Goal: Task Accomplishment & Management: Manage account settings

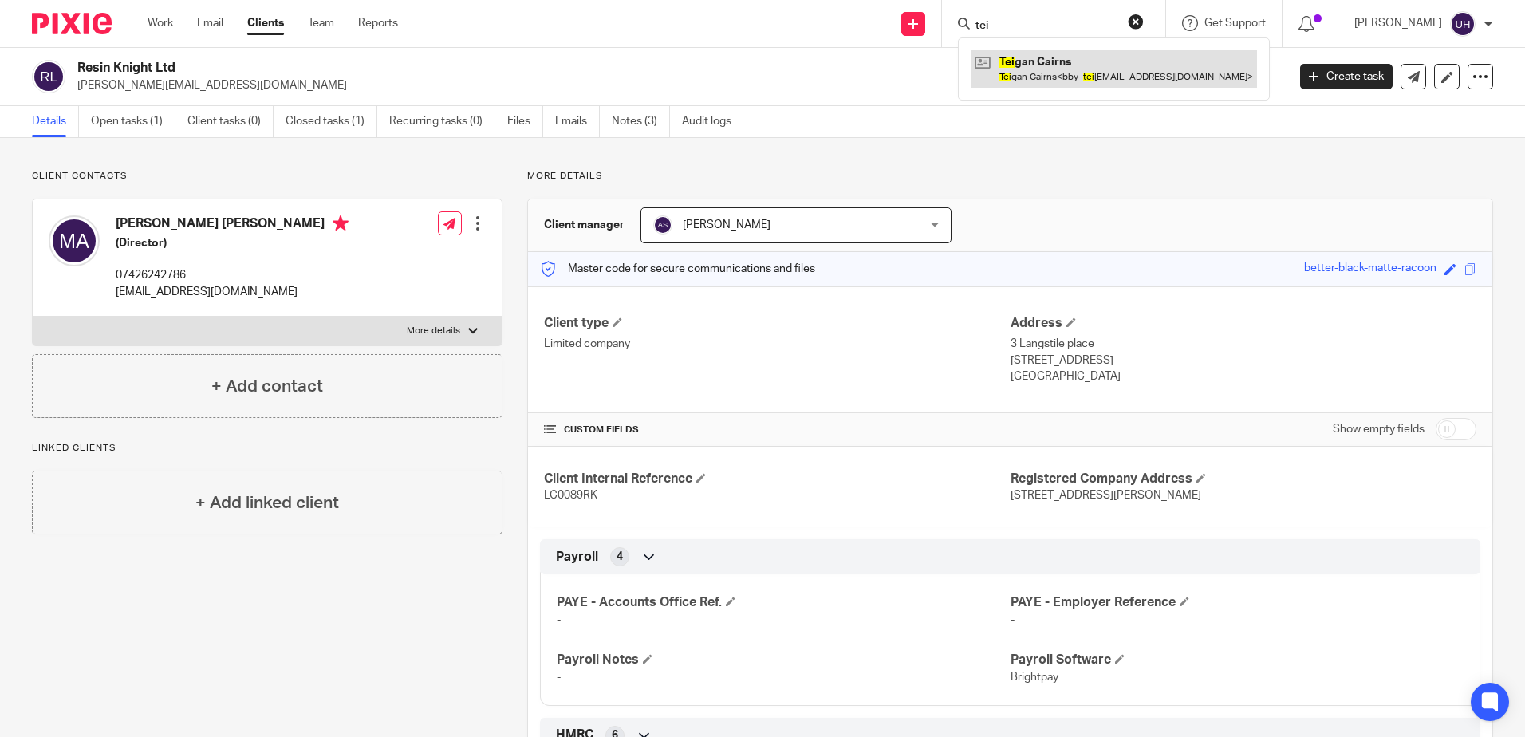
type input "tei"
click at [1070, 71] on link at bounding box center [1114, 68] width 286 height 37
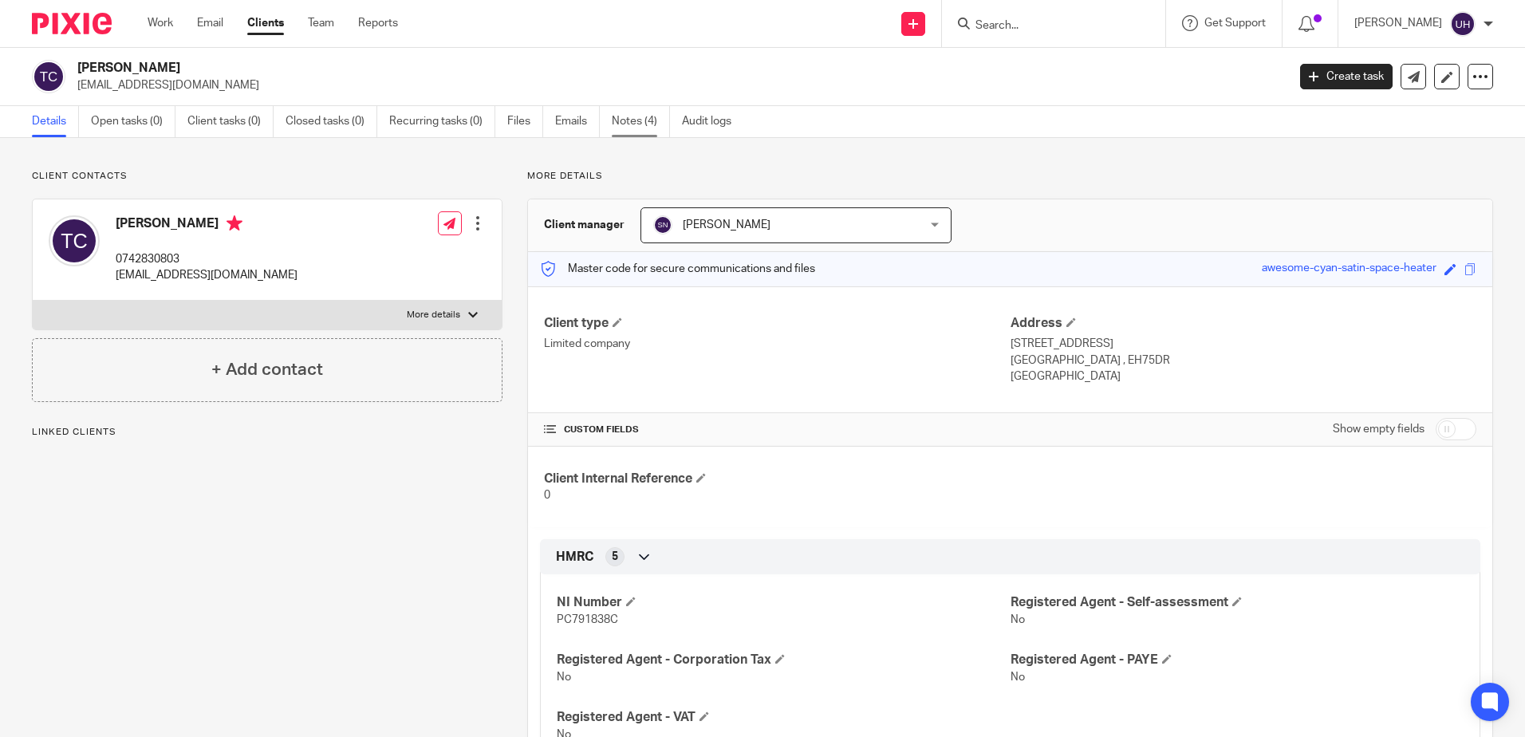
click at [628, 119] on link "Notes (4)" at bounding box center [641, 121] width 58 height 31
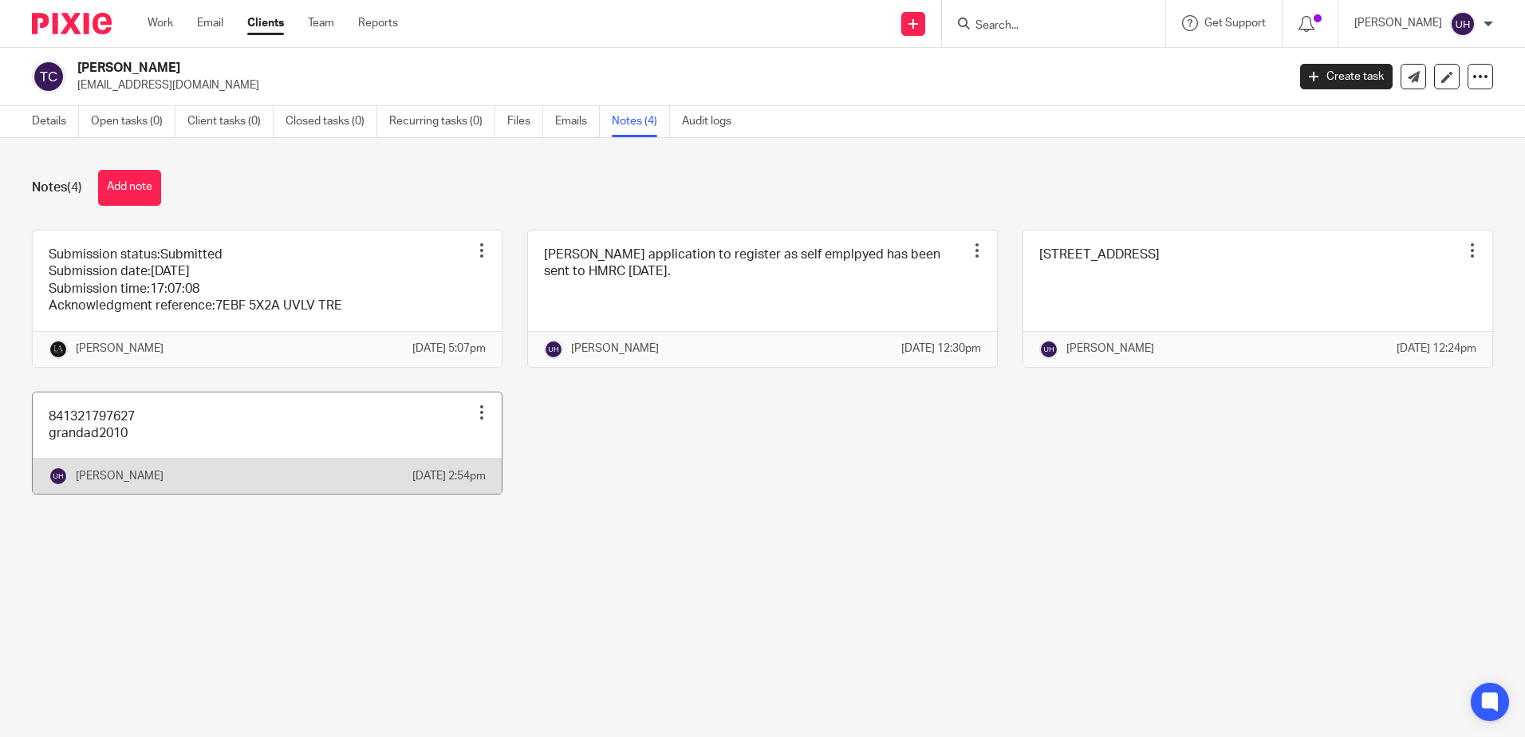
click at [185, 451] on link at bounding box center [267, 444] width 469 height 102
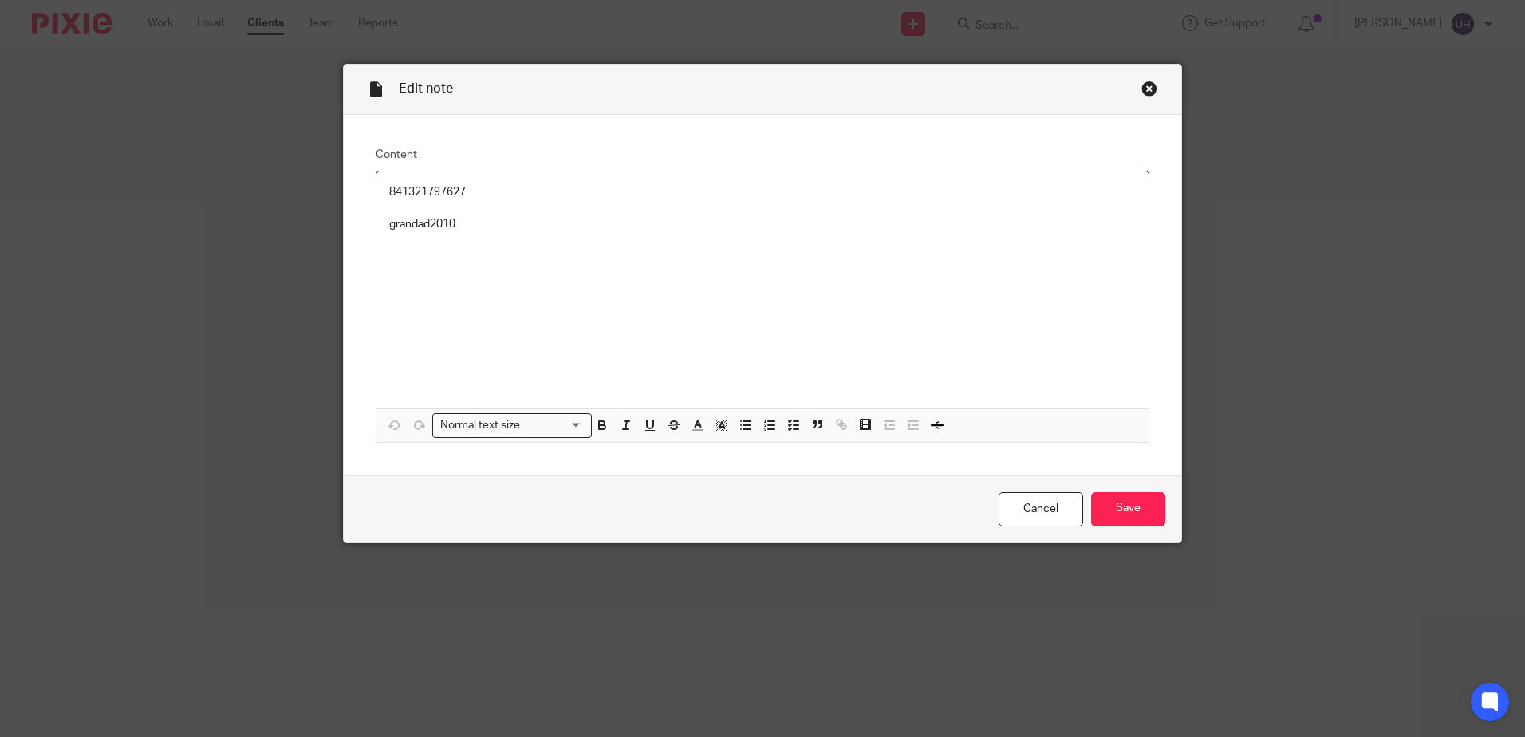
click at [416, 187] on p "841321797627" at bounding box center [762, 192] width 747 height 16
copy p "841321797627"
click at [428, 218] on p "grandad2010" at bounding box center [762, 224] width 747 height 16
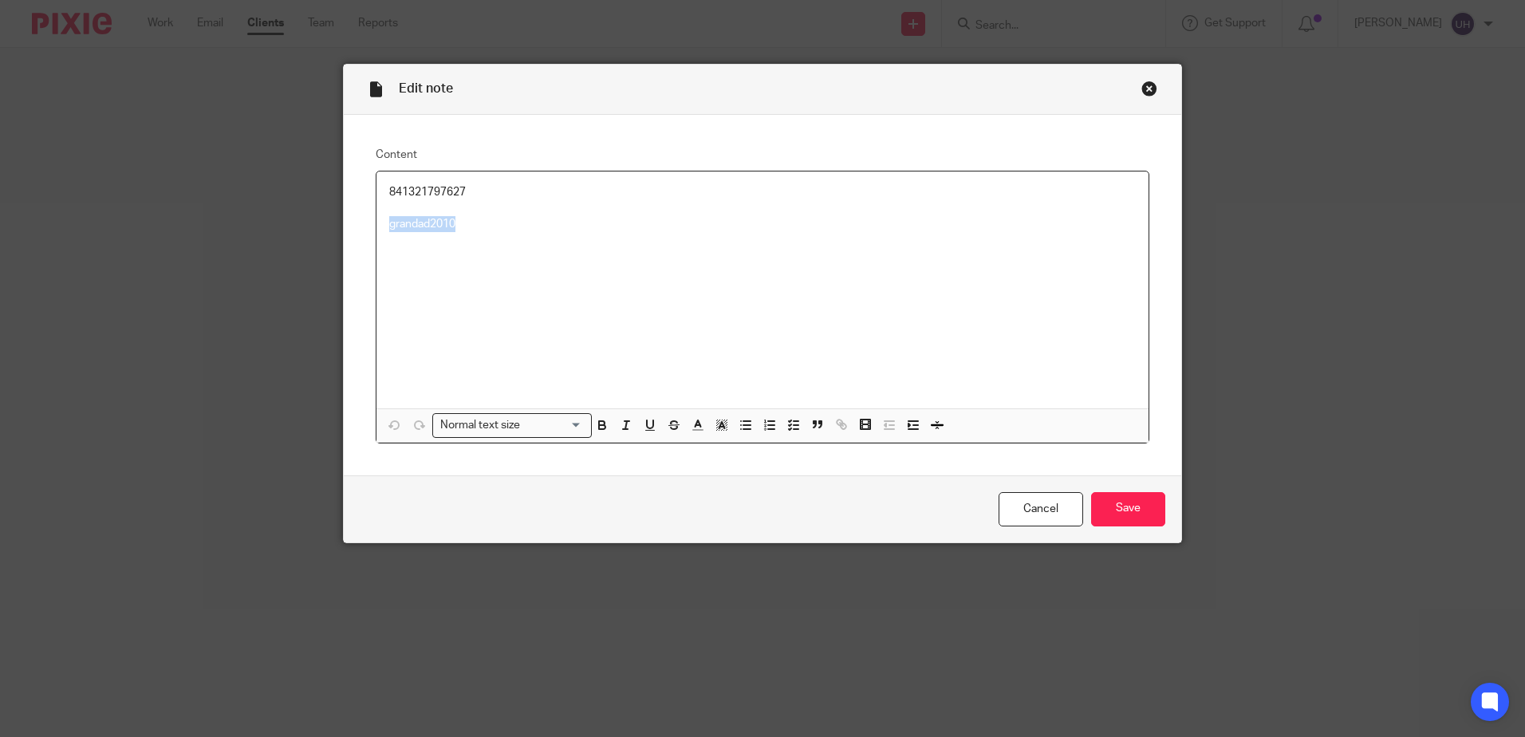
click at [428, 218] on p "grandad2010" at bounding box center [762, 224] width 747 height 16
copy p "grandad2010"
click at [1119, 509] on input "Save" at bounding box center [1128, 509] width 74 height 34
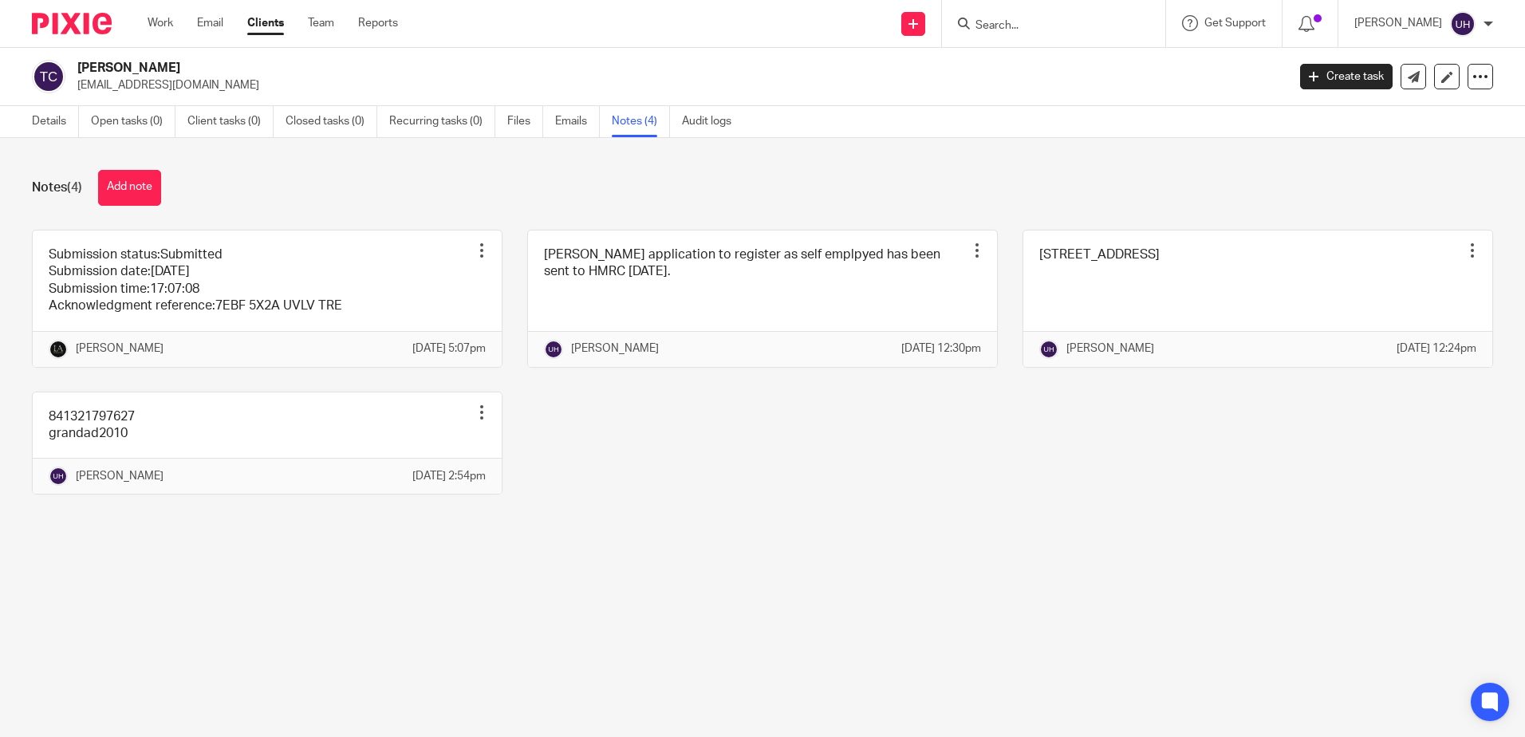
click at [1053, 32] on input "Search" at bounding box center [1046, 26] width 144 height 14
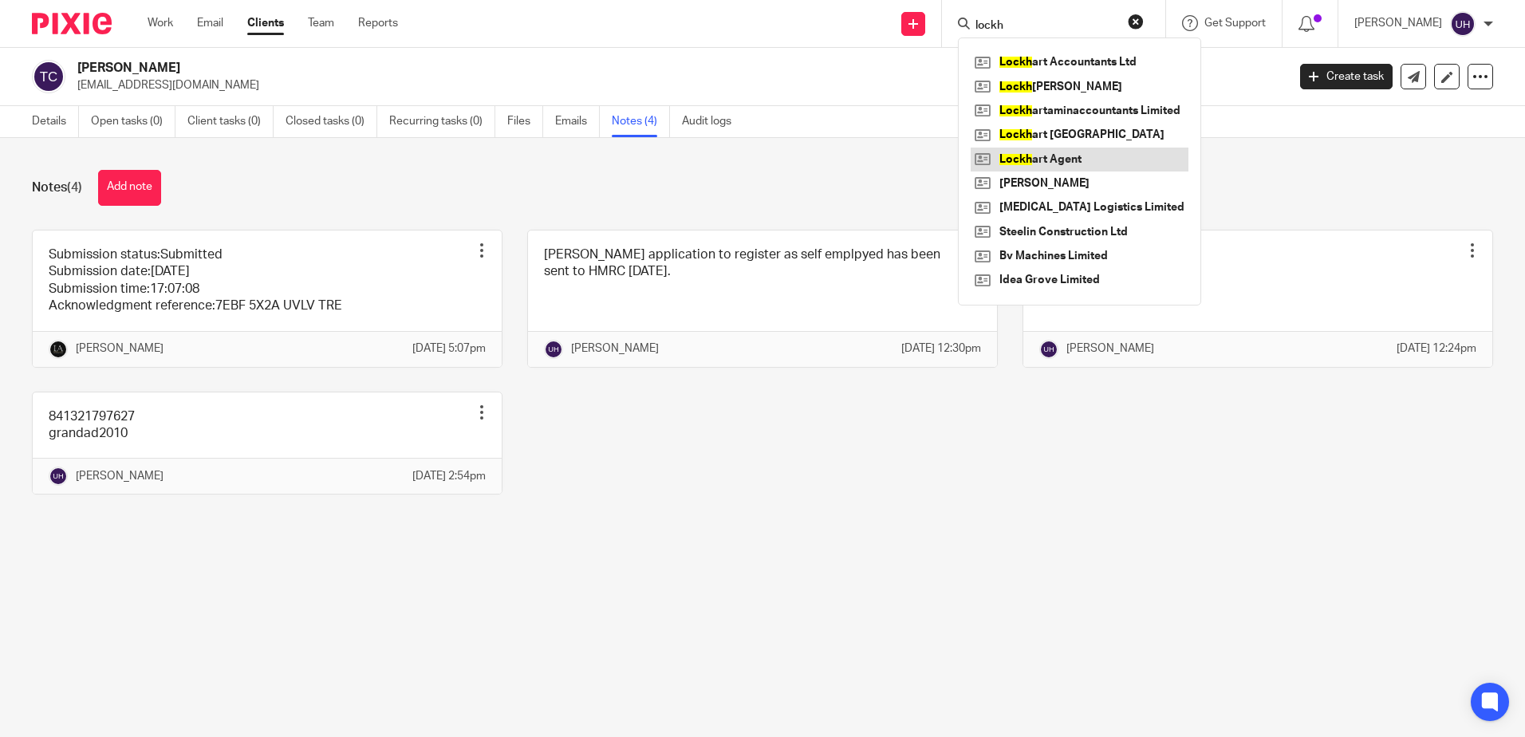
type input "lockh"
click at [1124, 152] on link at bounding box center [1080, 160] width 218 height 24
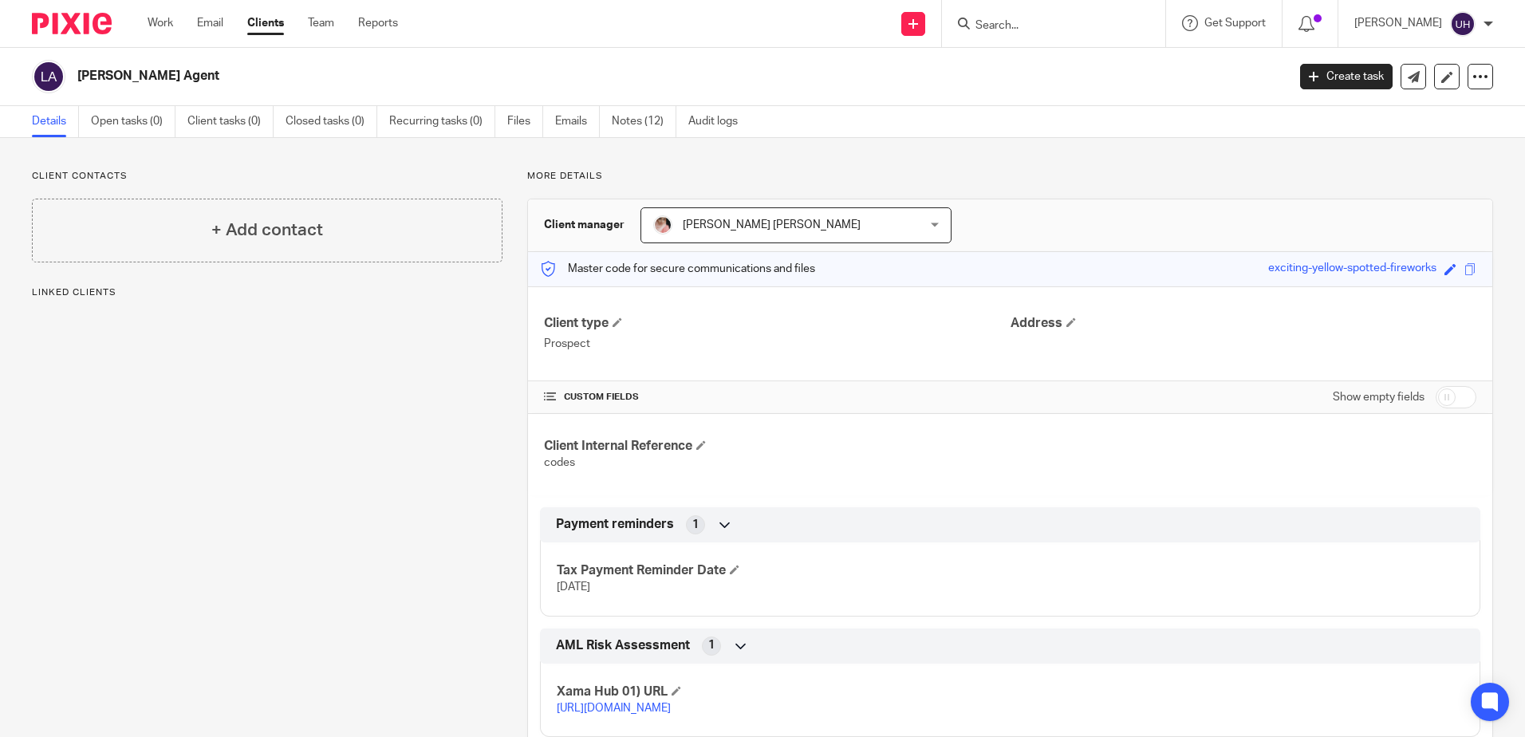
click at [654, 124] on link "Notes (12)" at bounding box center [644, 121] width 65 height 31
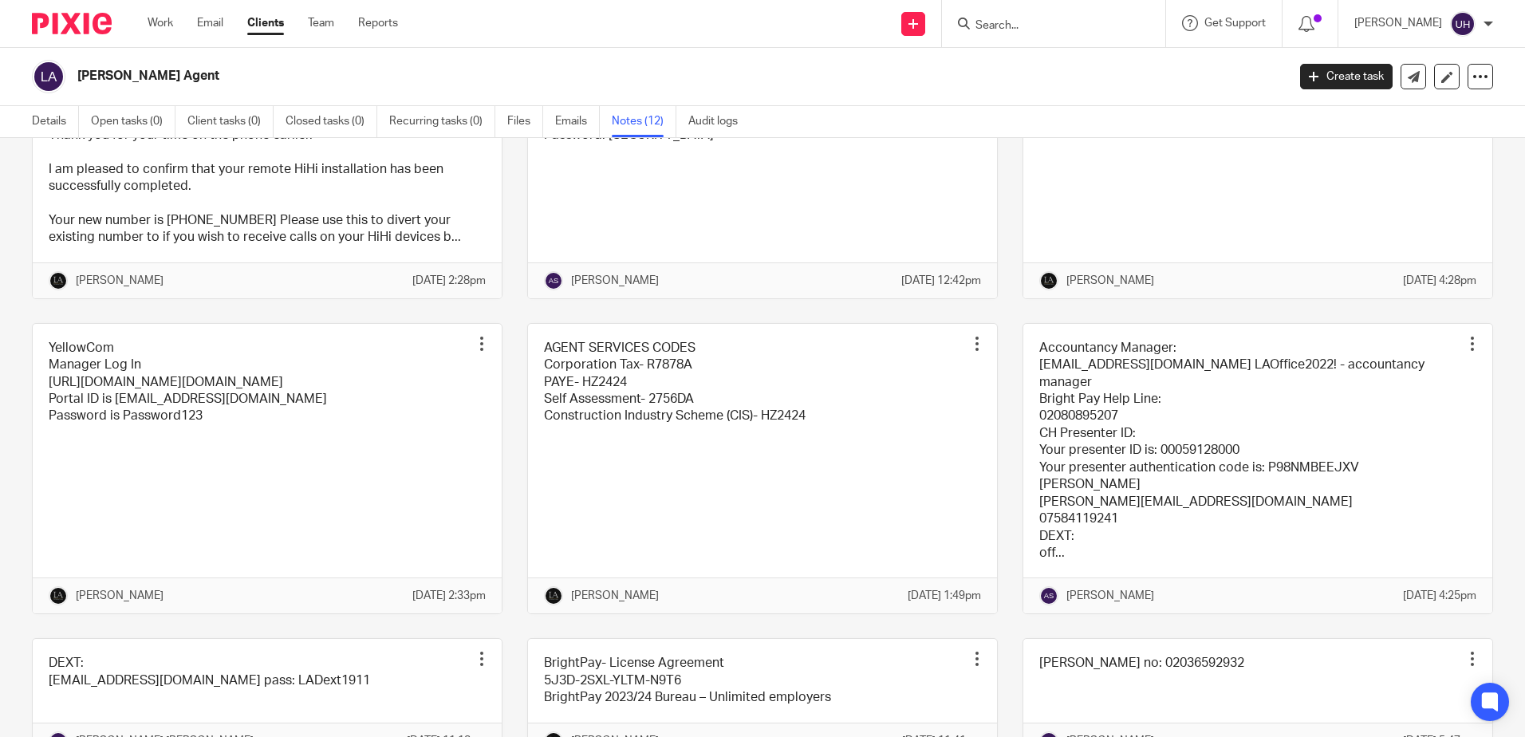
scroll to position [239, 0]
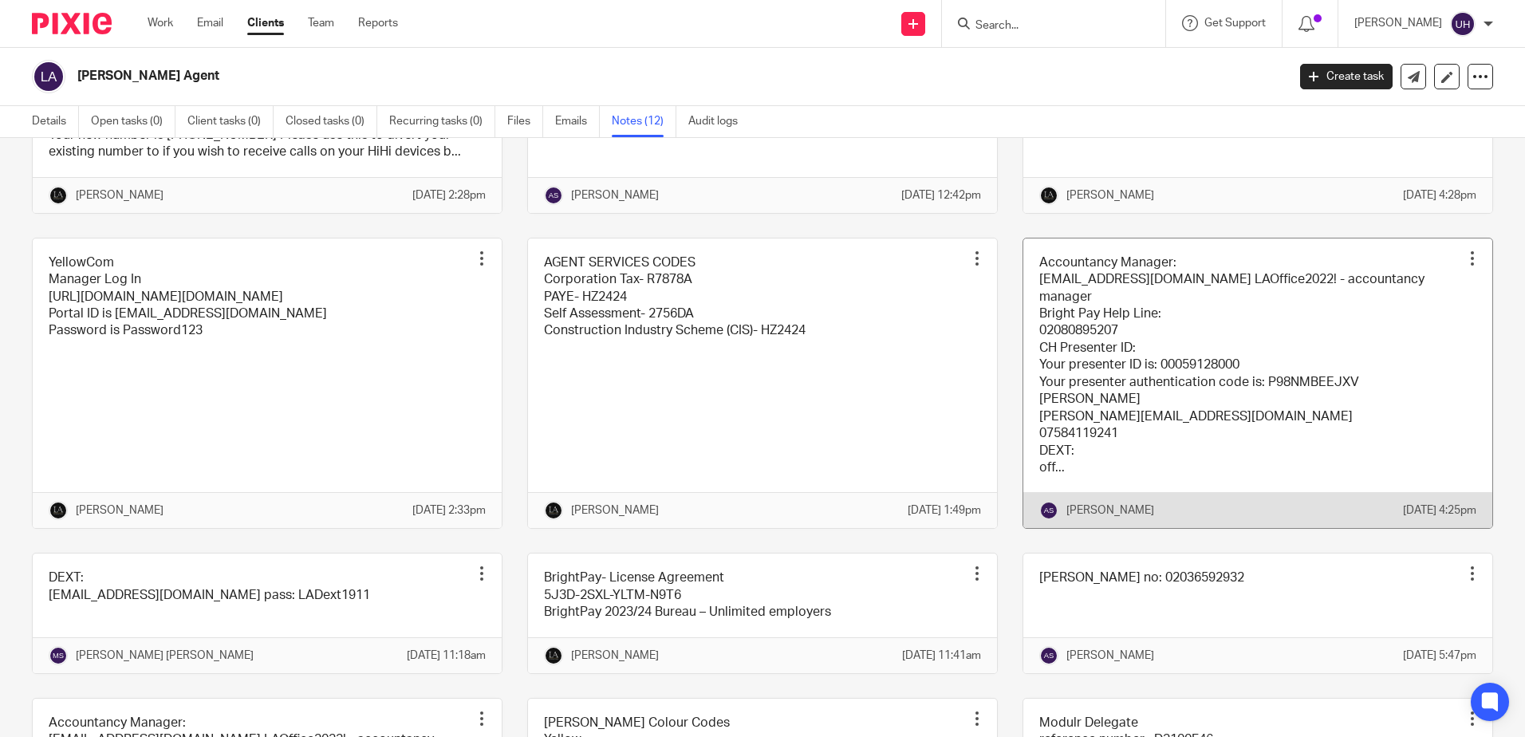
click at [1172, 417] on link at bounding box center [1258, 384] width 469 height 290
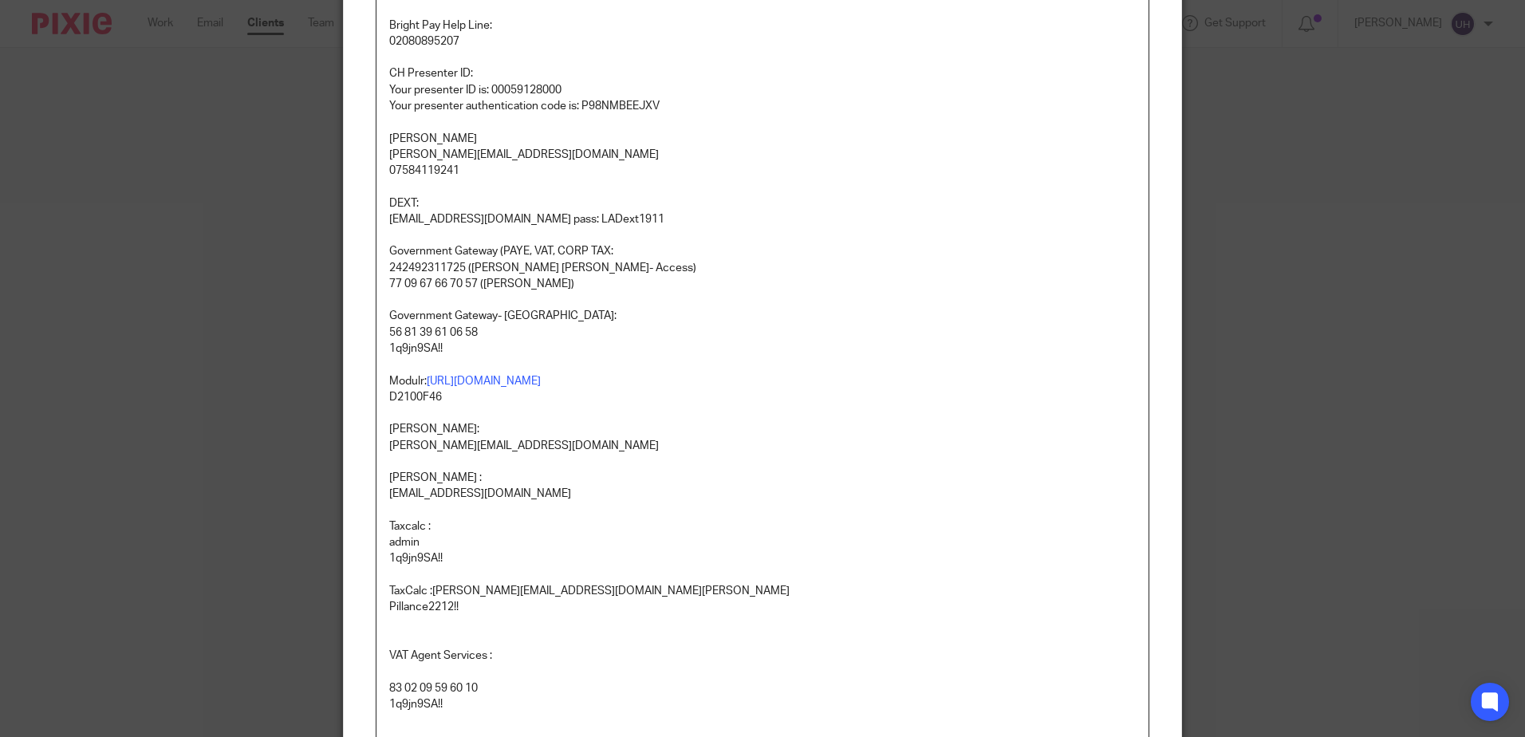
scroll to position [239, 0]
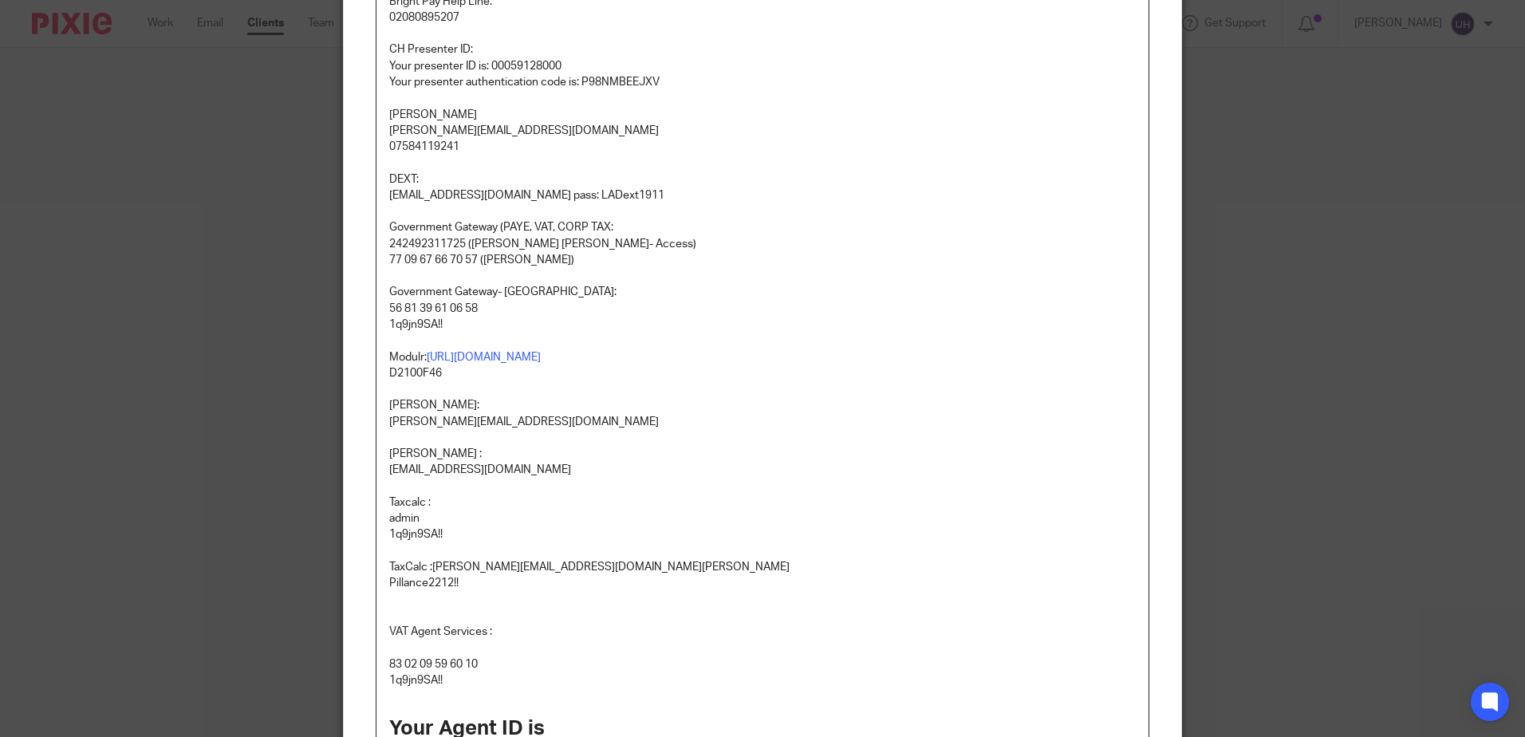
click at [432, 307] on p "56 81 39 61 06 58" at bounding box center [762, 309] width 747 height 16
copy p "56 81 39 61 06 58"
drag, startPoint x: 444, startPoint y: 323, endPoint x: 384, endPoint y: 320, distance: 59.9
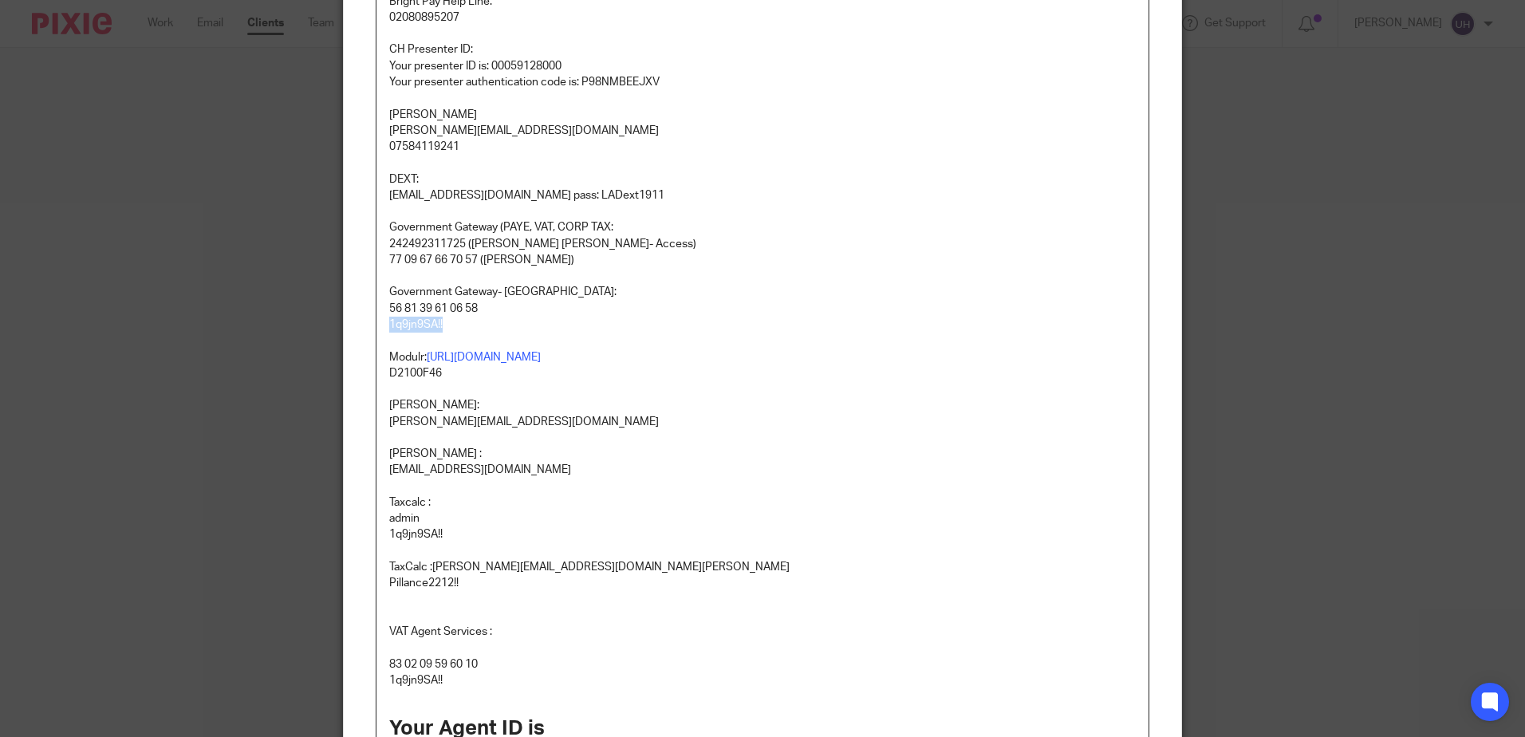
click at [389, 320] on p "1q9jn9SA!!" at bounding box center [762, 325] width 747 height 16
copy p "1q9jn9SA!!"
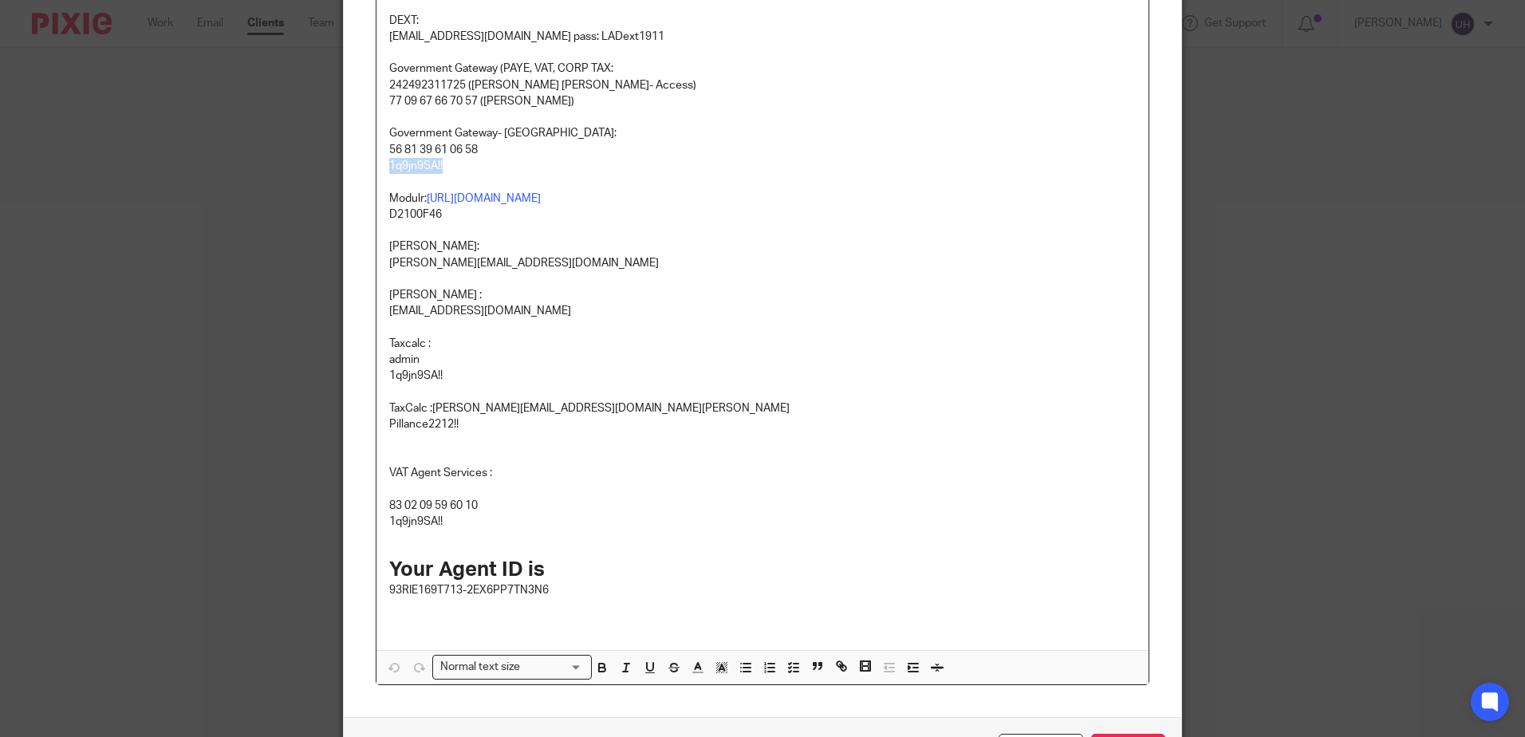
scroll to position [510, 0]
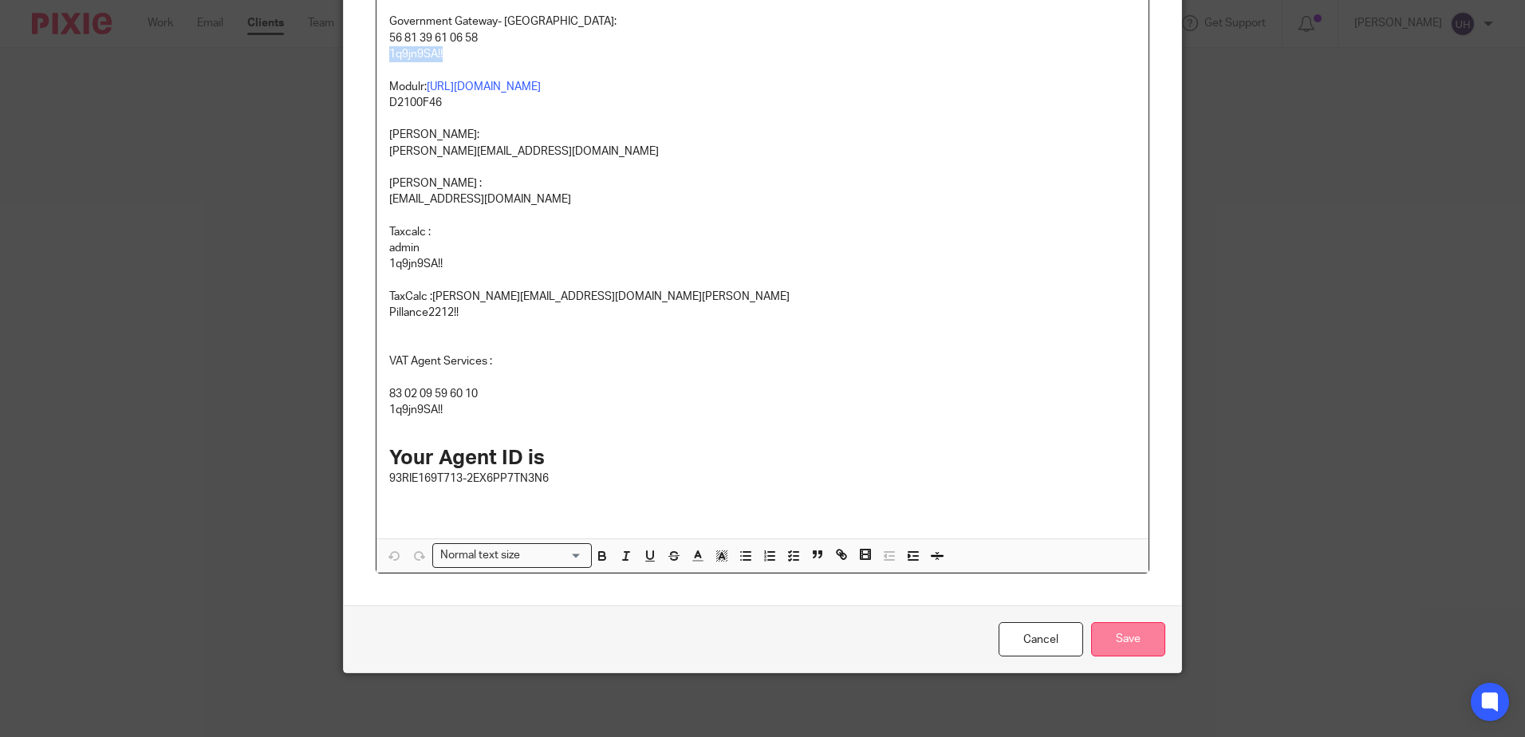
click at [1105, 645] on input "Save" at bounding box center [1128, 639] width 74 height 34
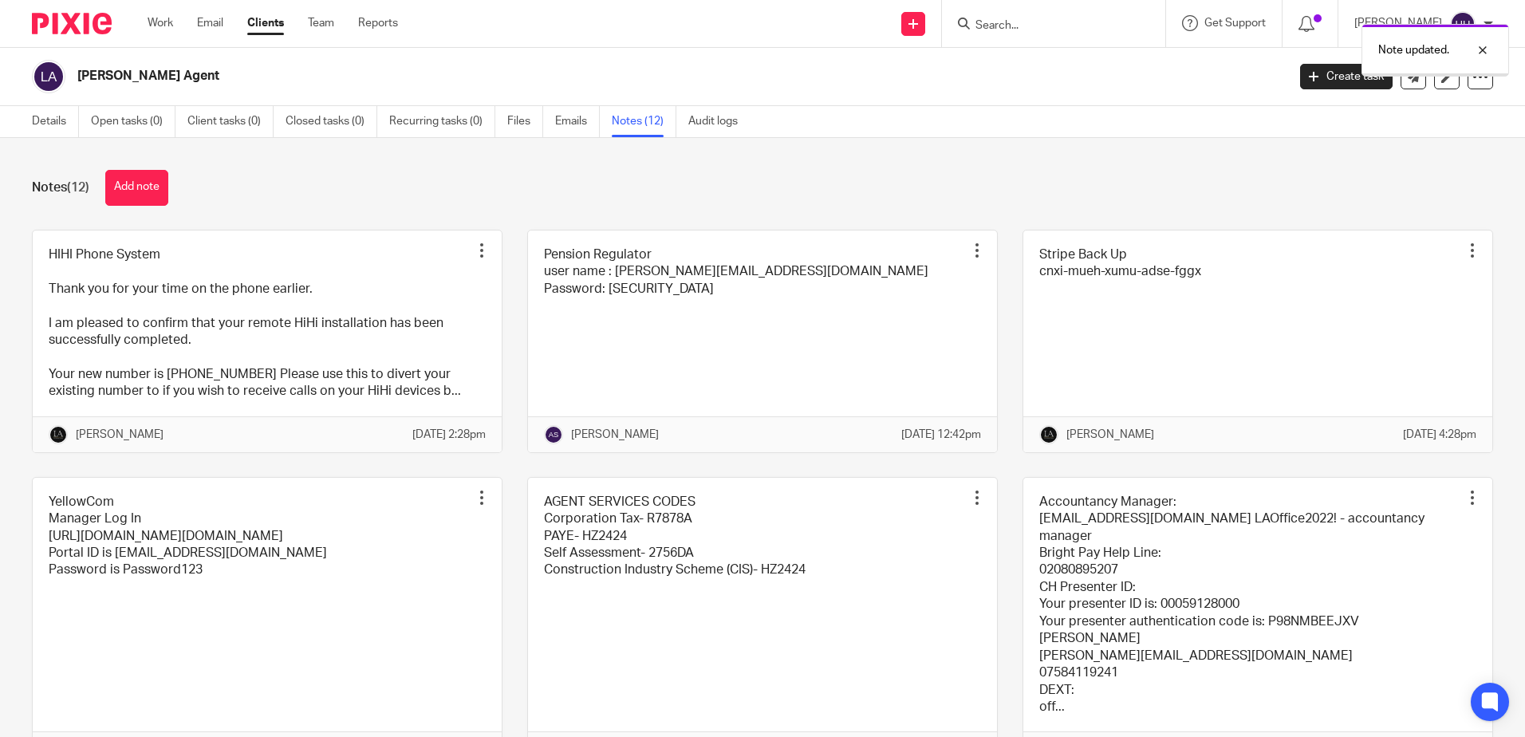
click at [1036, 28] on div "Note updated." at bounding box center [1136, 46] width 747 height 61
click at [1000, 22] on div "Note updated." at bounding box center [1136, 46] width 747 height 61
click at [1011, 24] on input "Search" at bounding box center [1046, 26] width 144 height 14
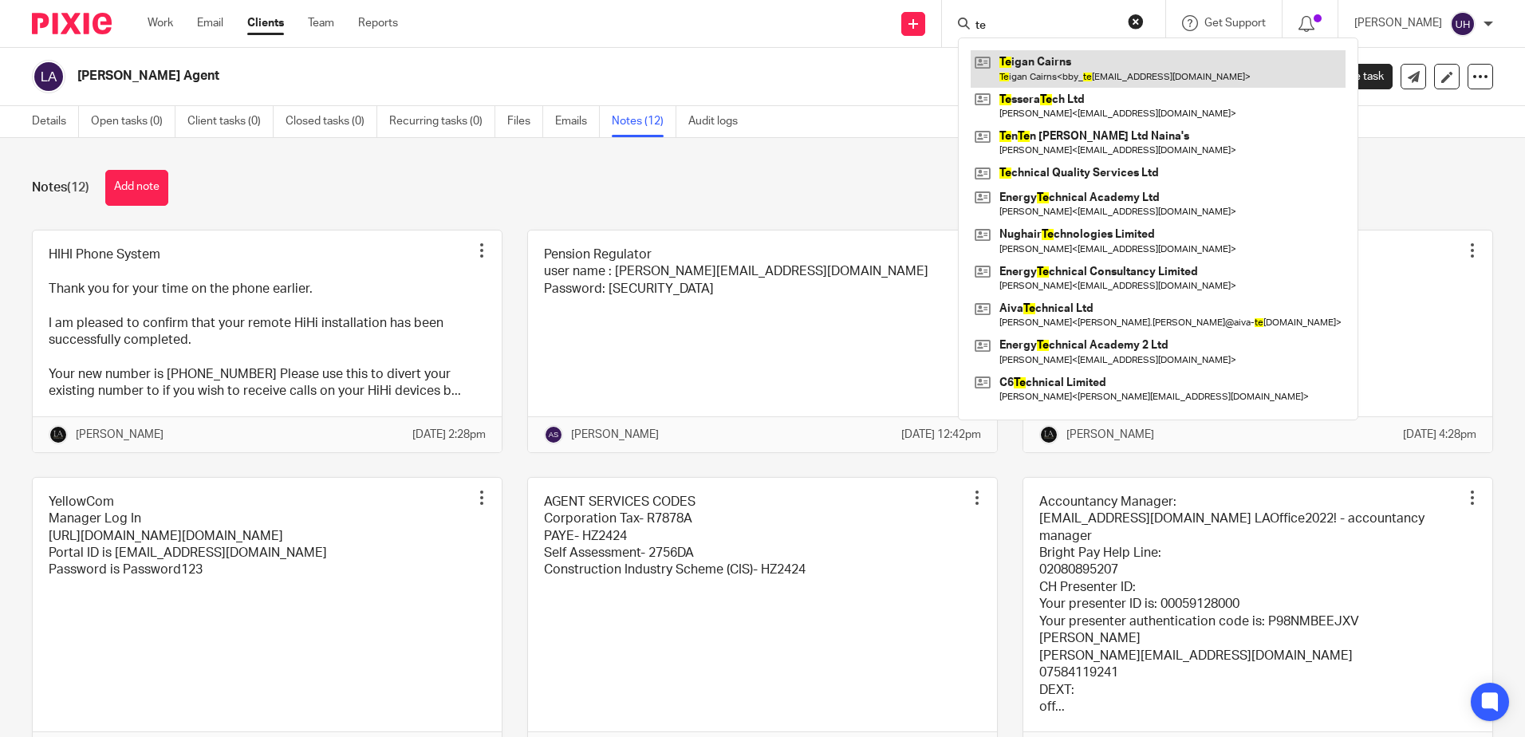
type input "te"
click at [1069, 53] on link at bounding box center [1158, 68] width 375 height 37
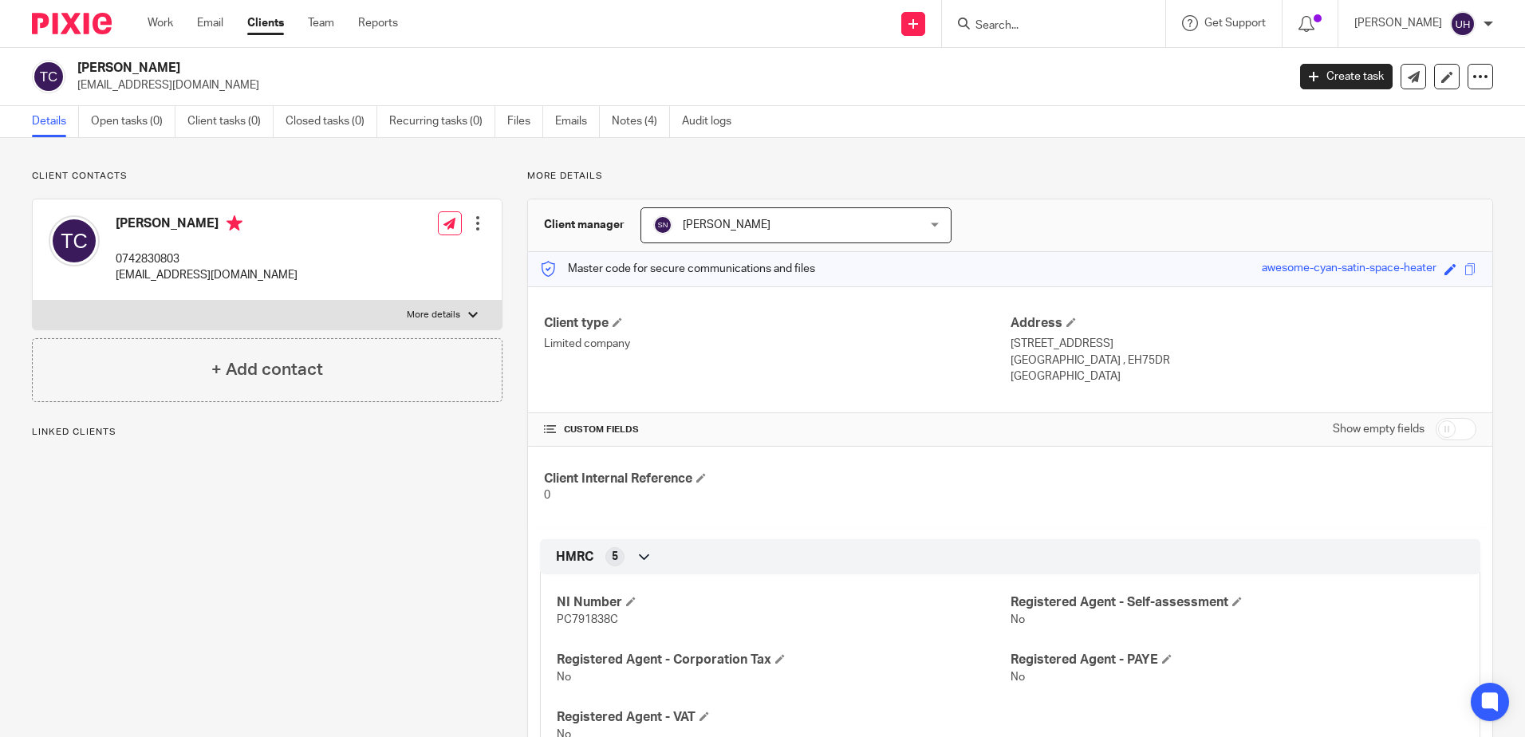
click at [93, 64] on h2 "[PERSON_NAME]" at bounding box center [556, 68] width 959 height 17
copy div "[PERSON_NAME]"
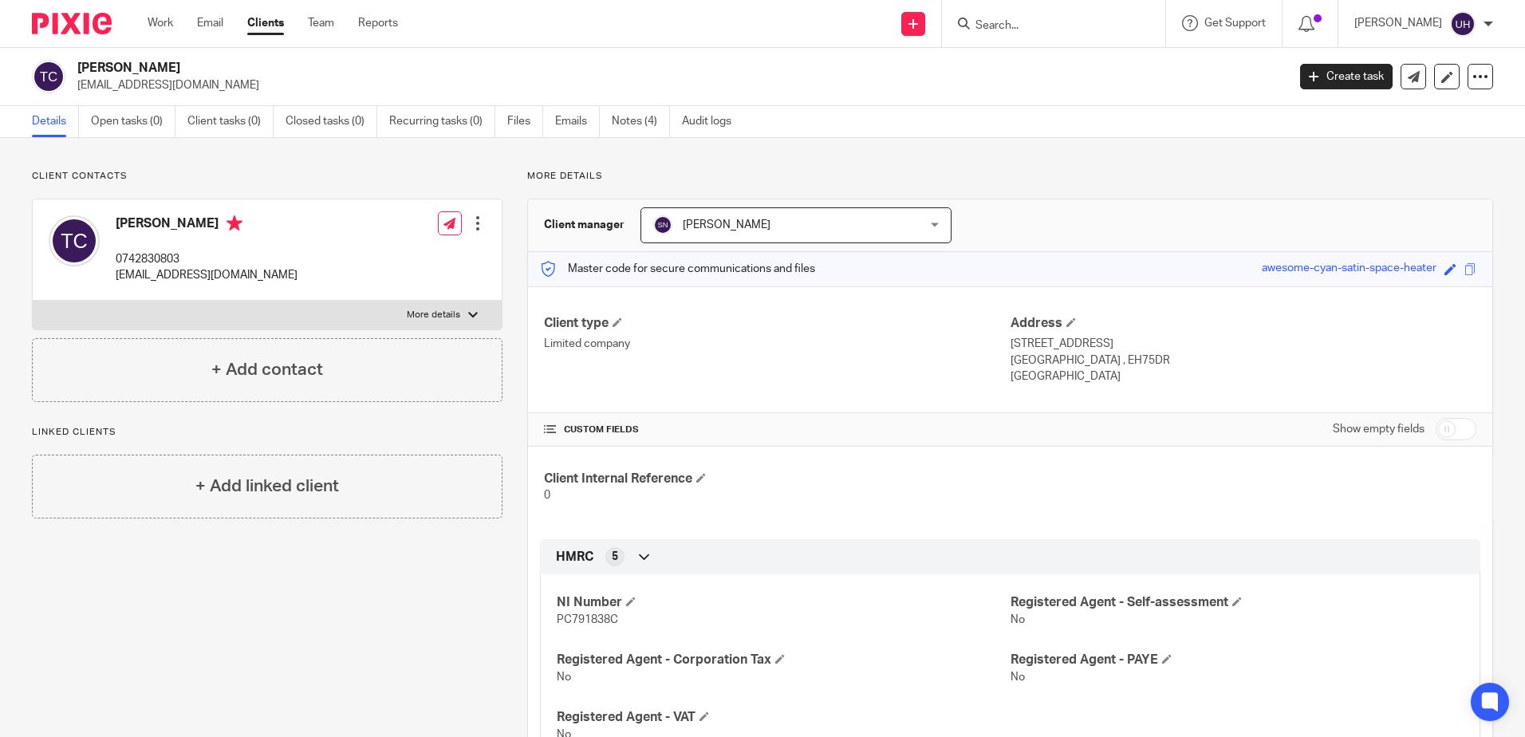
click at [336, 312] on label "More details" at bounding box center [267, 315] width 469 height 29
click at [33, 301] on input "More details" at bounding box center [32, 300] width 1 height 1
checkbox input "true"
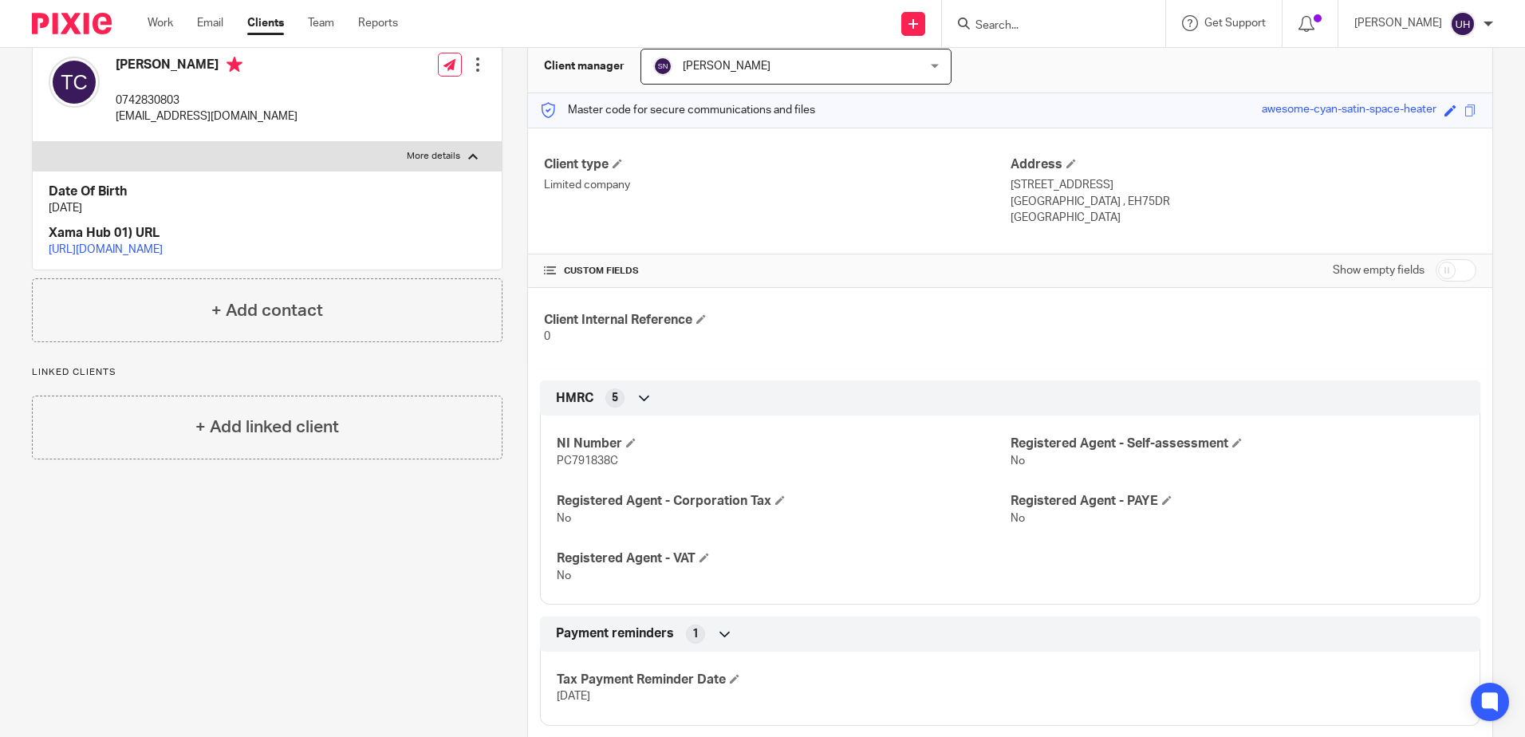
scroll to position [160, 0]
drag, startPoint x: 552, startPoint y: 461, endPoint x: 614, endPoint y: 464, distance: 61.5
click at [614, 464] on div "NI Number PC791838C Registered Agent - Self-assessment No Registered Agent - Co…" at bounding box center [1010, 503] width 941 height 200
copy span "PC791838C"
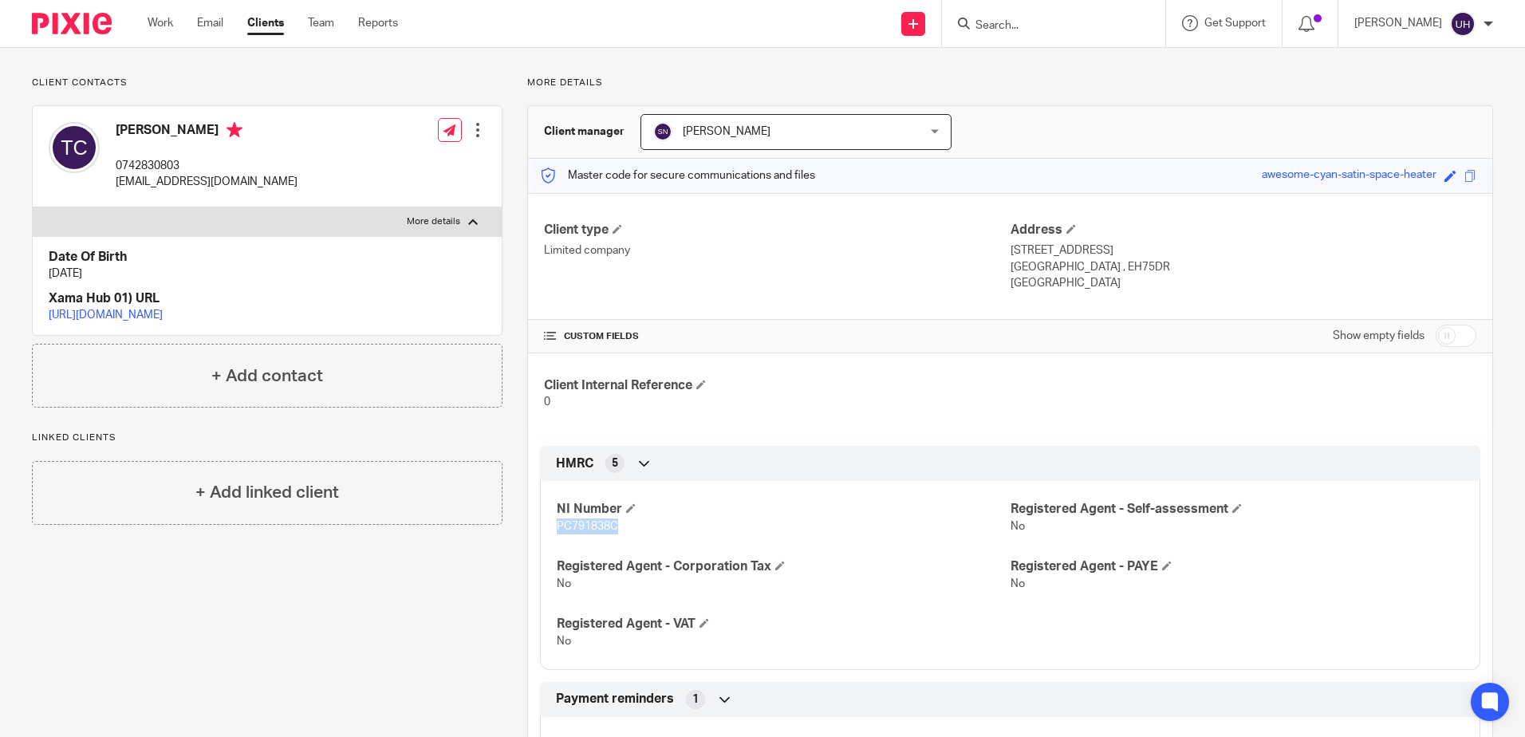
scroll to position [0, 0]
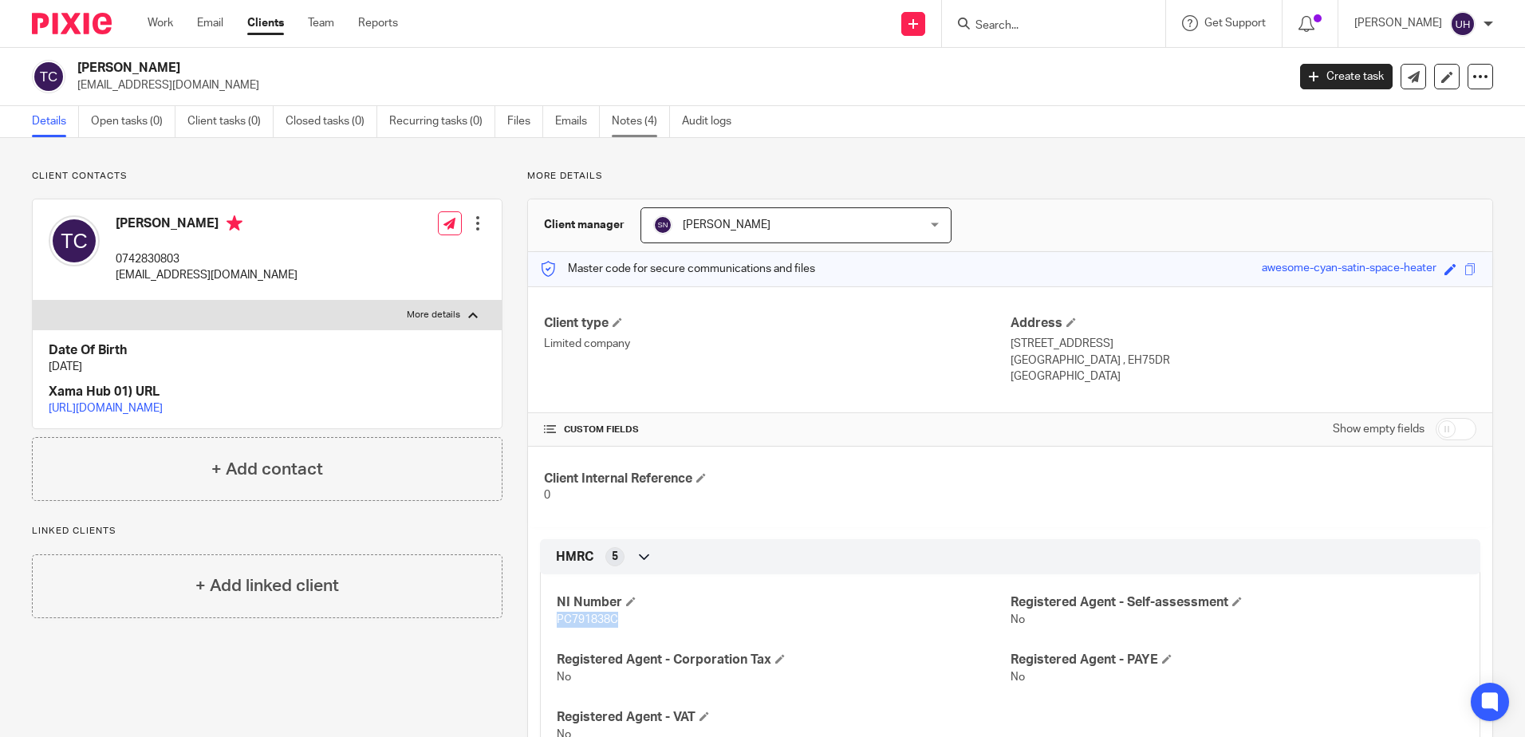
click at [646, 122] on link "Notes (4)" at bounding box center [641, 121] width 58 height 31
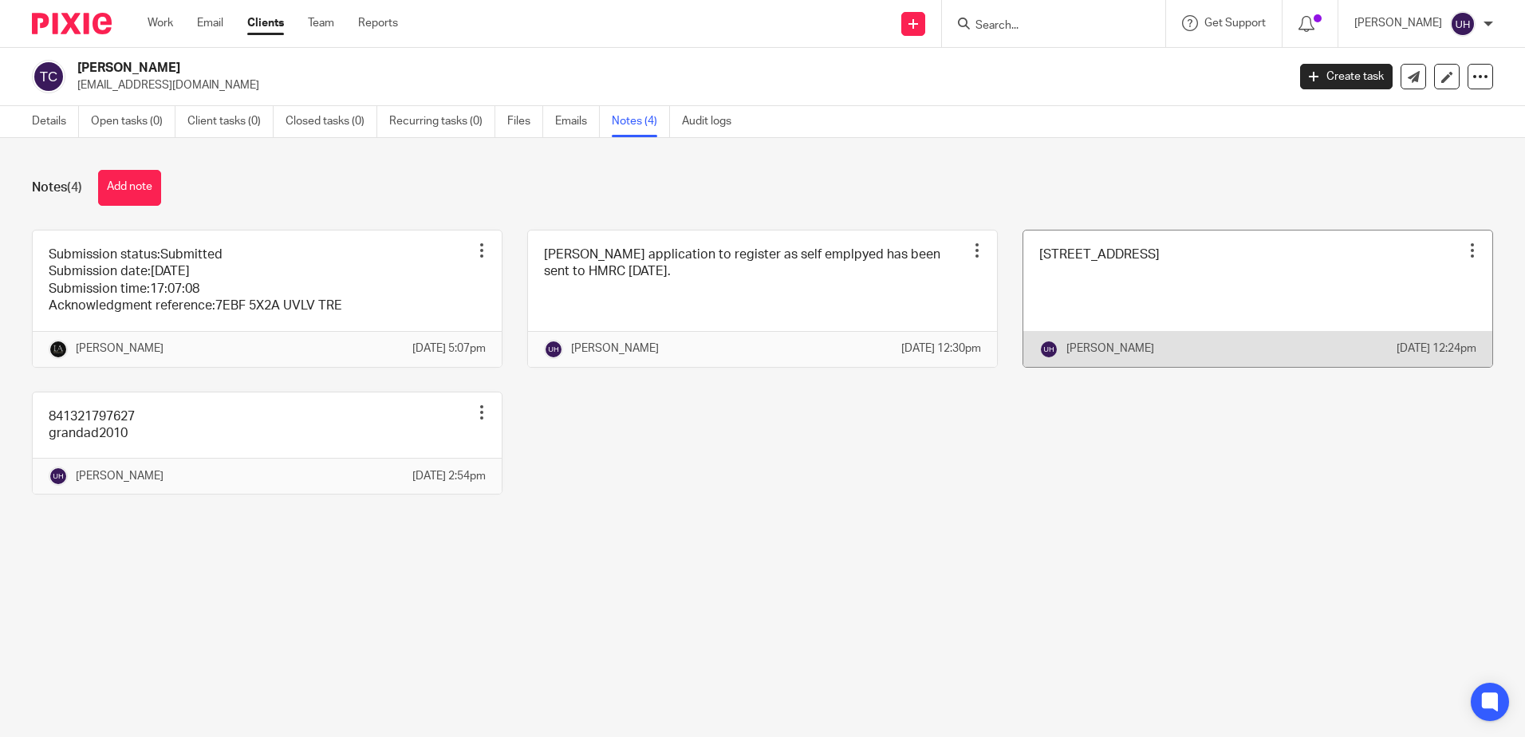
click at [1052, 329] on link at bounding box center [1258, 299] width 469 height 136
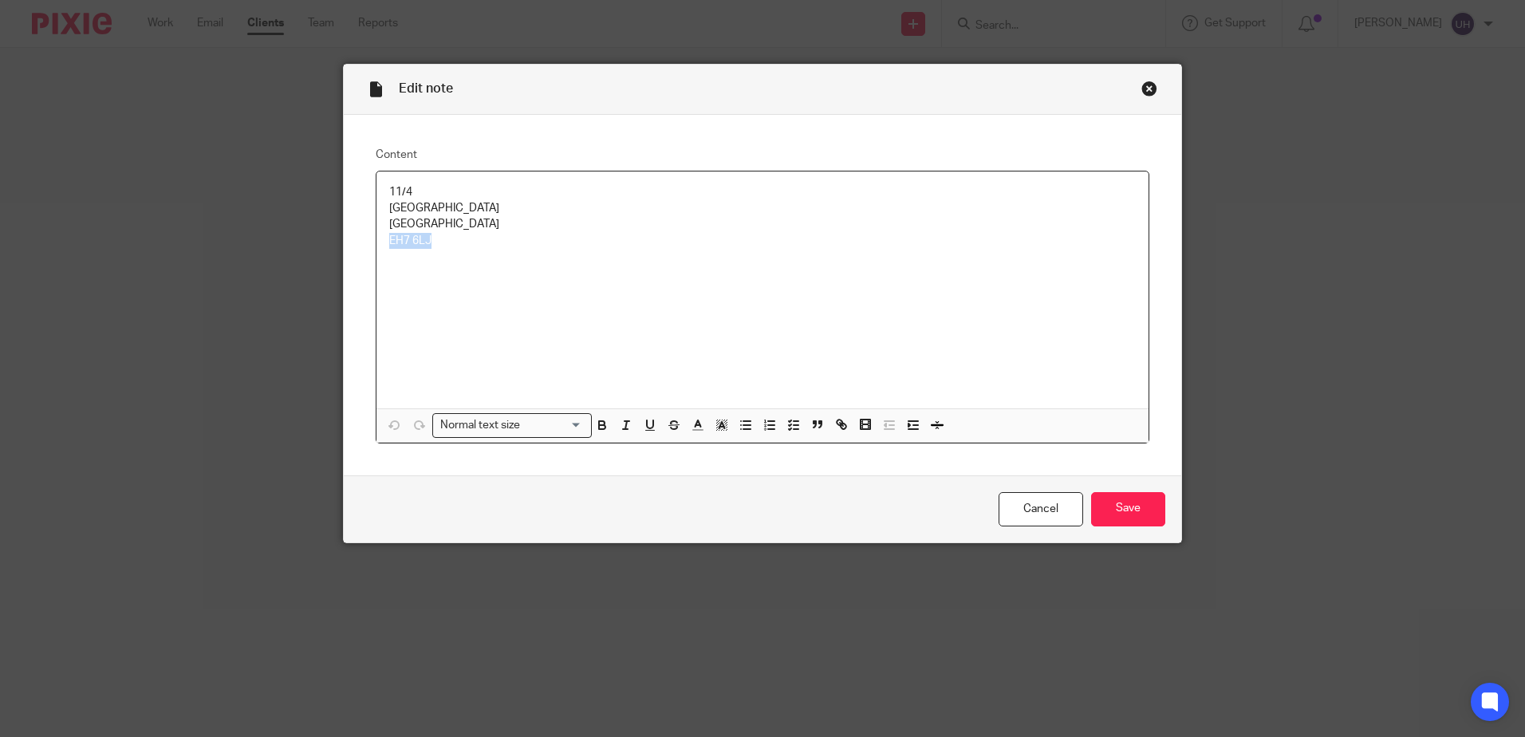
drag, startPoint x: 440, startPoint y: 239, endPoint x: 357, endPoint y: 240, distance: 82.2
click at [357, 240] on div "Content 11/4 Loganlea Gardens Edinburgh EH7 6LJ Normal text size Loading... Rem…" at bounding box center [763, 295] width 838 height 361
copy p "EH7 6LJ"
click at [566, 276] on div "11/4 Loganlea Gardens Edinburgh EH7 6LJ" at bounding box center [763, 290] width 772 height 237
click at [1158, 507] on input "Save" at bounding box center [1128, 509] width 74 height 34
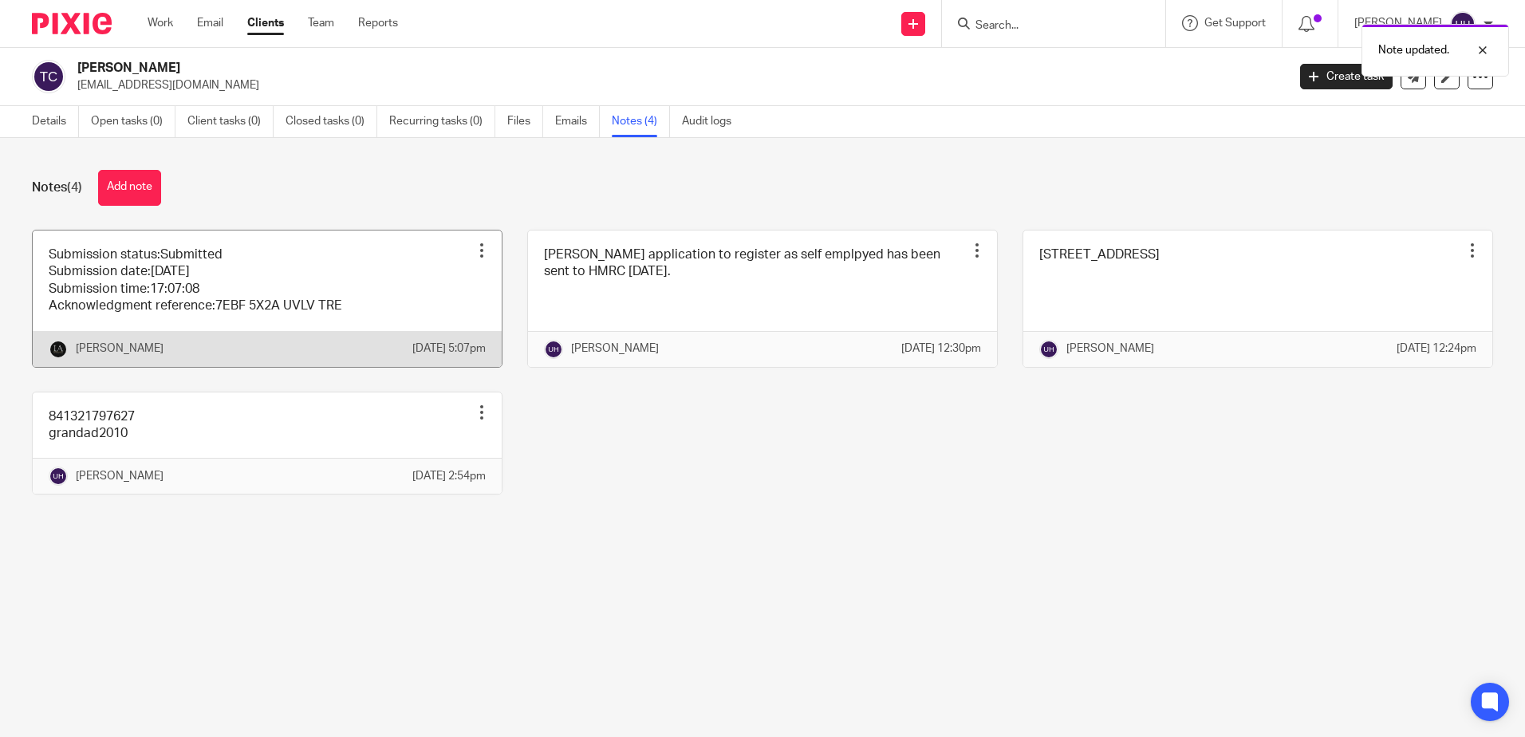
click at [282, 272] on link at bounding box center [267, 299] width 469 height 136
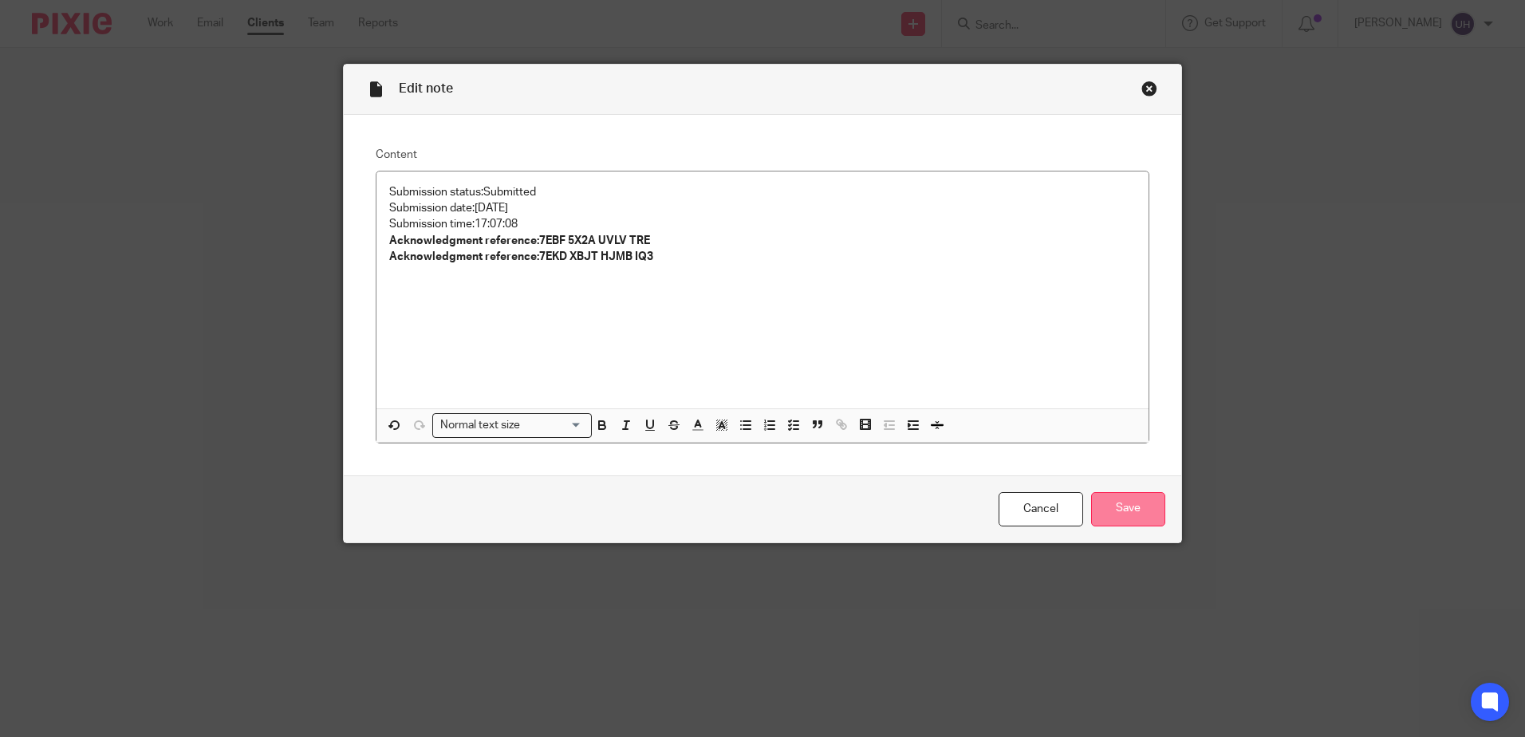
click at [1124, 501] on input "Save" at bounding box center [1128, 509] width 74 height 34
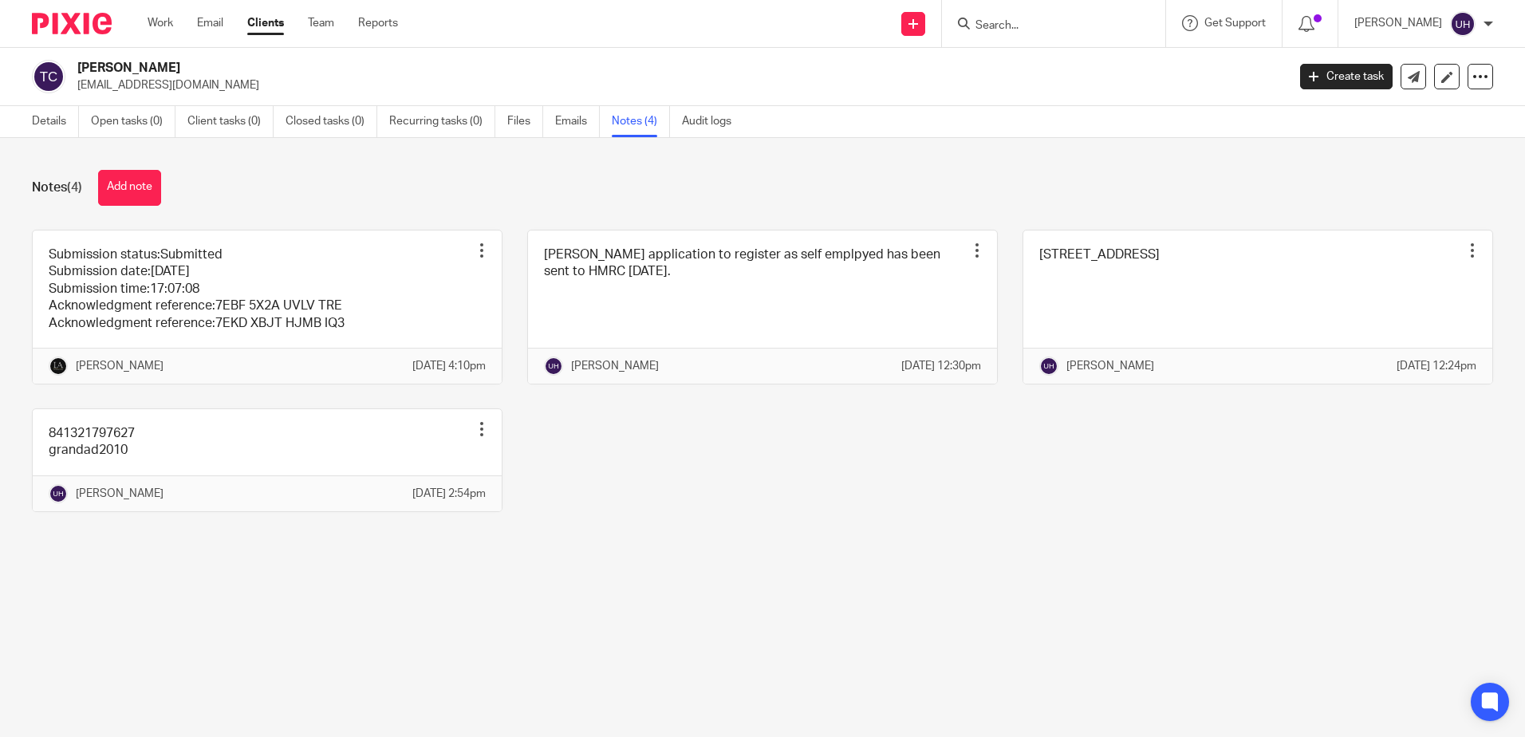
drag, startPoint x: 1040, startPoint y: 13, endPoint x: 1020, endPoint y: 31, distance: 27.1
click at [1041, 17] on form at bounding box center [1059, 24] width 170 height 20
click at [1020, 31] on input "Search" at bounding box center [1046, 26] width 144 height 14
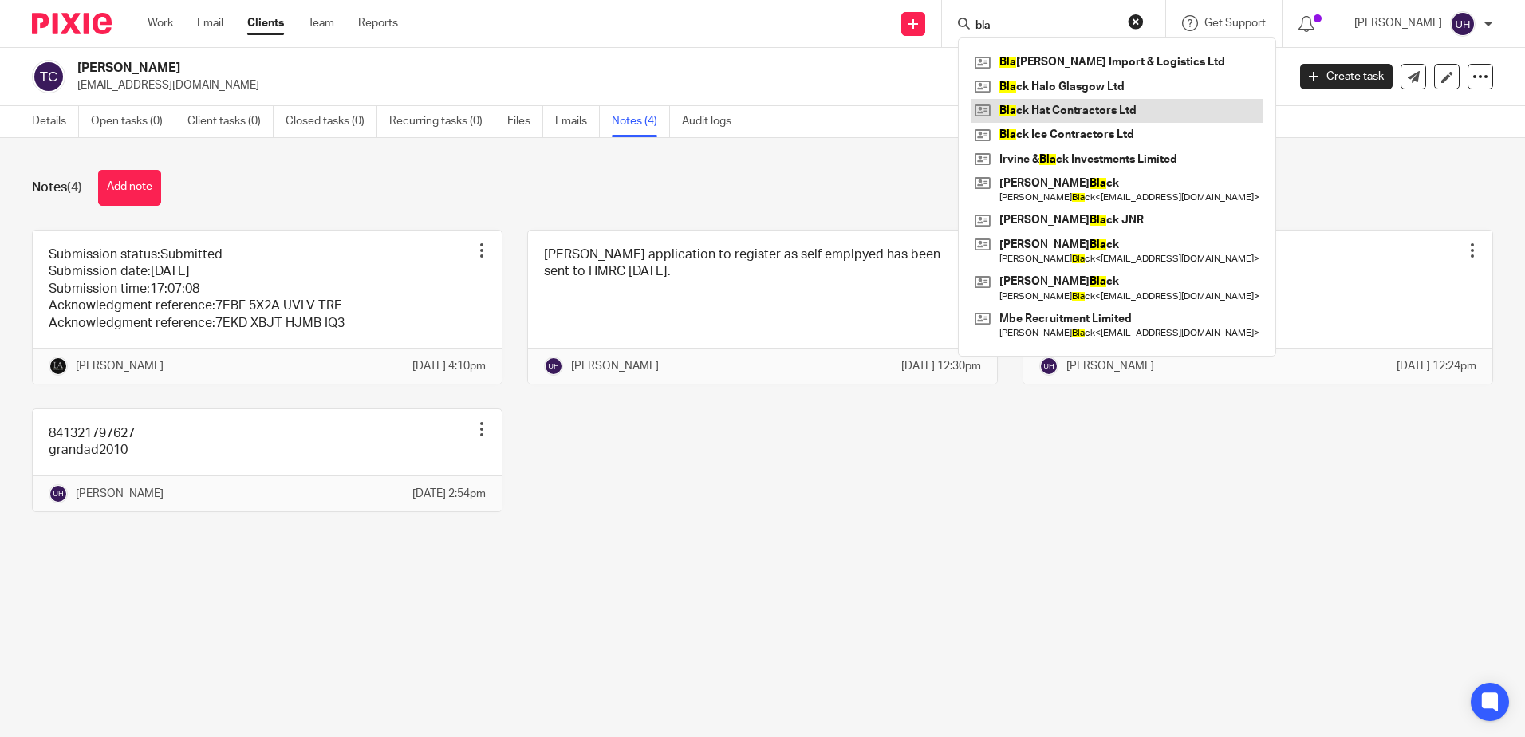
type input "bla"
click at [1083, 105] on link at bounding box center [1117, 111] width 293 height 24
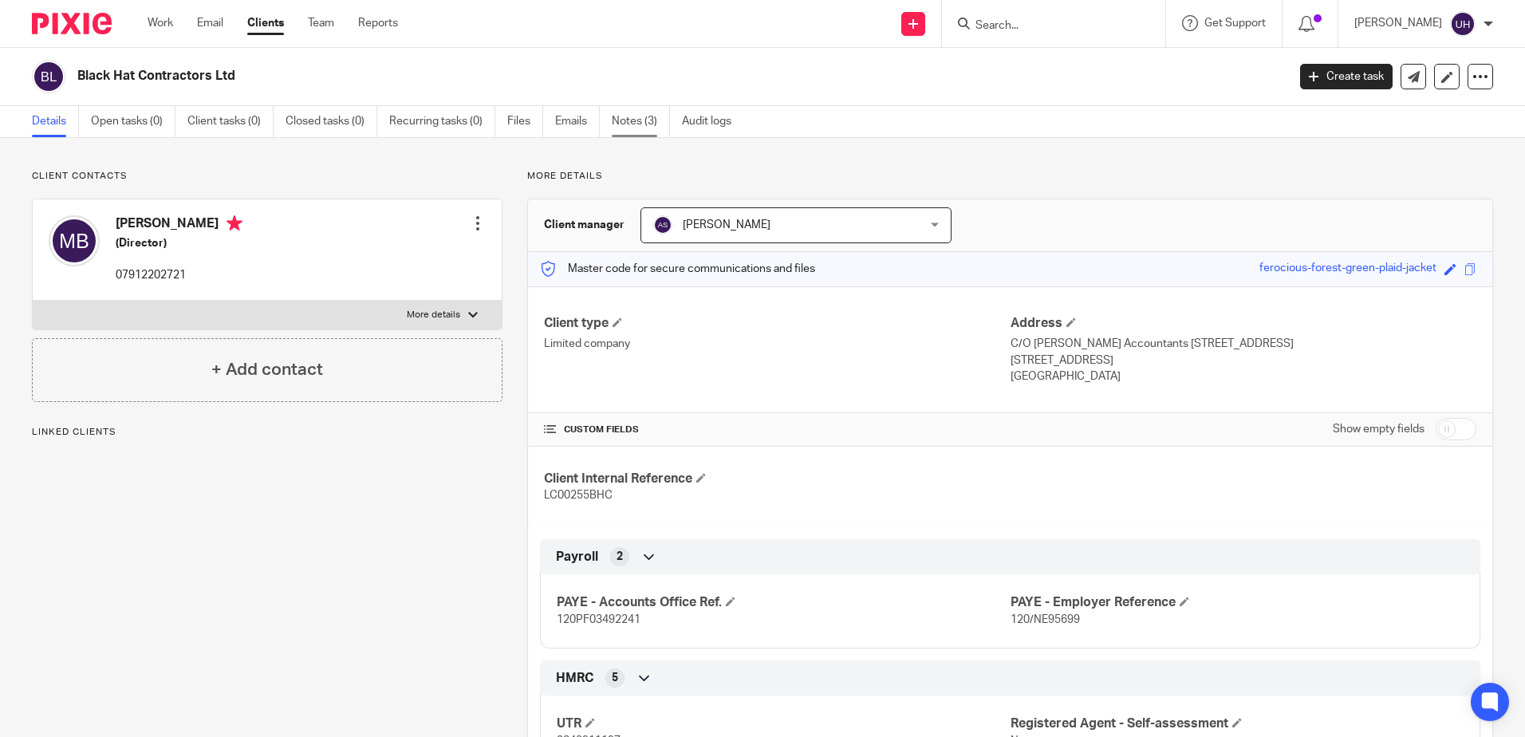
click at [629, 112] on link "Notes (3)" at bounding box center [641, 121] width 58 height 31
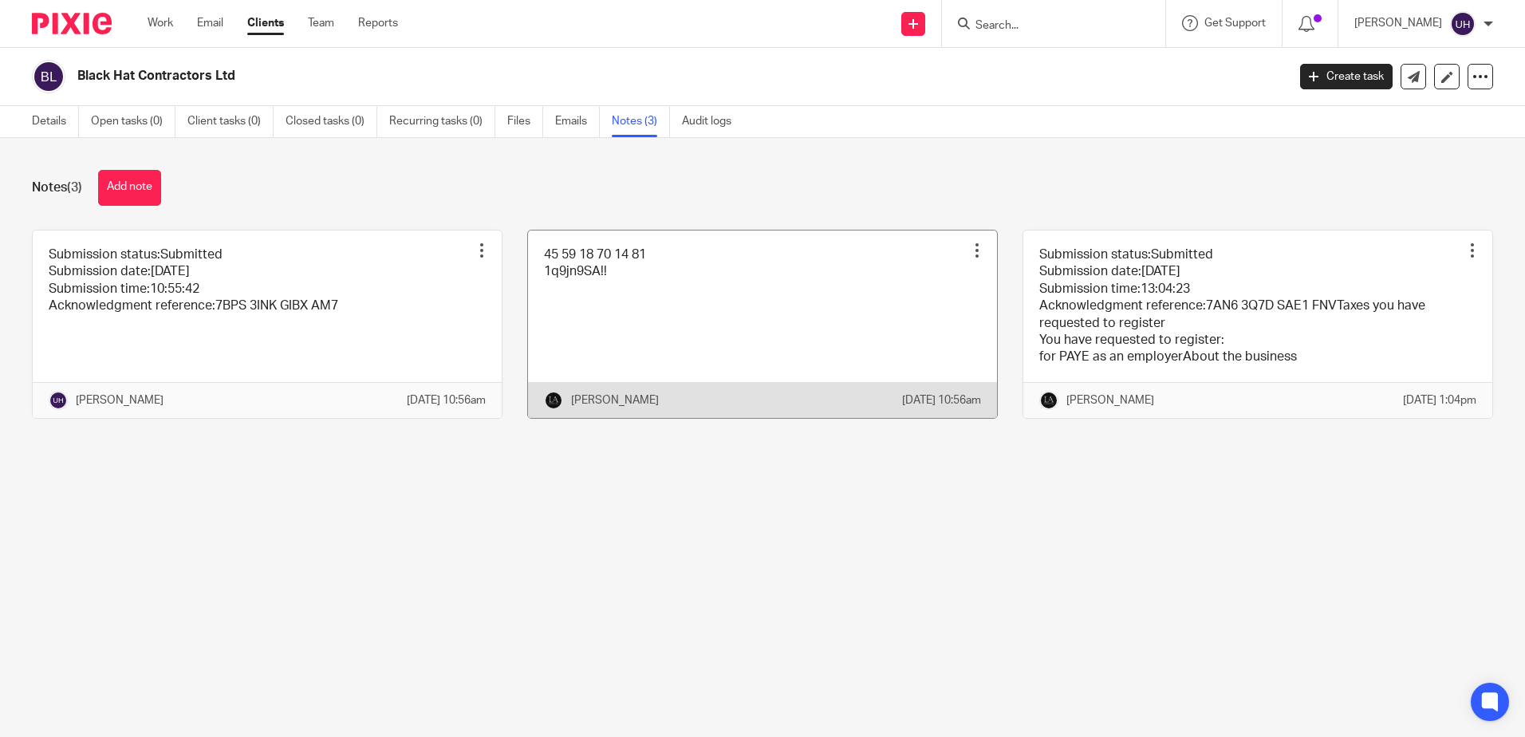
click at [673, 312] on link at bounding box center [762, 324] width 469 height 187
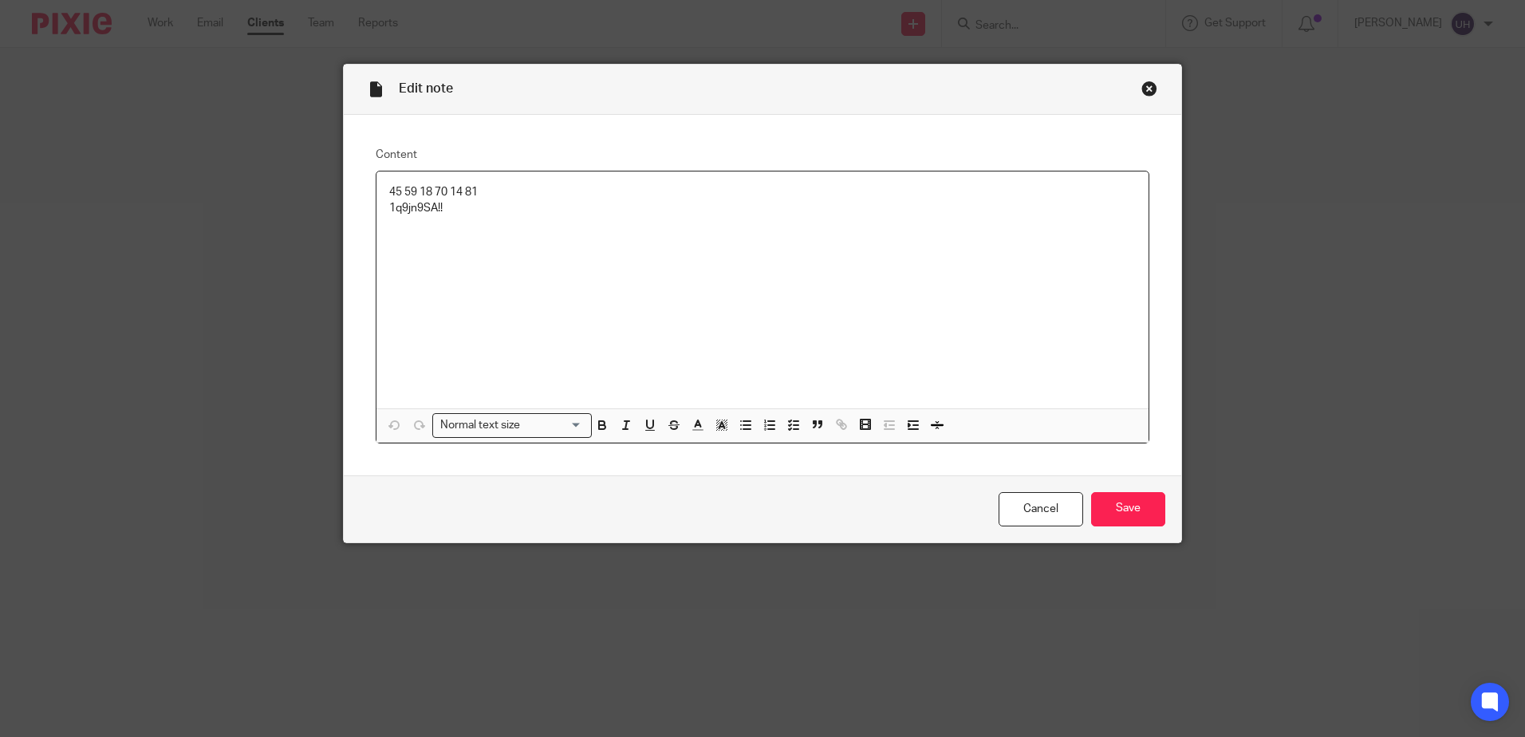
click at [456, 183] on div "45 59 18 70 14 81 1q9jn9SA!!" at bounding box center [763, 290] width 772 height 237
copy p "45 59 18 70 14 81"
click at [408, 207] on p "1q9jn9SA!!" at bounding box center [762, 208] width 747 height 16
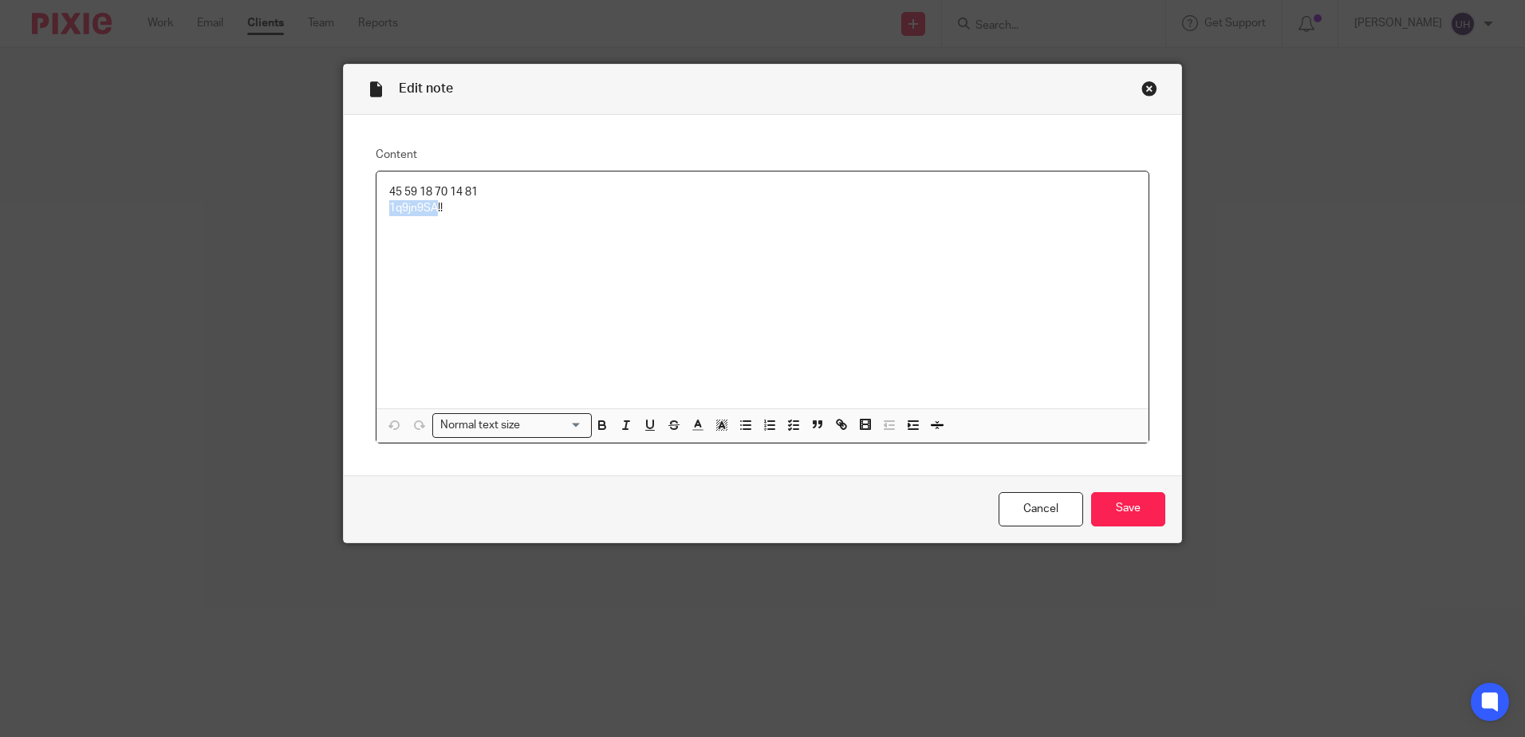
click at [408, 207] on p "1q9jn9SA!!" at bounding box center [762, 208] width 747 height 16
copy p "1q9jn9SA!!"
click at [1100, 500] on input "Save" at bounding box center [1128, 509] width 74 height 34
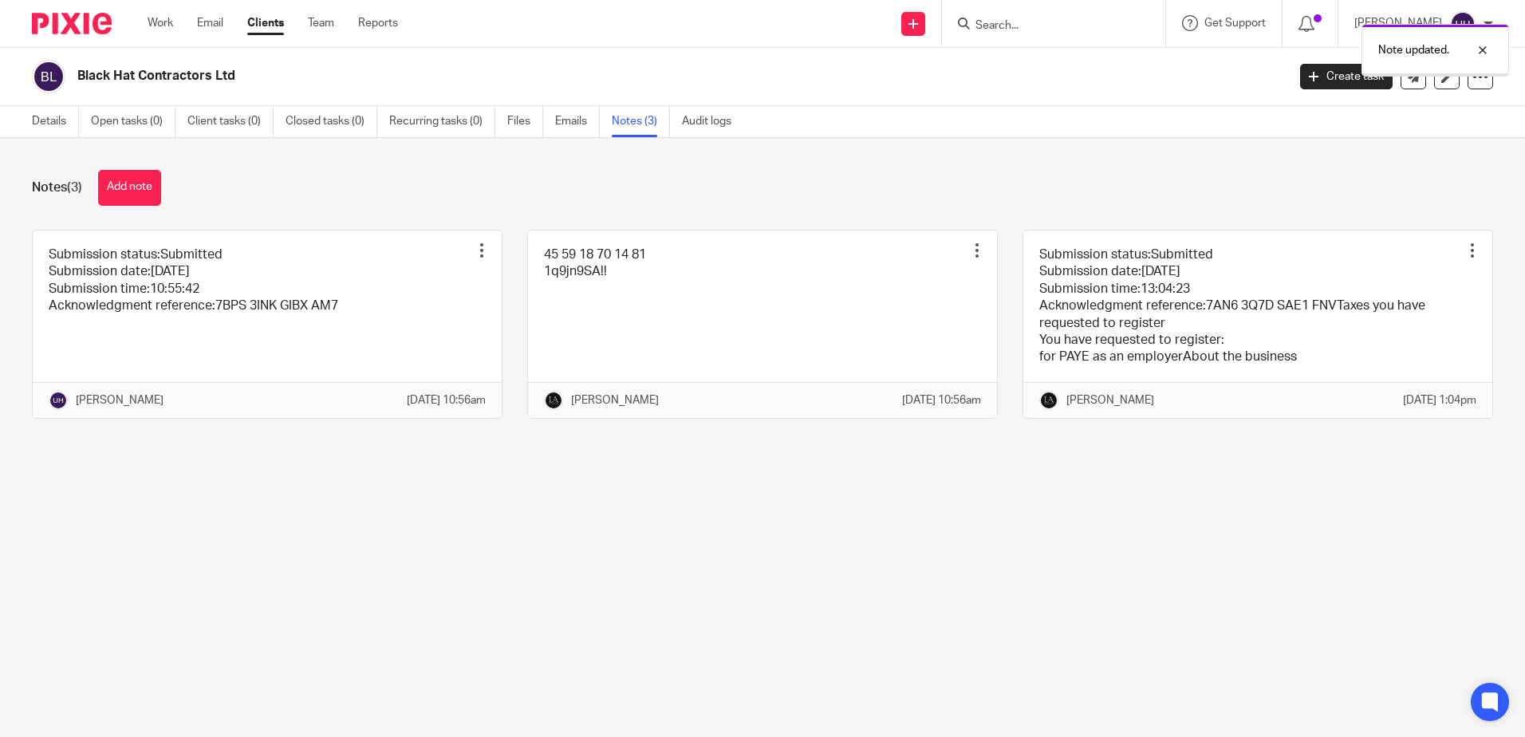
click at [187, 77] on h2 "Black Hat Contractors Ltd" at bounding box center [556, 76] width 959 height 17
copy main "Black Hat Contractors Ltd Create task Update from Companies House Export data M…"
click at [31, 115] on div "Details Open tasks (0) Client tasks (0) Closed tasks (0) Recurring tasks (0) Fi…" at bounding box center [385, 121] width 771 height 31
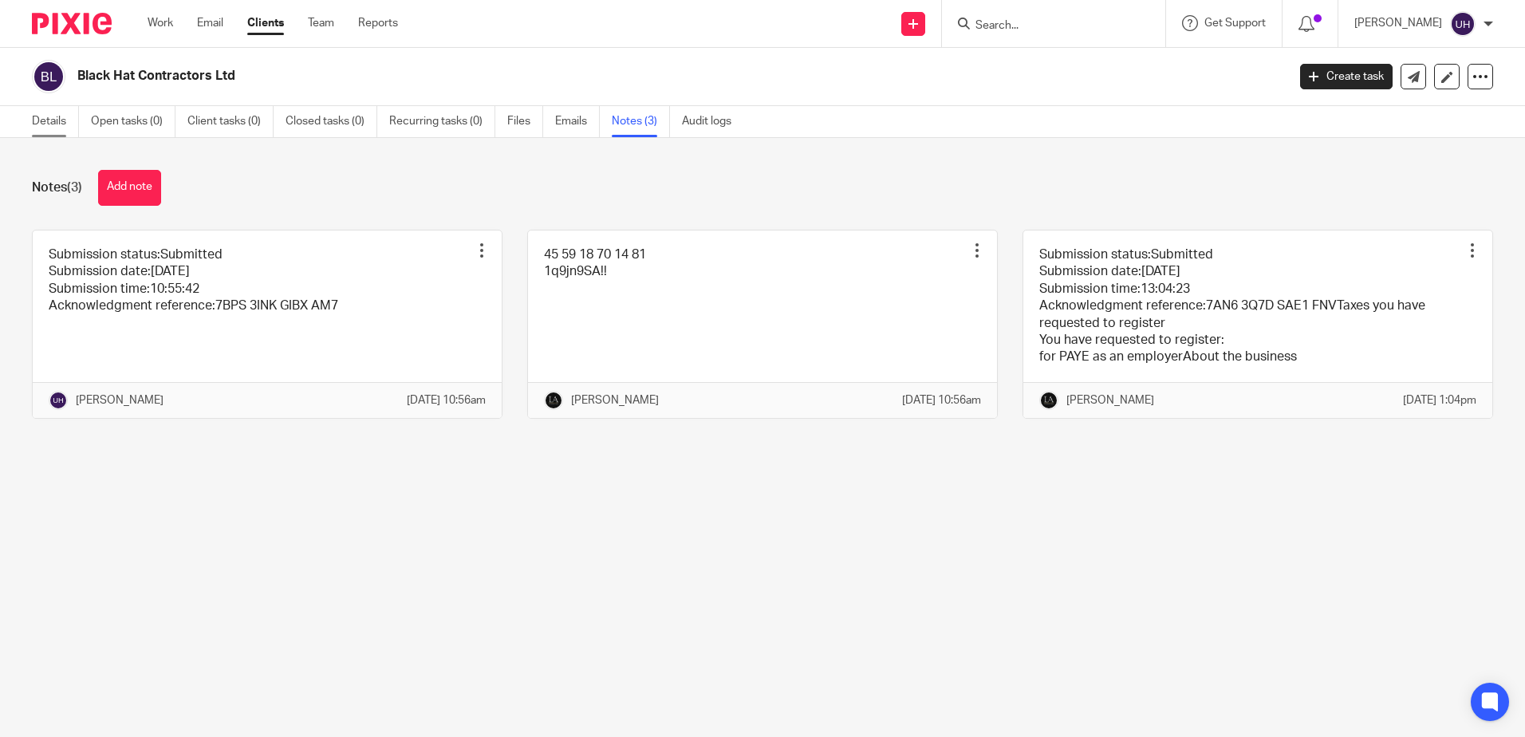
click at [53, 116] on link "Details" at bounding box center [55, 121] width 47 height 31
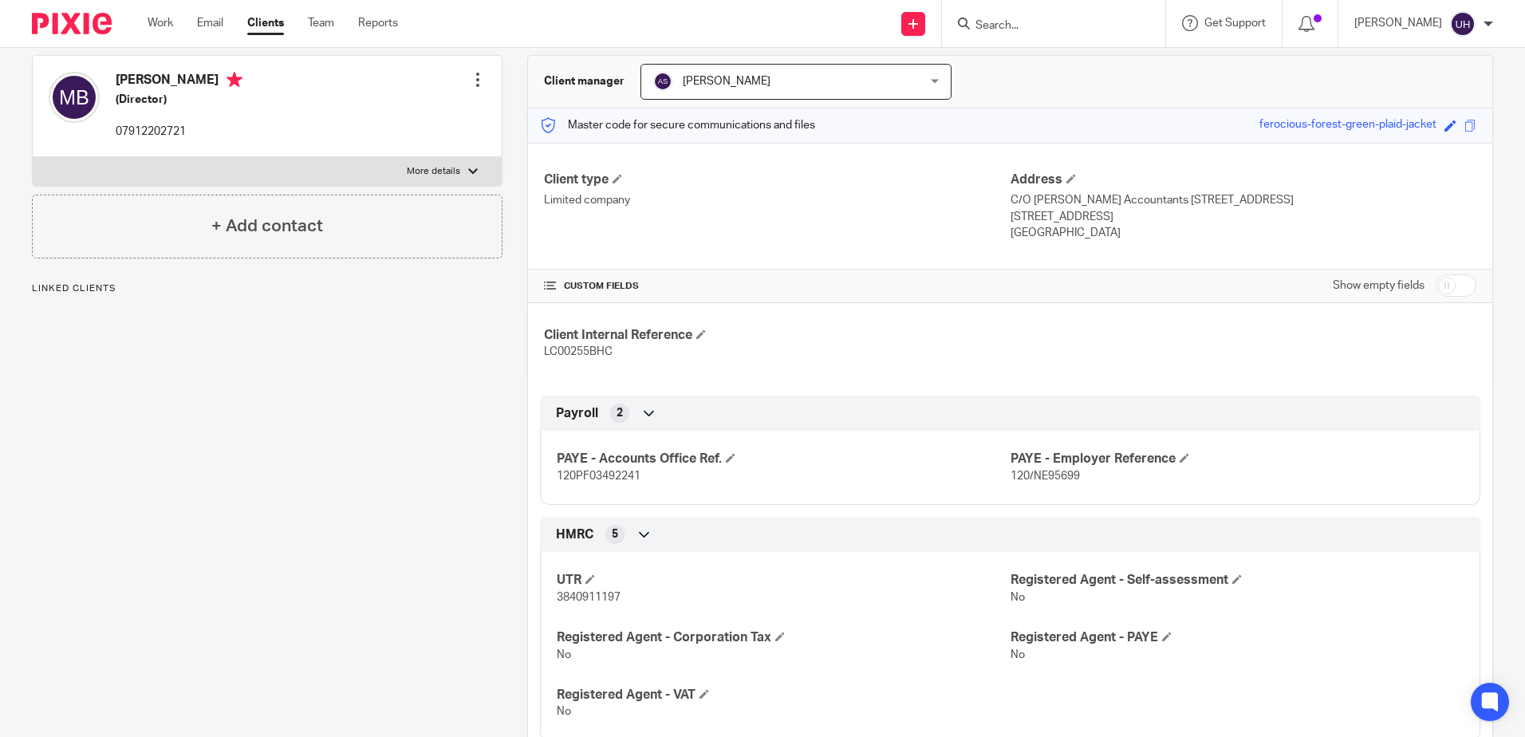
scroll to position [160, 0]
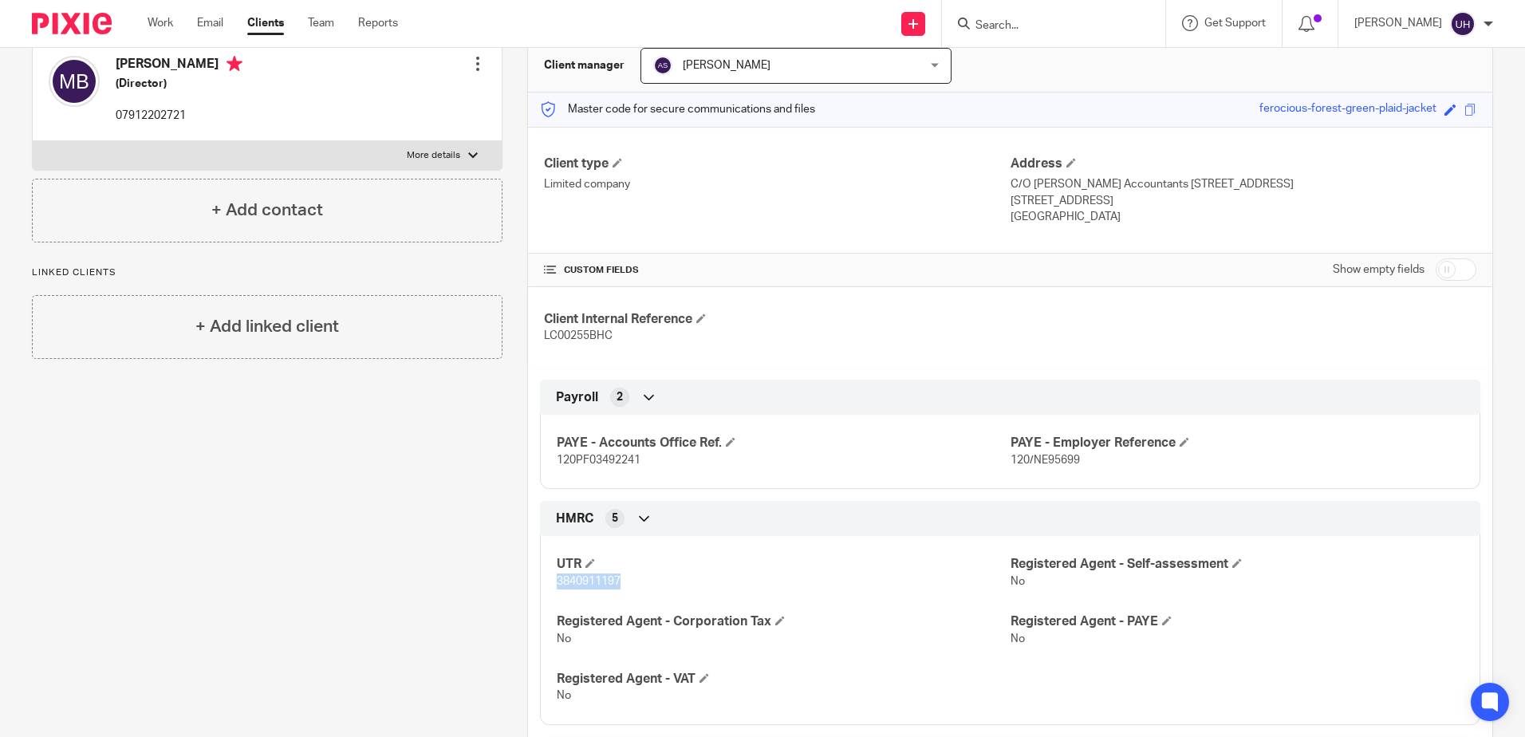
drag, startPoint x: 623, startPoint y: 582, endPoint x: 543, endPoint y: 582, distance: 80.6
click at [543, 582] on div "UTR 3840911197 Registered Agent - Self-assessment No Registered Agent - Corpora…" at bounding box center [1010, 624] width 941 height 200
drag, startPoint x: 543, startPoint y: 582, endPoint x: 591, endPoint y: 578, distance: 48.9
copy span "3840911197"
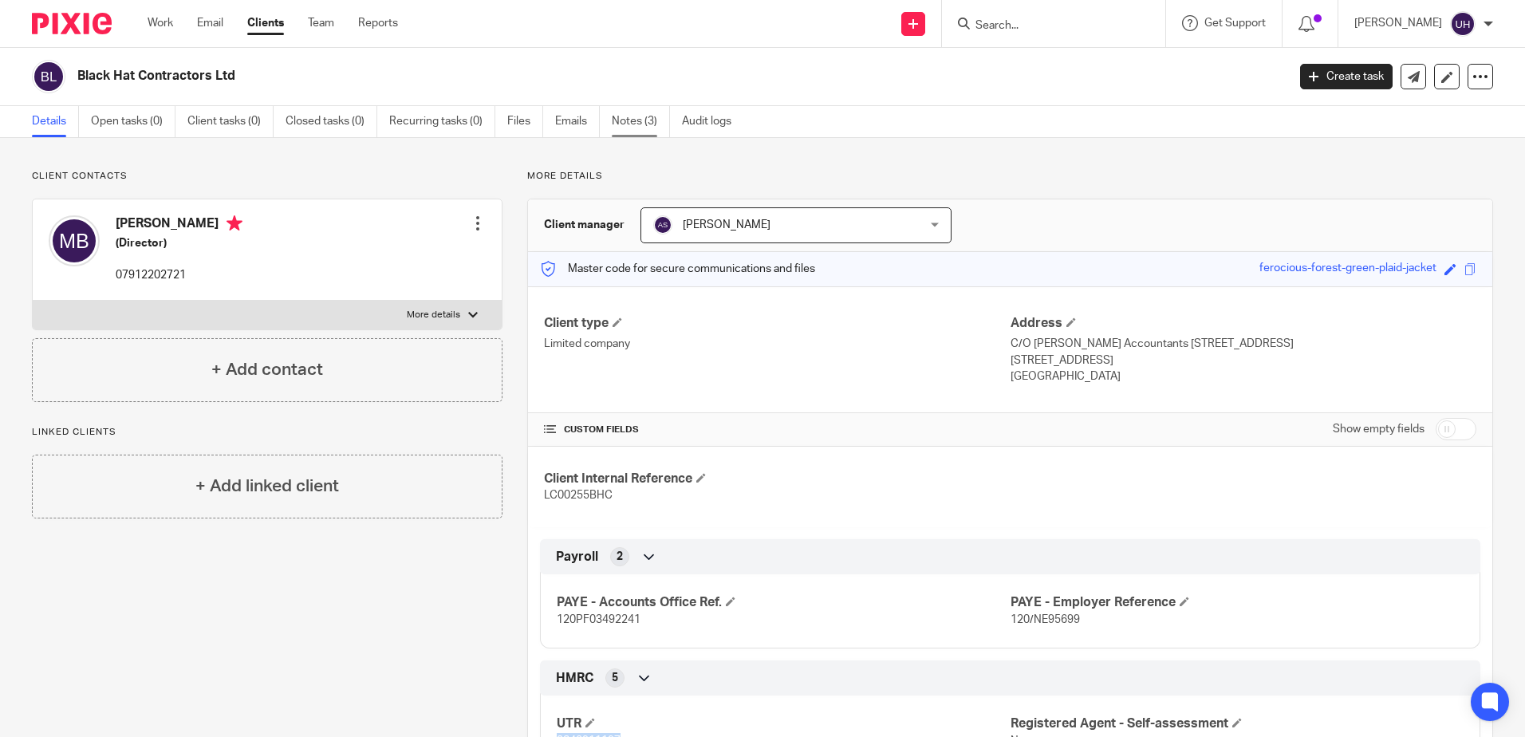
click at [643, 116] on link "Notes (3)" at bounding box center [641, 121] width 58 height 31
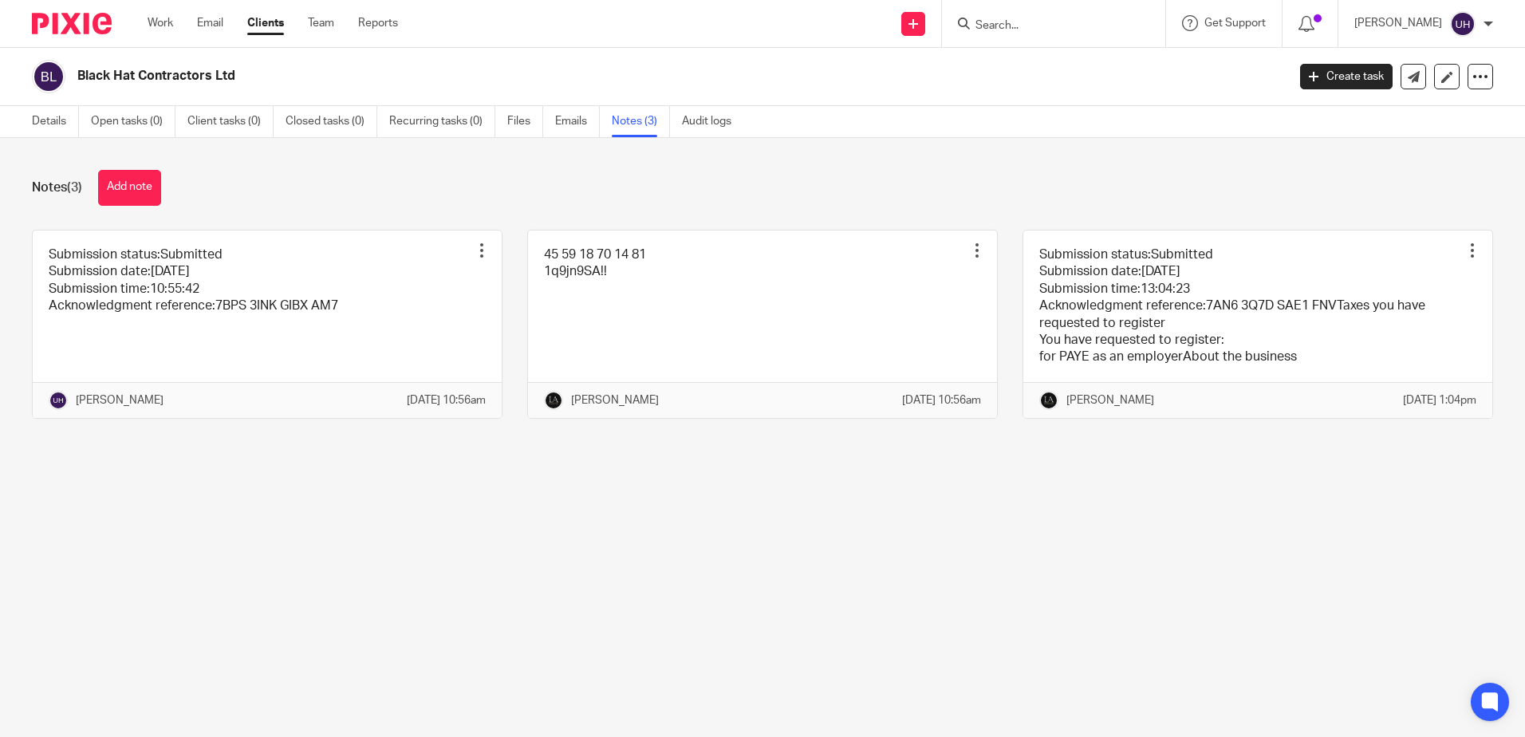
click at [93, 187] on div "Notes (3) Add note" at bounding box center [763, 188] width 1462 height 36
click at [112, 187] on button "Add note" at bounding box center [129, 188] width 63 height 36
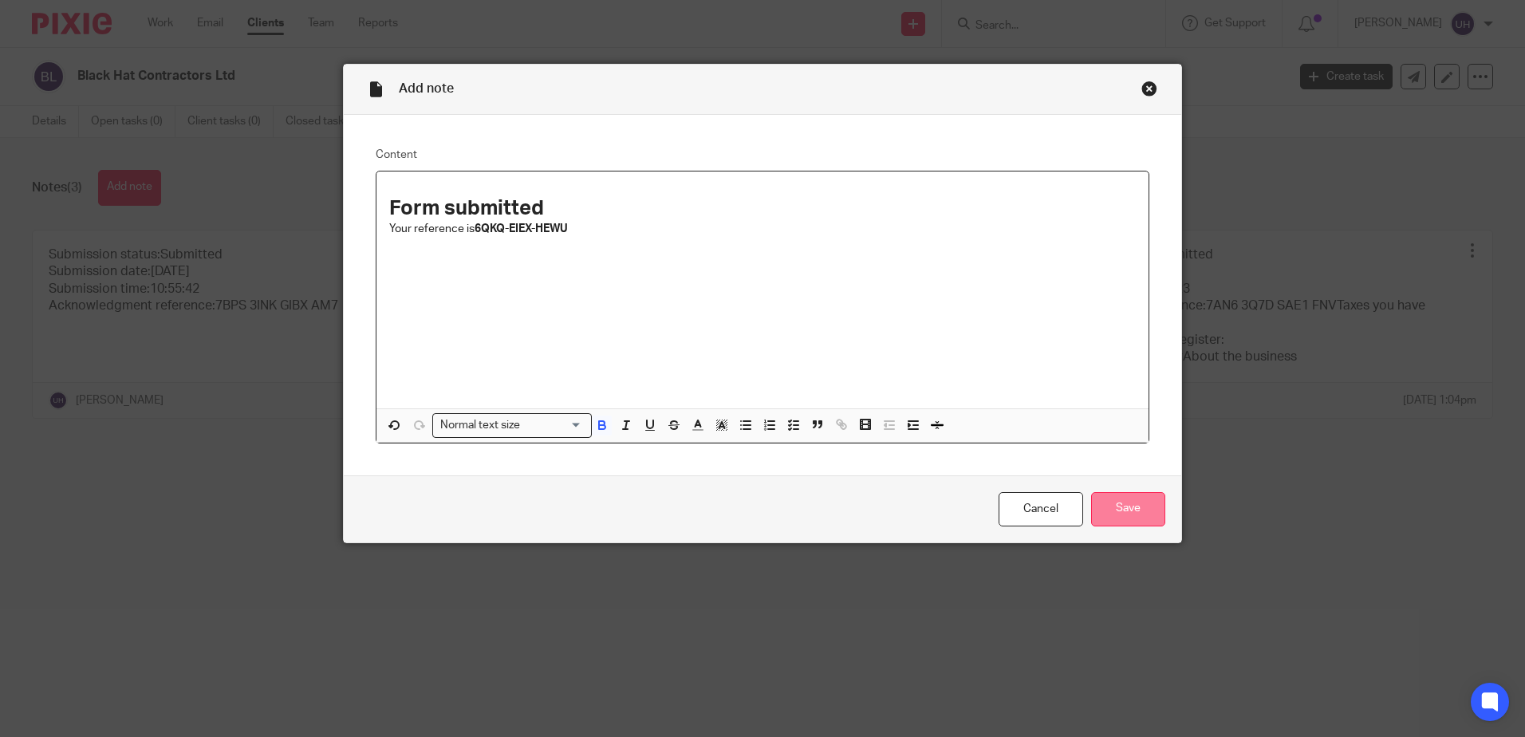
click at [1112, 501] on input "Save" at bounding box center [1128, 509] width 74 height 34
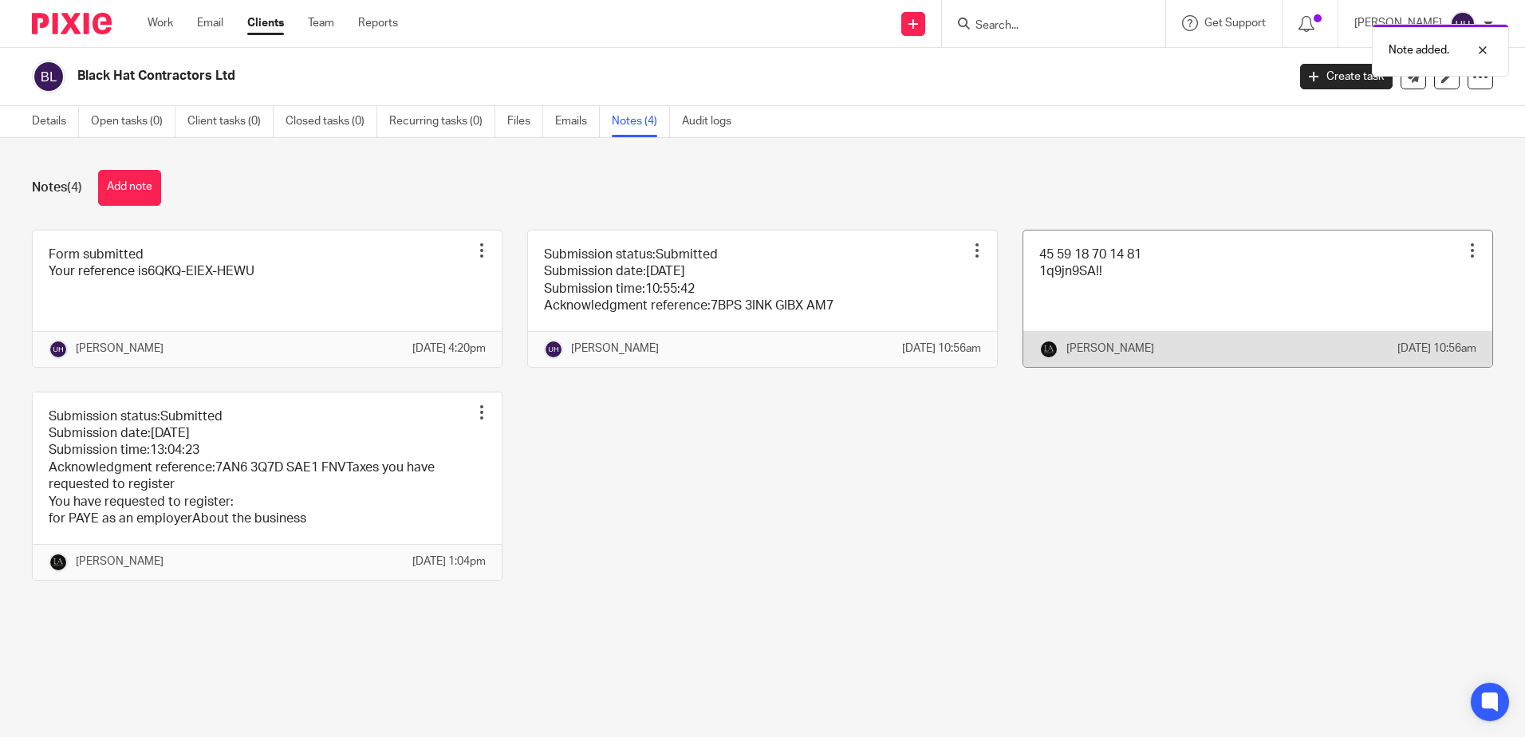
click at [1114, 317] on link at bounding box center [1258, 299] width 469 height 136
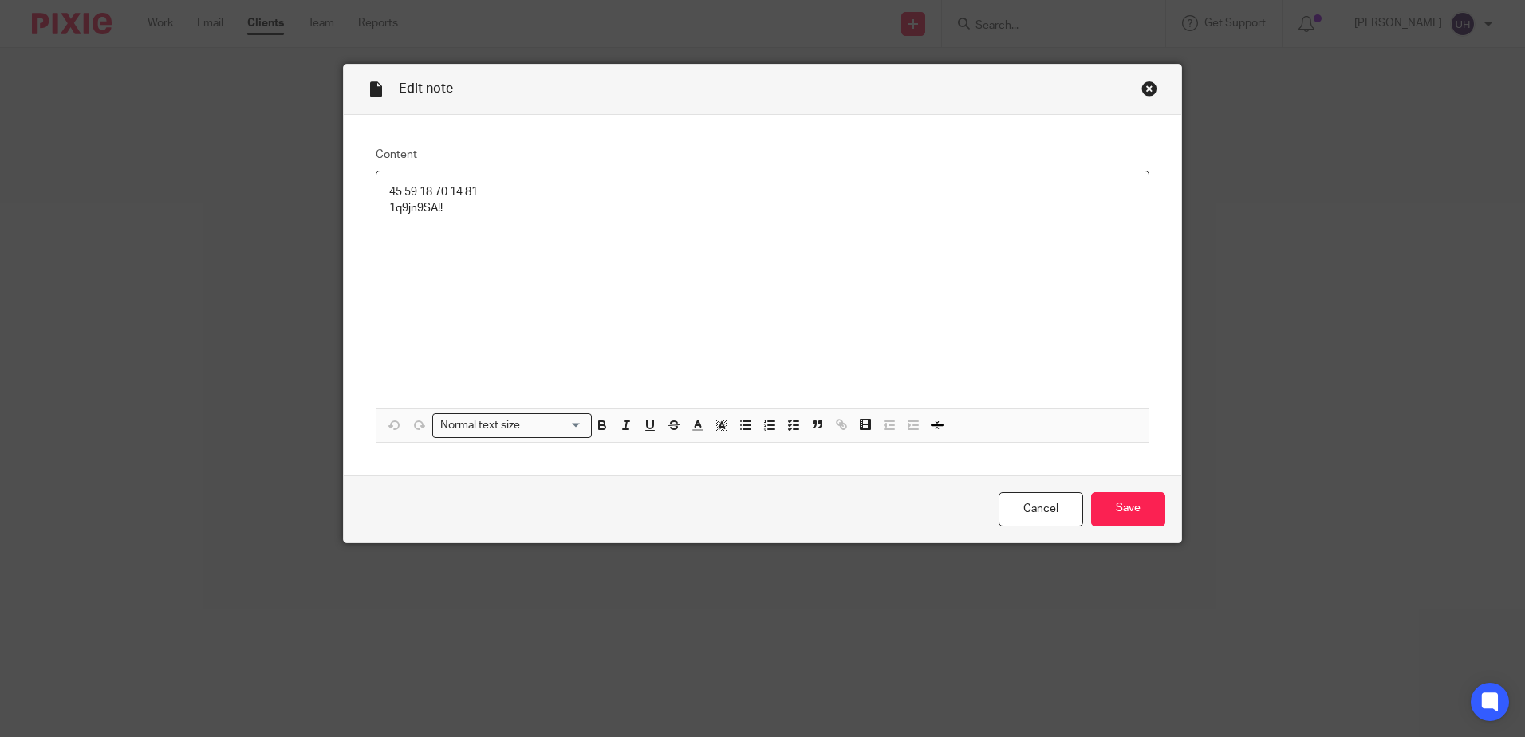
click at [455, 190] on p "45 59 18 70 14 81" at bounding box center [762, 192] width 747 height 16
copy p "45 59 18 70 14 81"
click at [1127, 507] on input "Save" at bounding box center [1128, 509] width 74 height 34
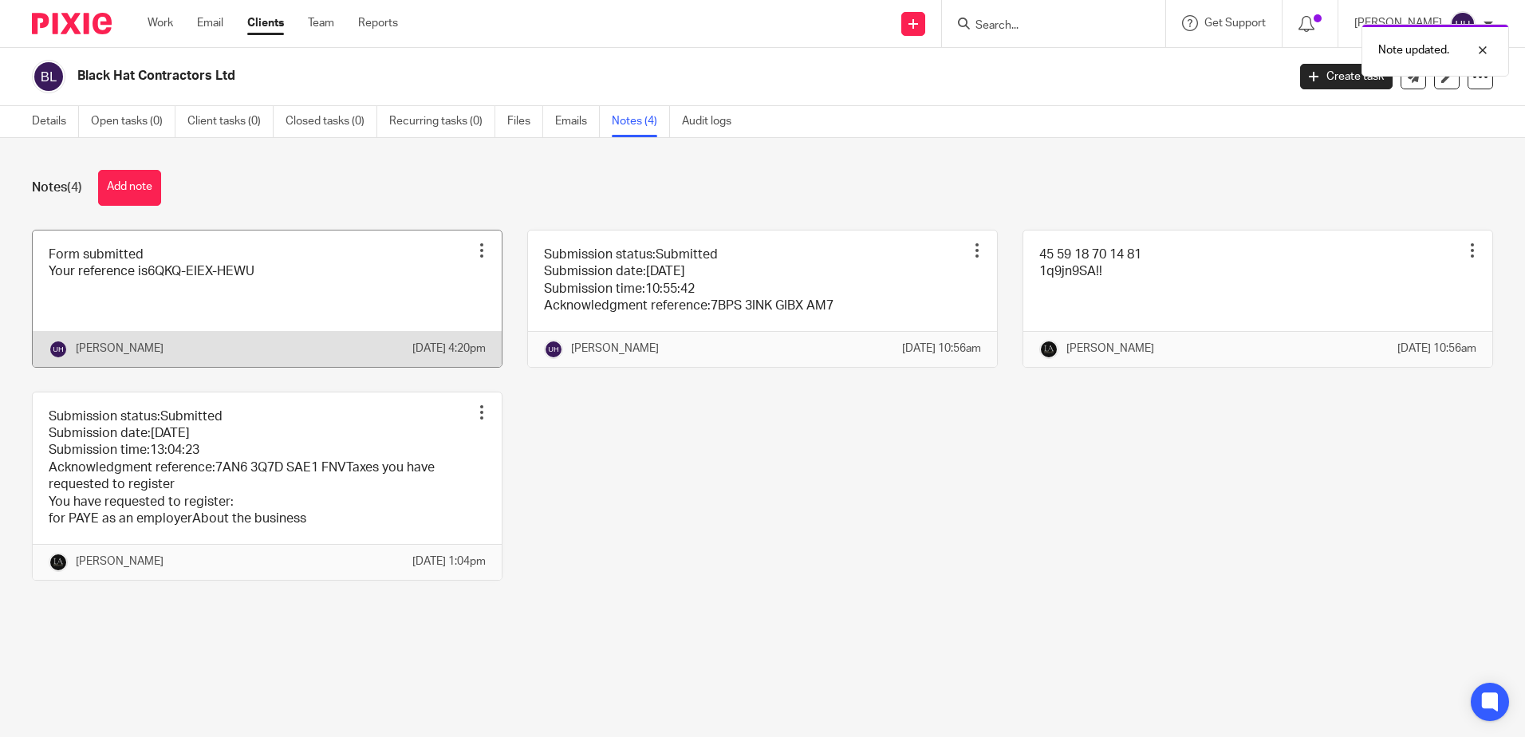
click at [149, 290] on link at bounding box center [267, 299] width 469 height 136
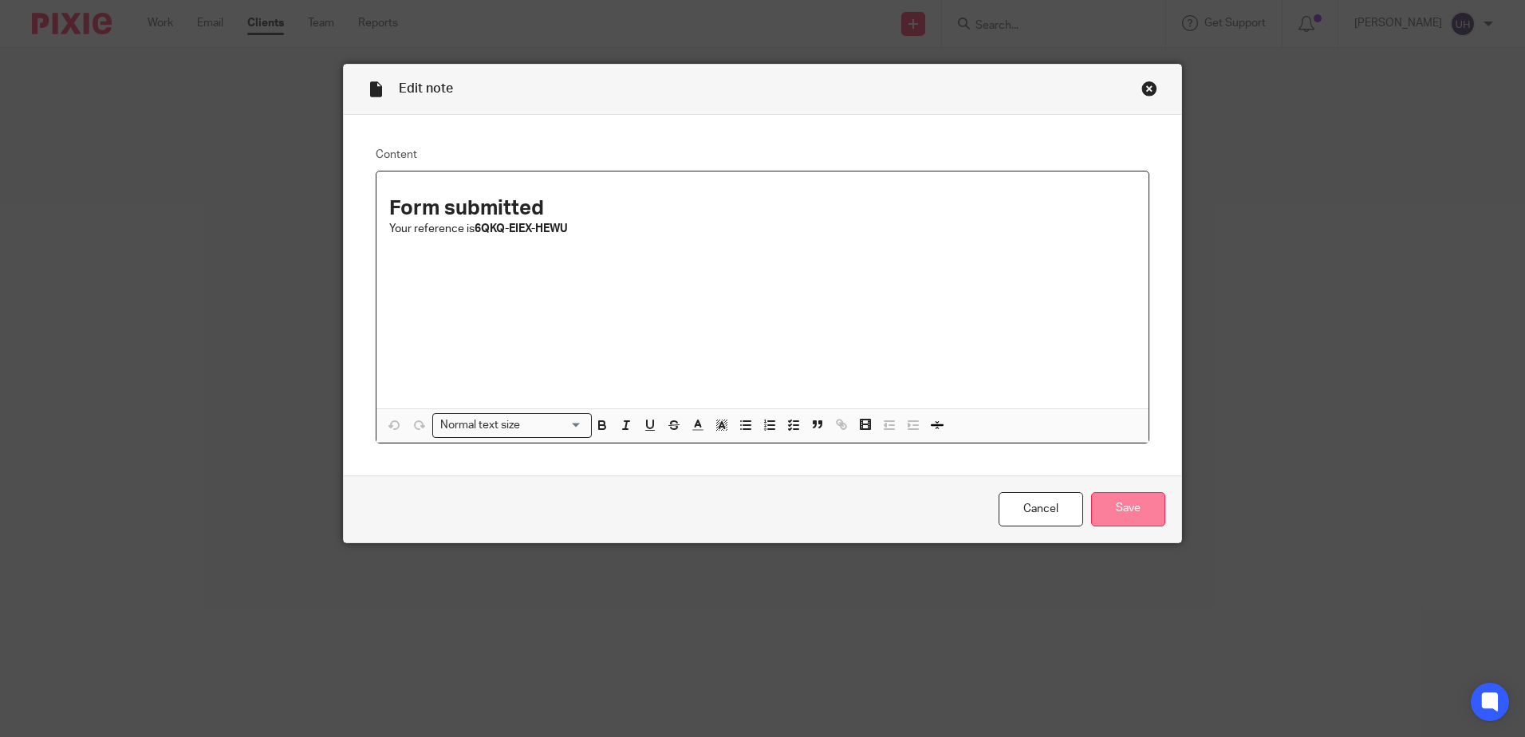
click at [1137, 515] on input "Save" at bounding box center [1128, 509] width 74 height 34
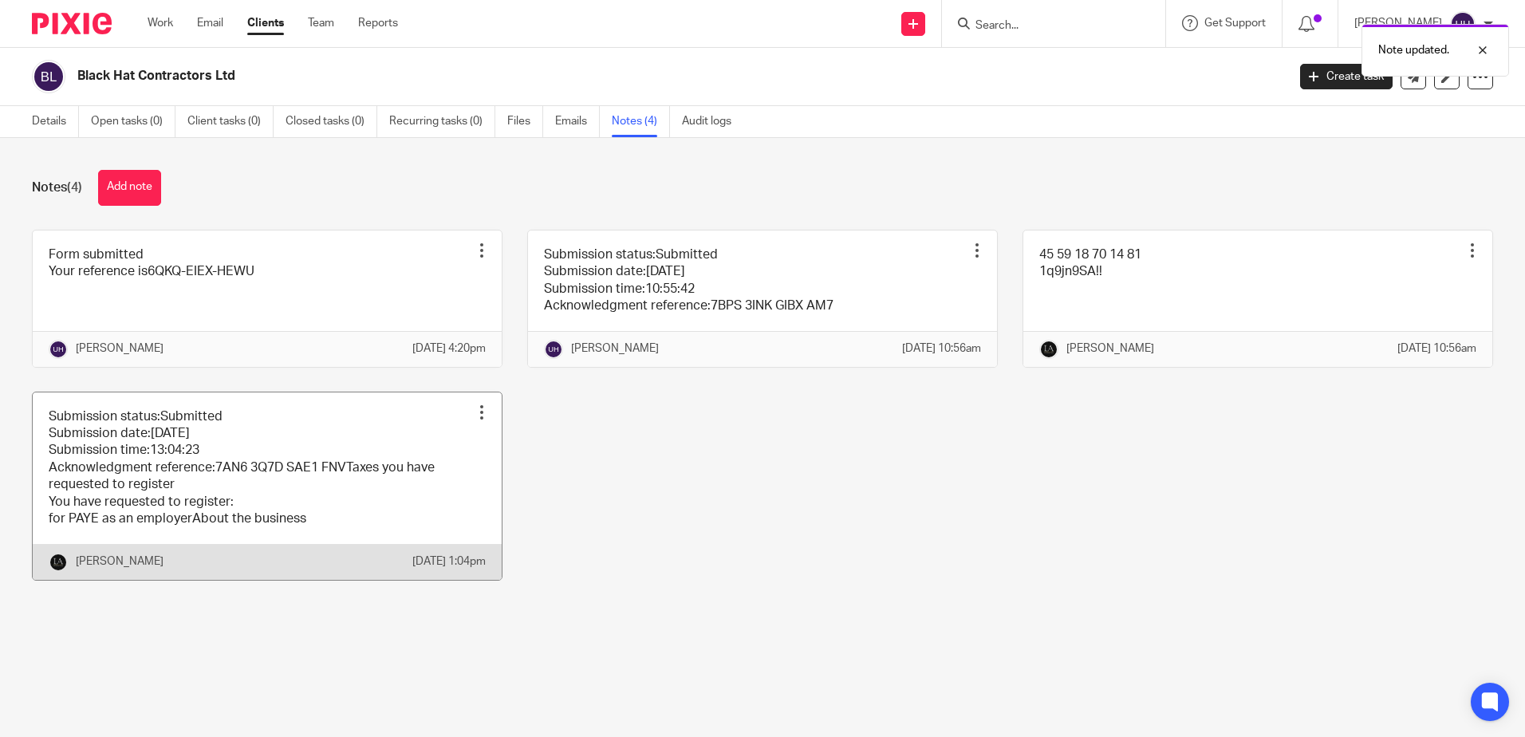
click at [227, 478] on link at bounding box center [267, 486] width 469 height 187
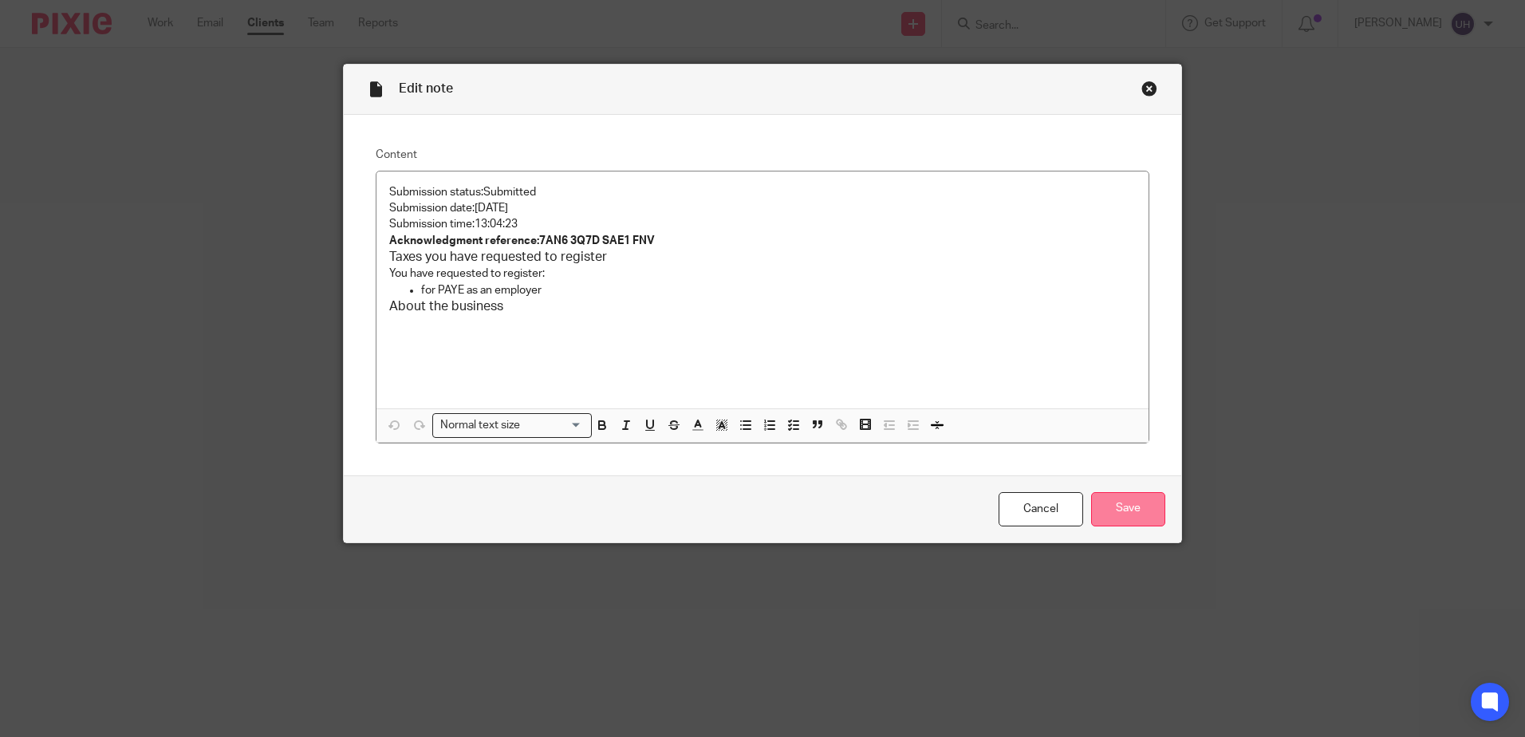
click at [1156, 495] on input "Save" at bounding box center [1128, 509] width 74 height 34
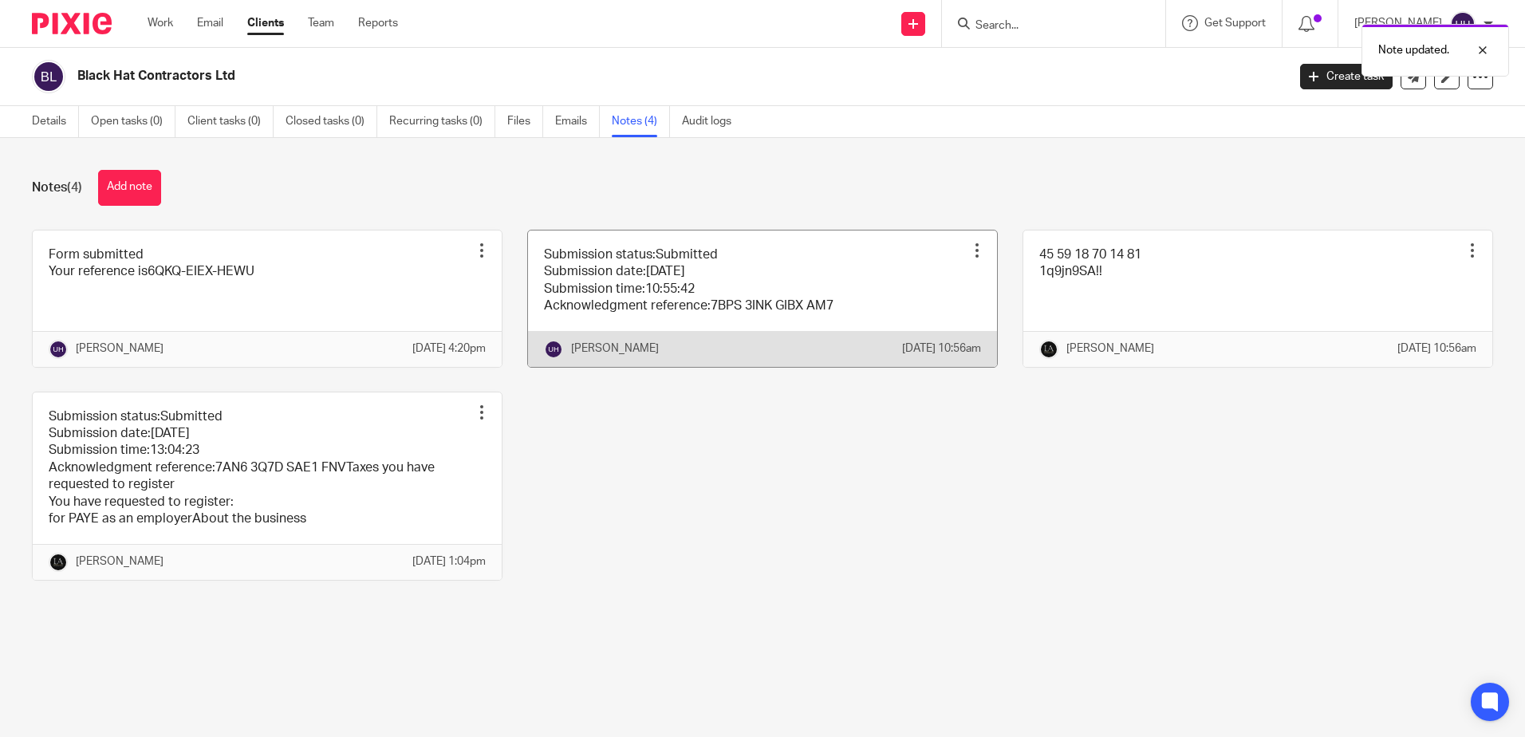
click at [712, 359] on div "[PERSON_NAME]" at bounding box center [723, 349] width 358 height 19
click at [752, 323] on link at bounding box center [762, 299] width 469 height 136
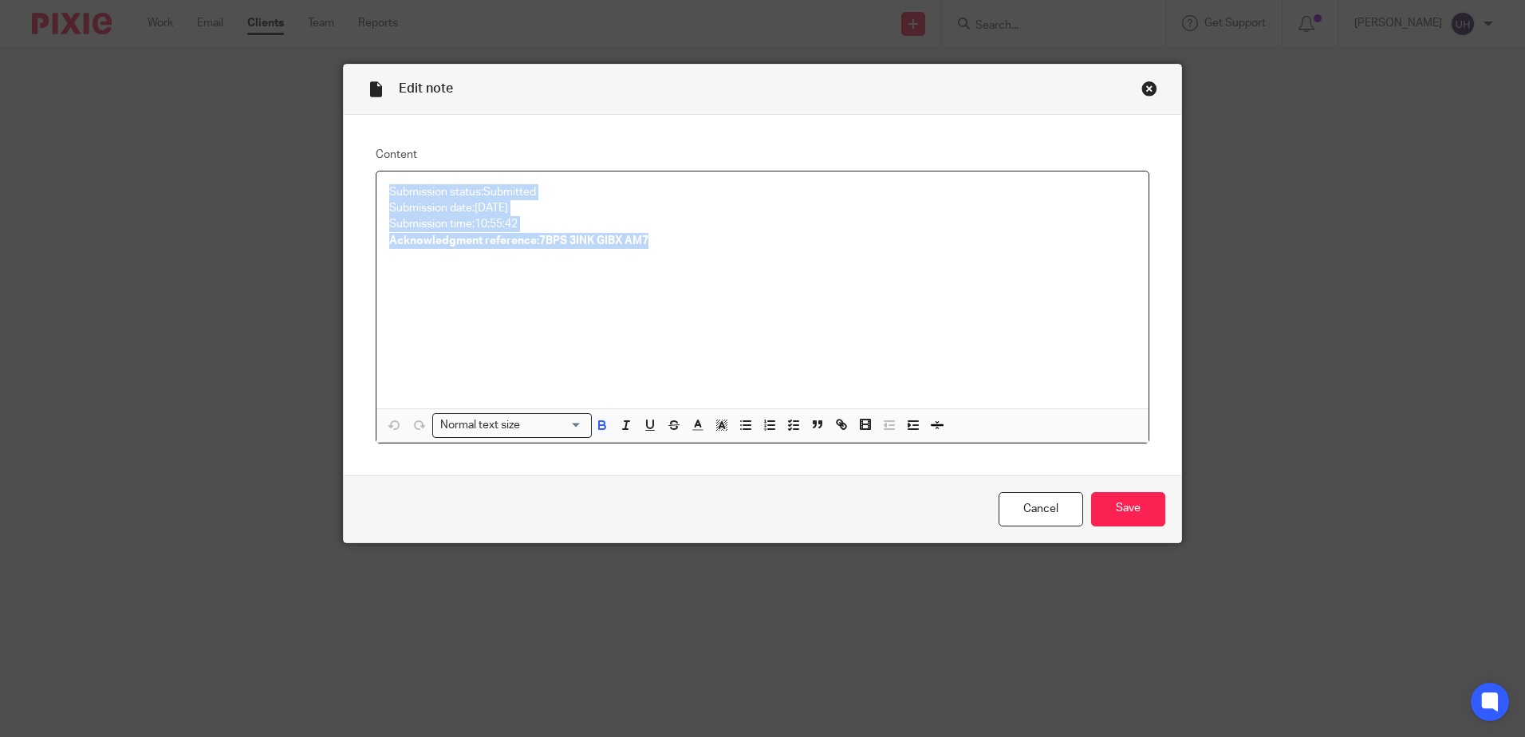
drag, startPoint x: 669, startPoint y: 235, endPoint x: 374, endPoint y: 182, distance: 299.8
click at [377, 182] on div "Submission status:Submitted Submission date:[DATE] Submission time:10:55:42 Ack…" at bounding box center [763, 290] width 772 height 237
copy div "Submission status:Submitted Submission date:[DATE] Submission time:10:55:42 Ack…"
click at [1107, 523] on input "Save" at bounding box center [1128, 509] width 74 height 34
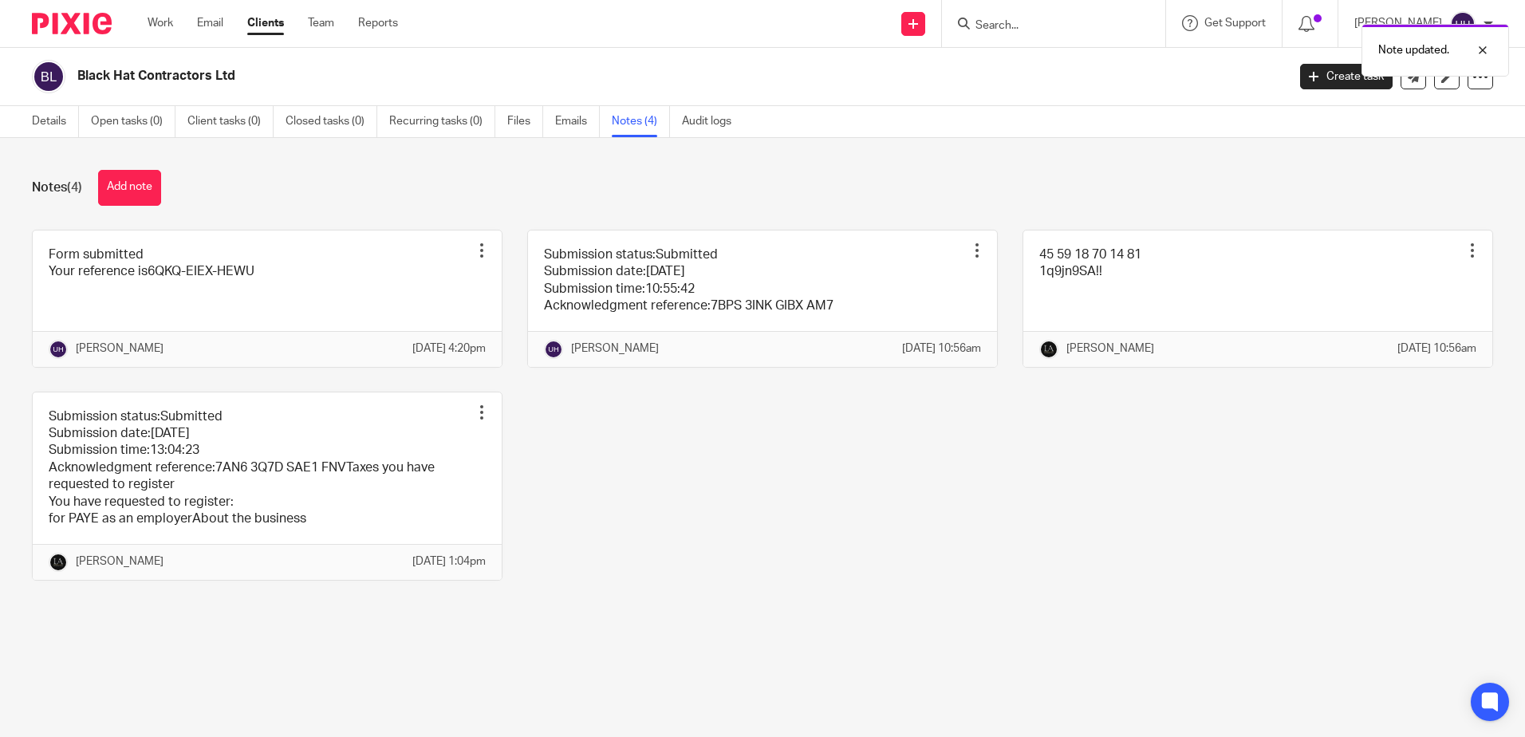
click at [996, 20] on div "Note updated." at bounding box center [1136, 46] width 747 height 61
click at [996, 23] on div "Note updated." at bounding box center [1136, 46] width 747 height 61
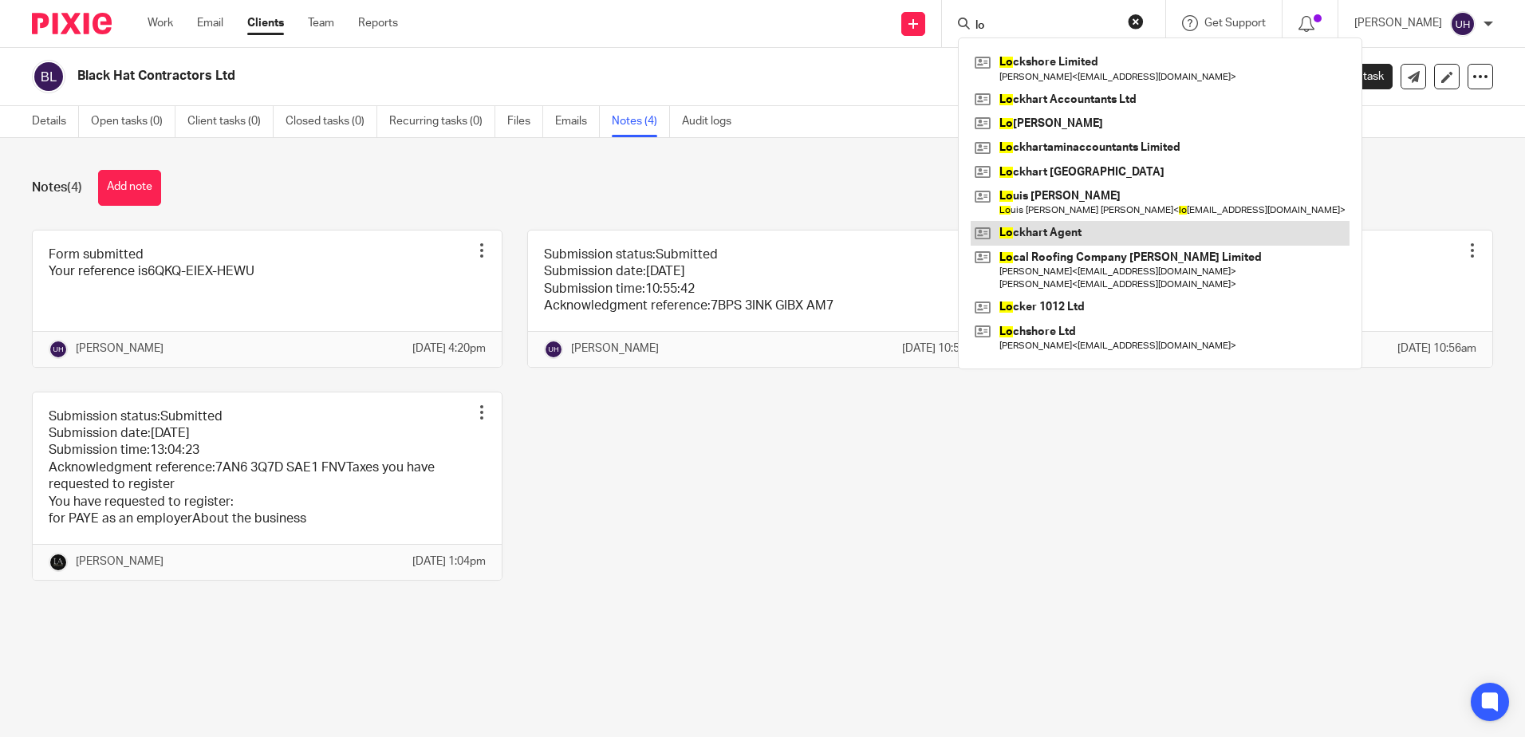
type input "lo"
click at [1085, 223] on link at bounding box center [1160, 233] width 379 height 24
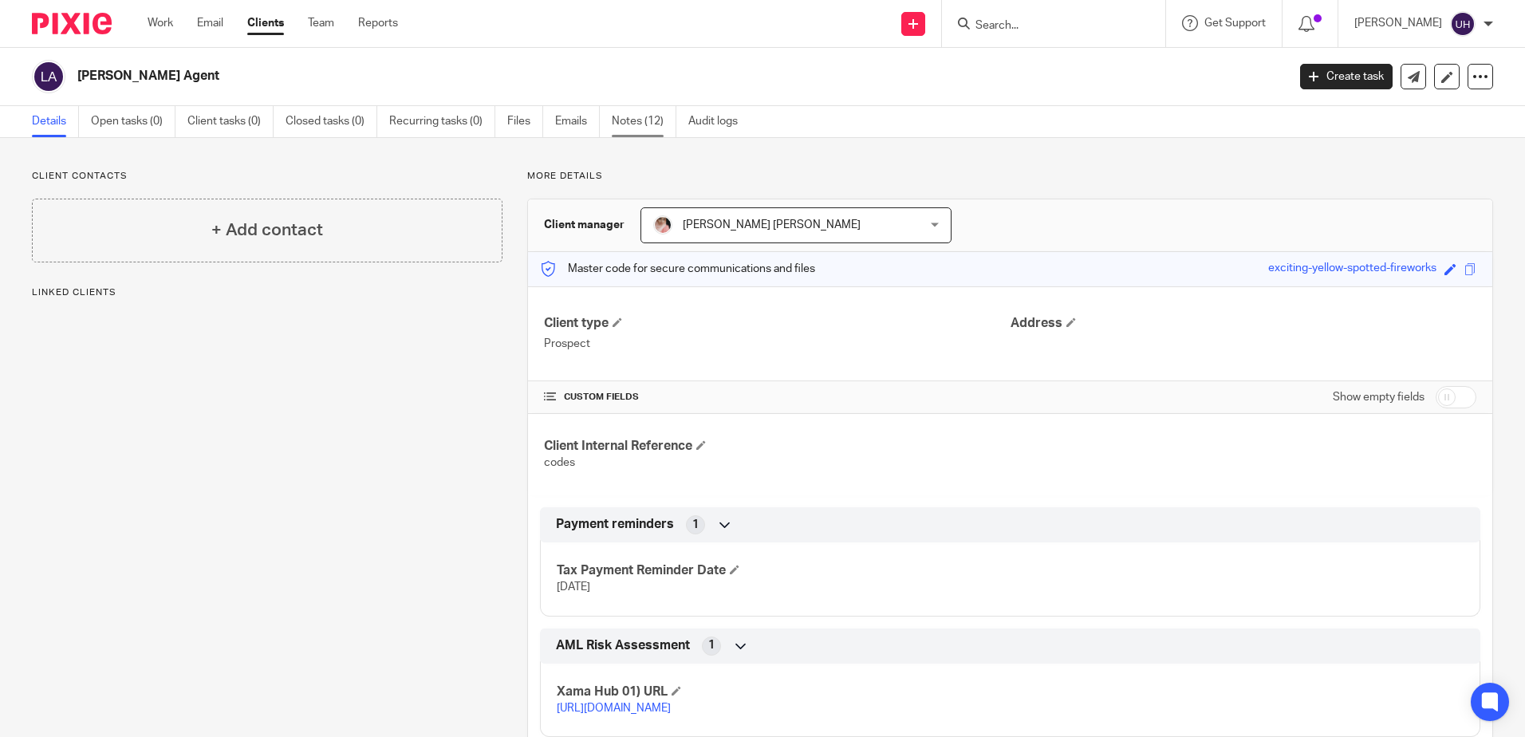
click at [648, 118] on link "Notes (12)" at bounding box center [644, 121] width 65 height 31
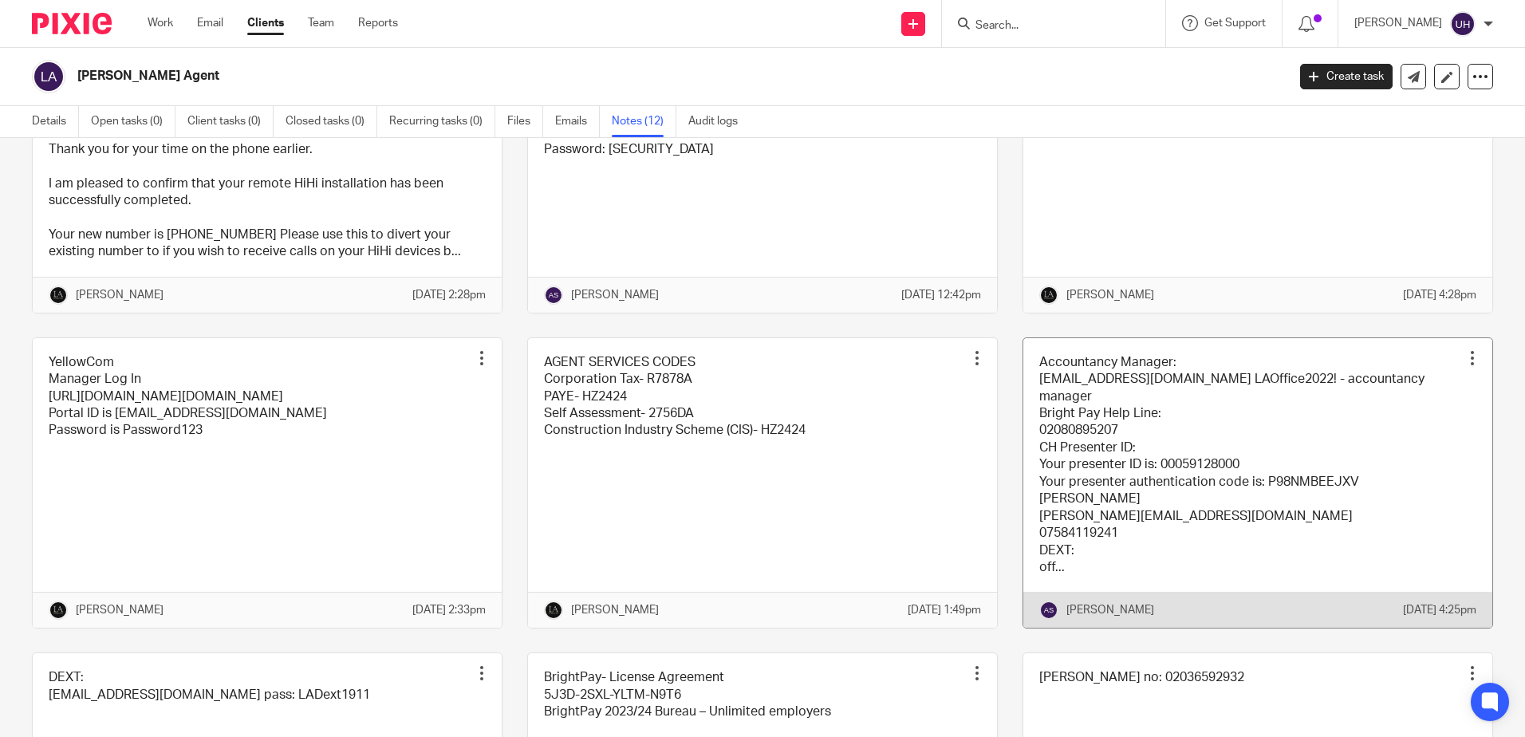
scroll to position [160, 0]
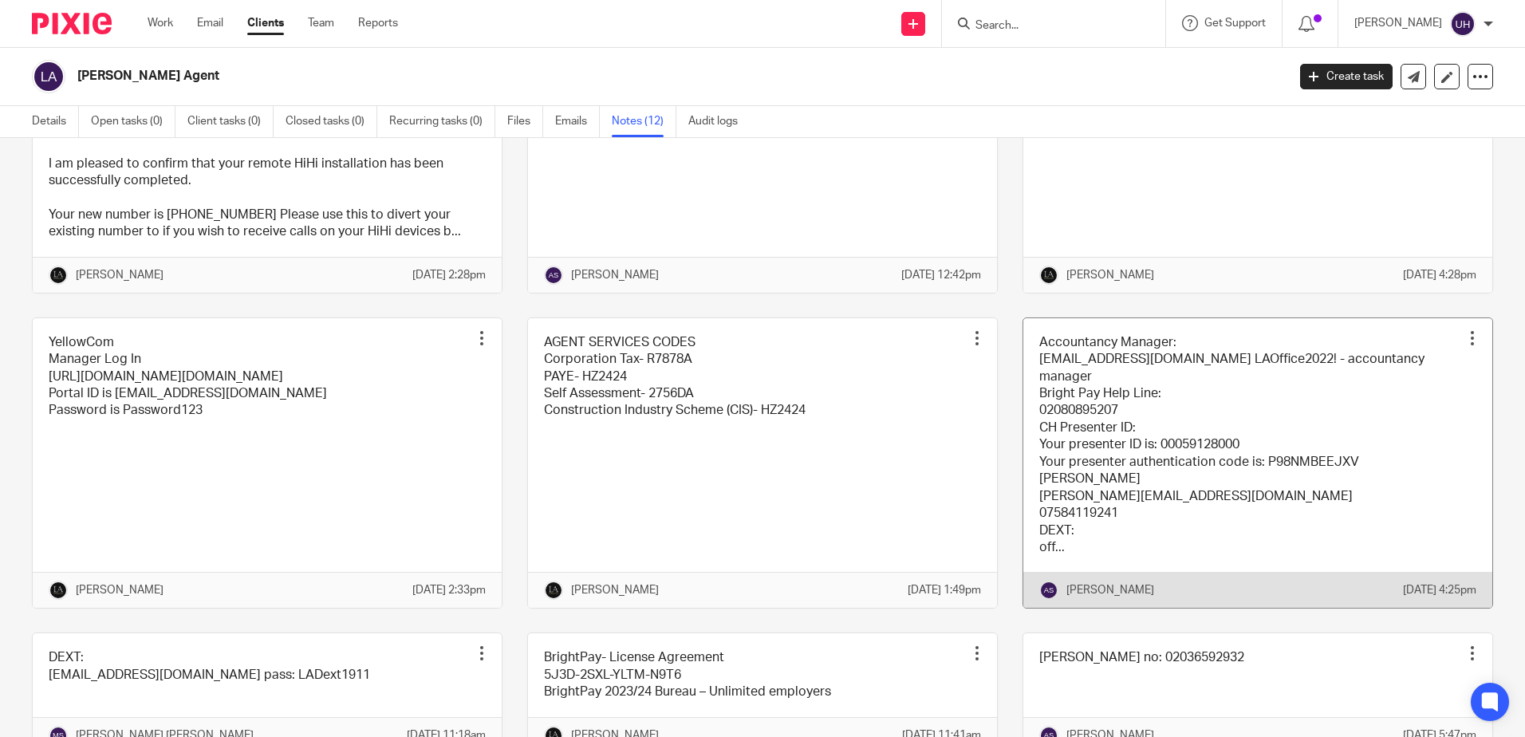
click at [1122, 499] on link at bounding box center [1258, 463] width 469 height 290
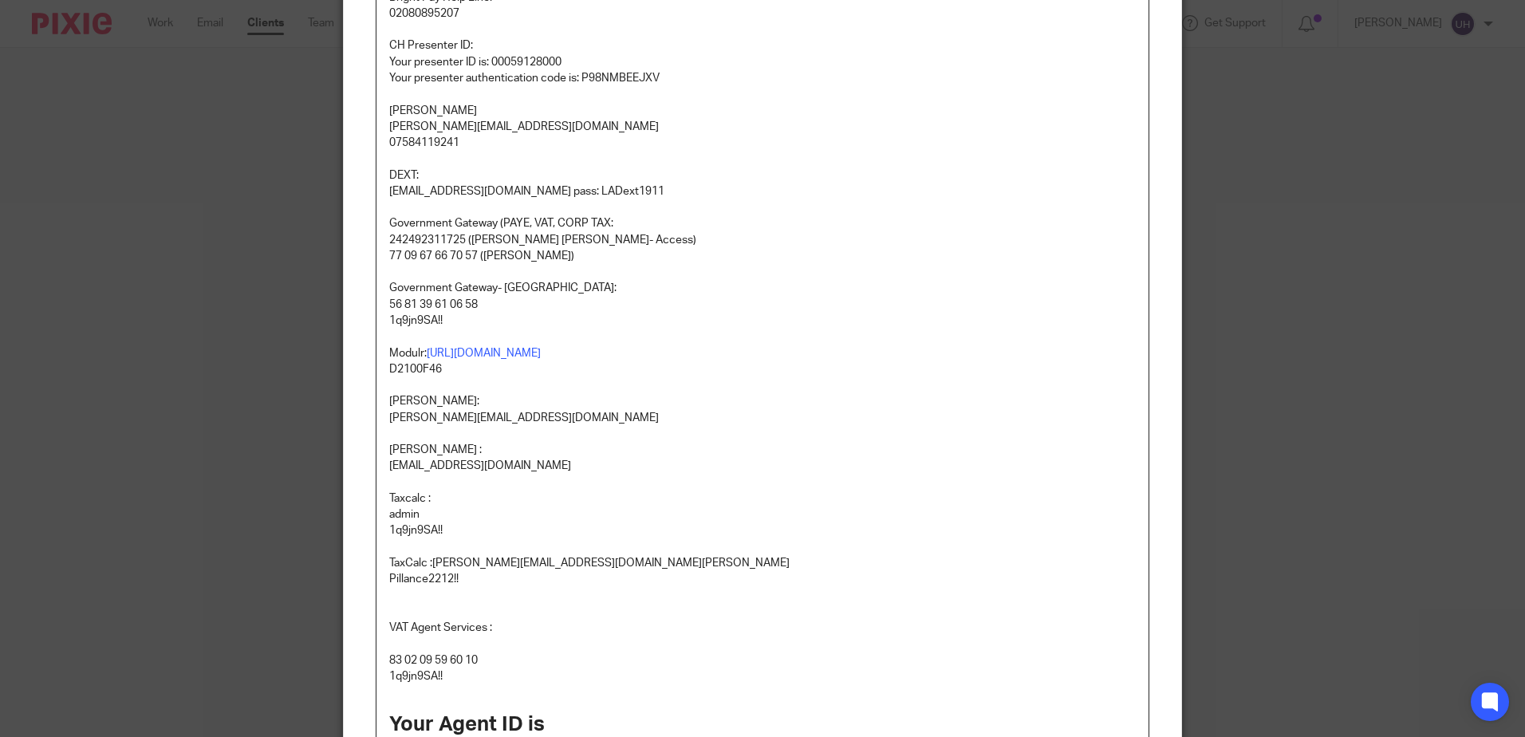
scroll to position [239, 0]
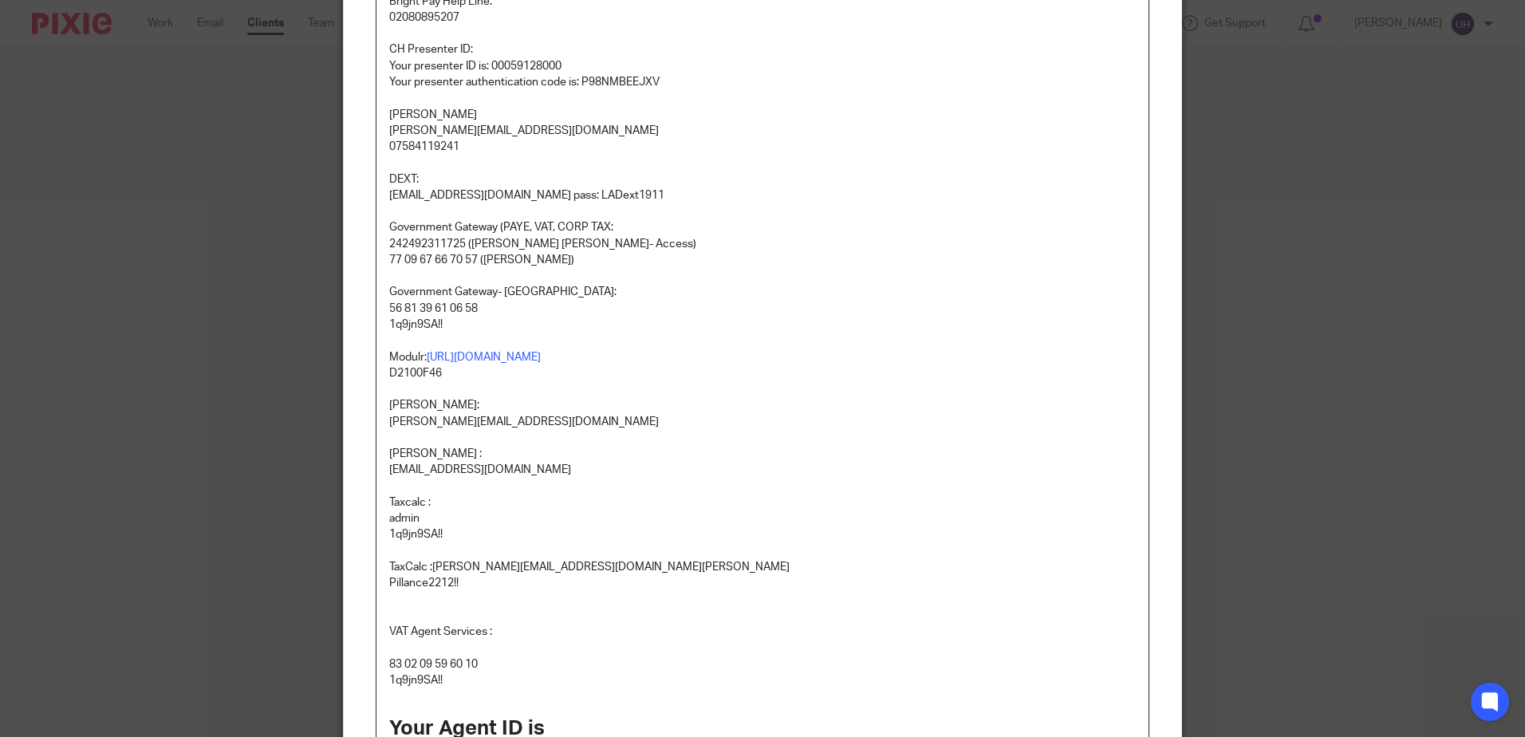
click at [447, 308] on p "56 81 39 61 06 58" at bounding box center [762, 309] width 747 height 16
copy p "56 81 39 61 06 58"
click at [408, 315] on p "56 81 39 61 06 58" at bounding box center [762, 309] width 747 height 16
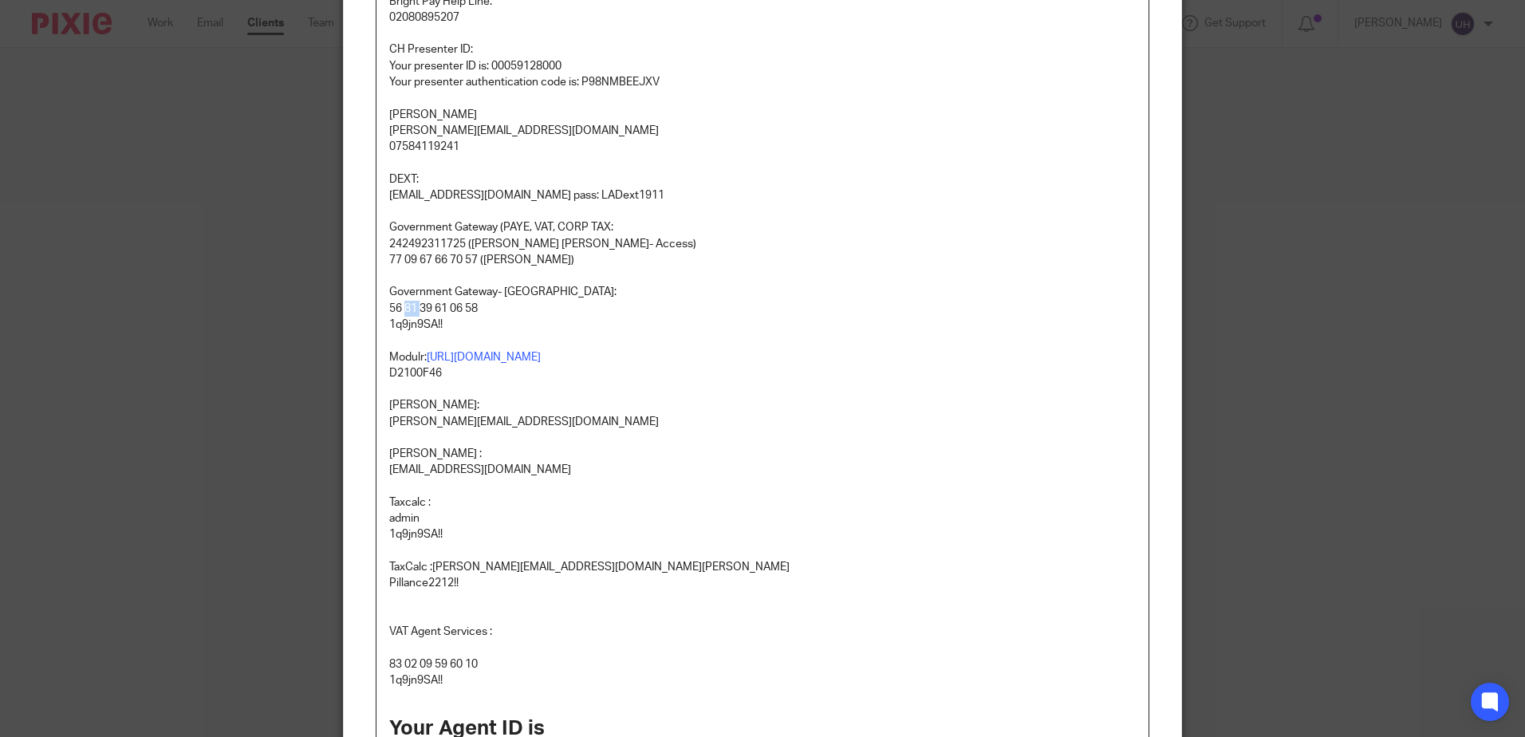
click at [408, 315] on p "56 81 39 61 06 58" at bounding box center [762, 309] width 747 height 16
click at [417, 326] on p "1q9jn9SA!!" at bounding box center [762, 325] width 747 height 16
copy p "1q9jn9SA!!"
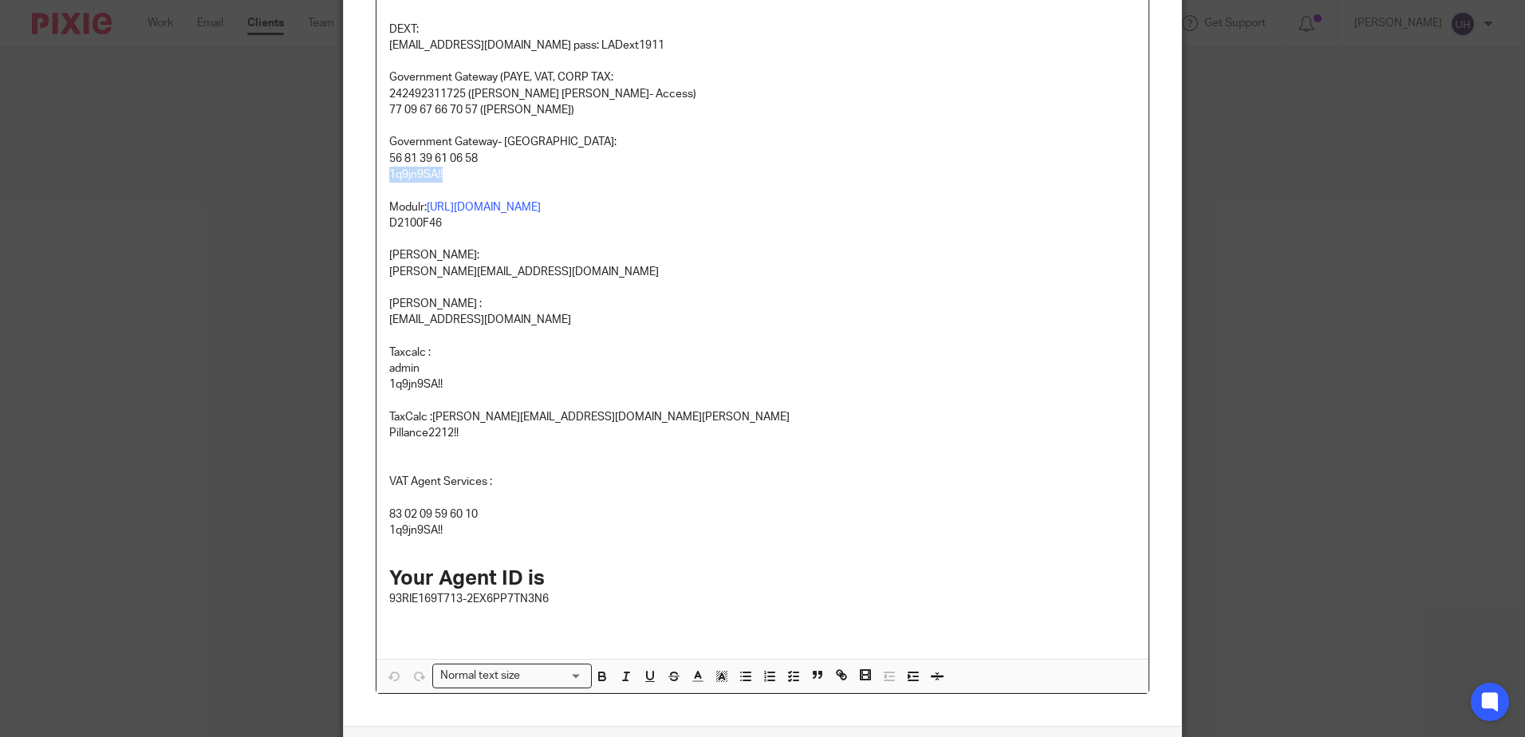
scroll to position [510, 0]
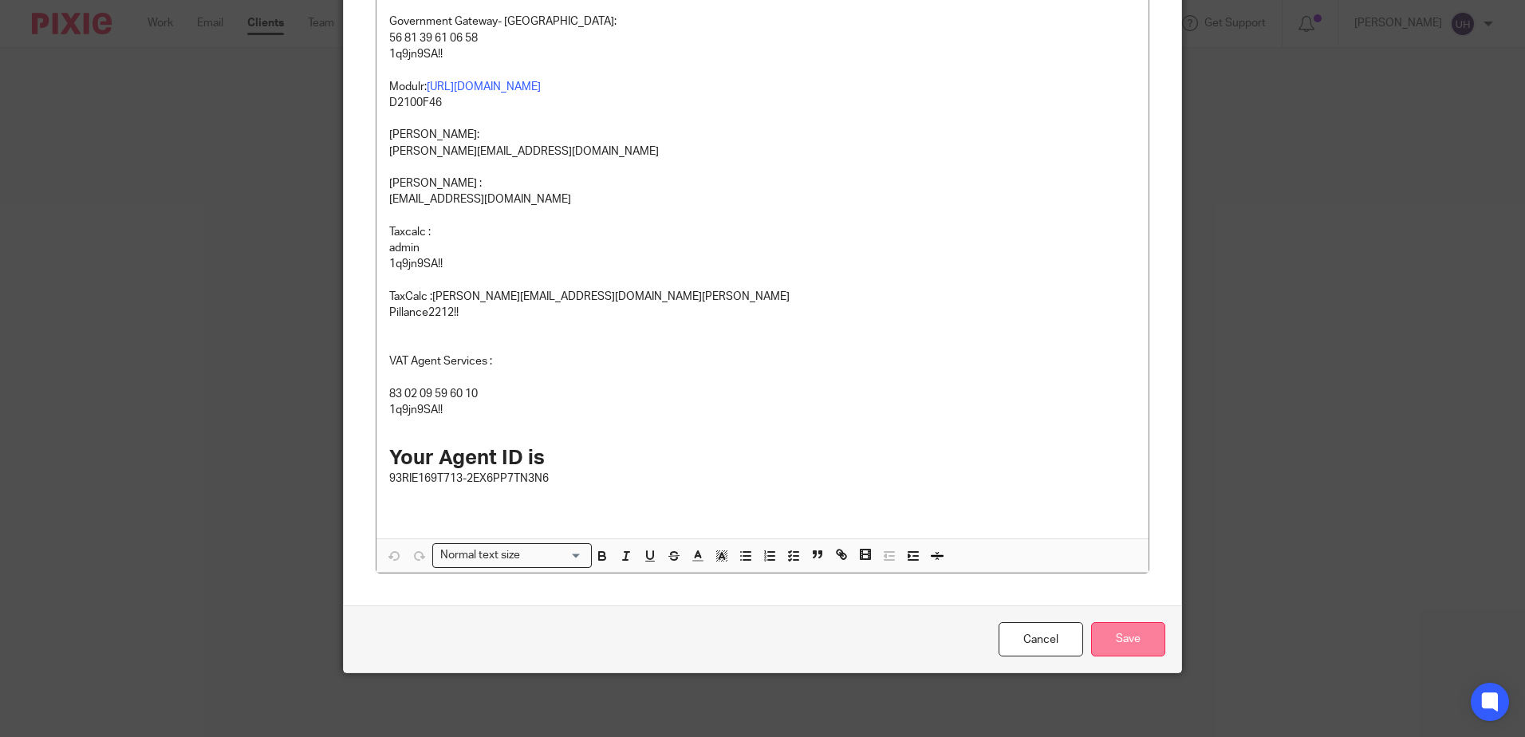
click at [1112, 628] on div "Cancel Save" at bounding box center [763, 639] width 838 height 67
click at [1112, 628] on input "Save" at bounding box center [1128, 639] width 74 height 34
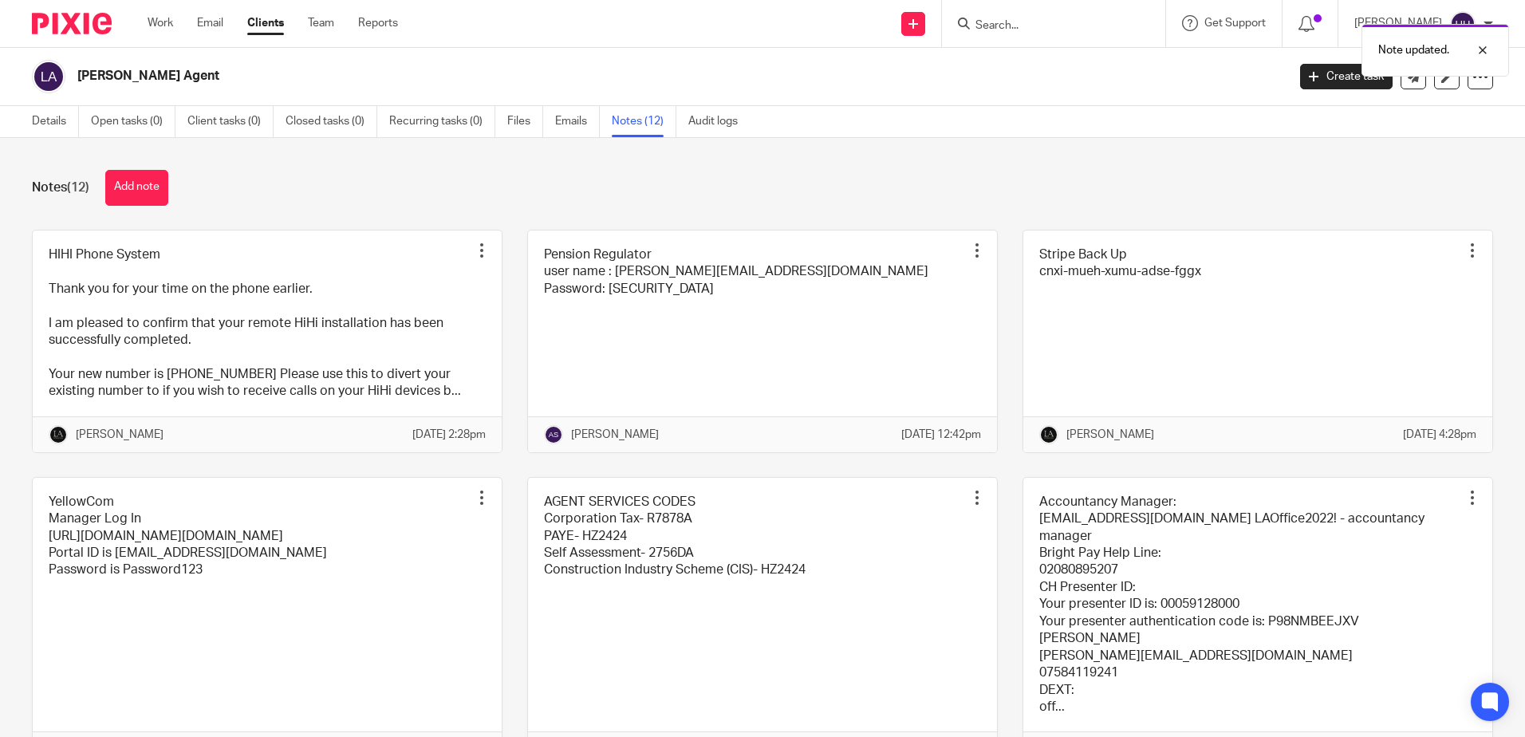
click at [1000, 26] on div "Note updated." at bounding box center [1136, 46] width 747 height 61
click at [1000, 25] on div "Note updated." at bounding box center [1136, 46] width 747 height 61
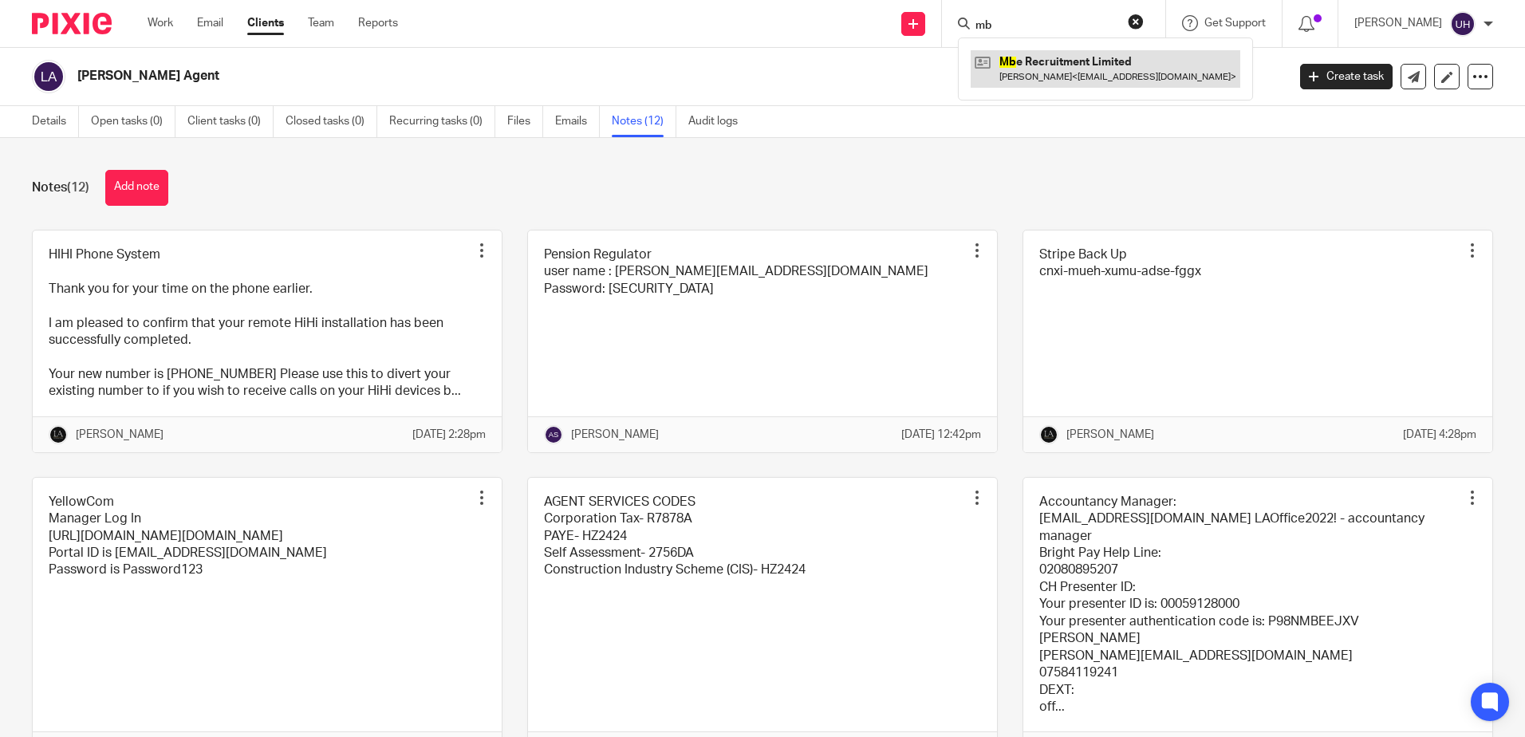
type input "mb"
click at [1060, 57] on link at bounding box center [1106, 68] width 270 height 37
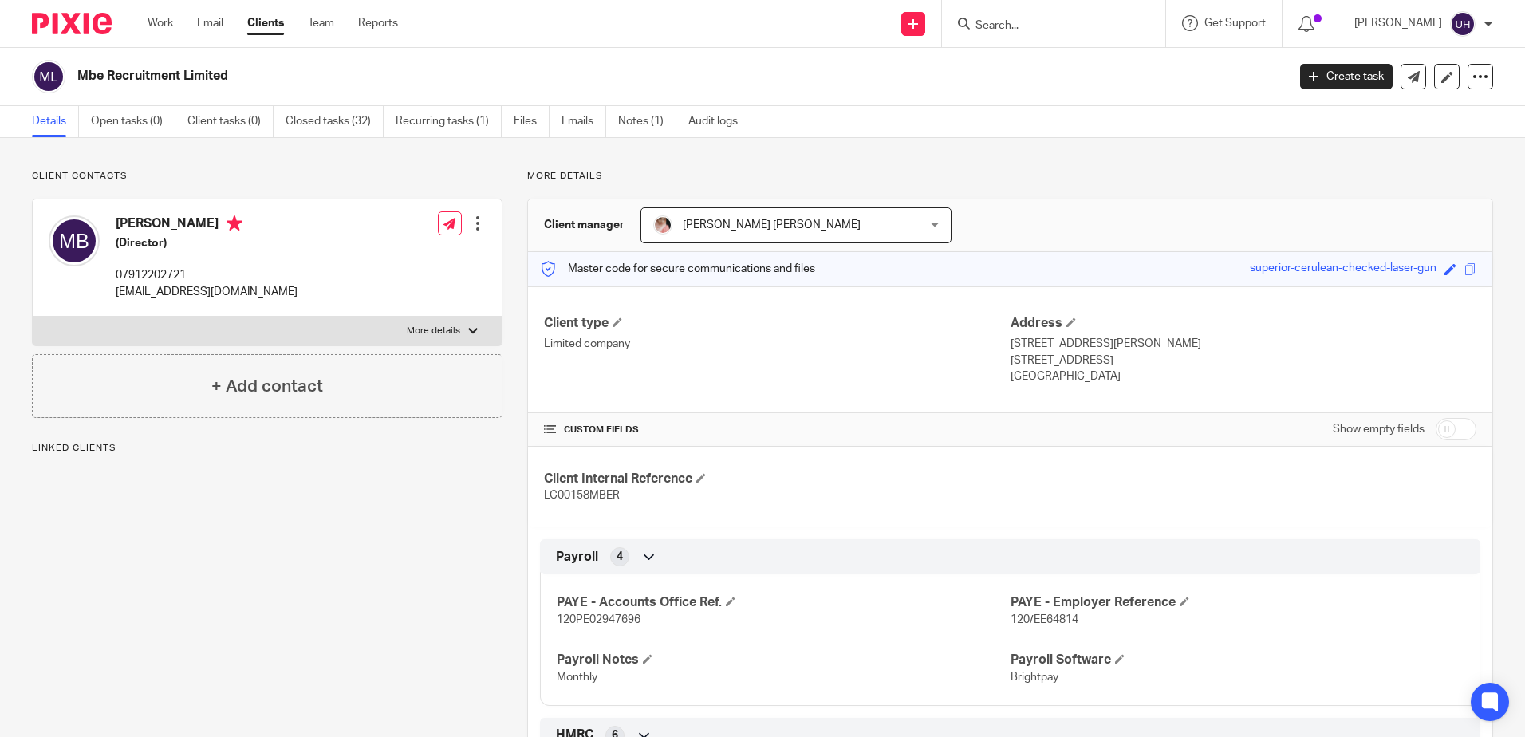
scroll to position [319, 0]
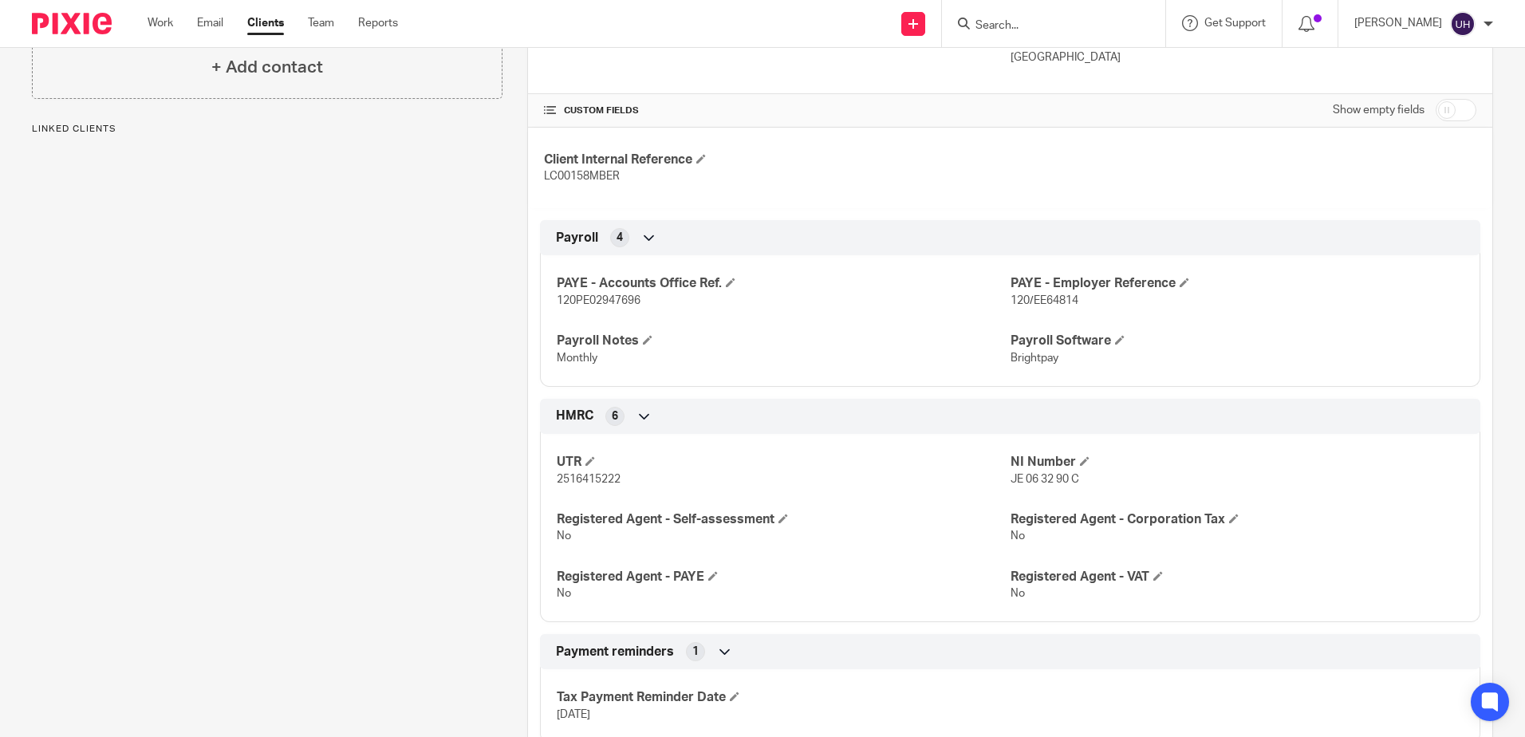
click at [600, 479] on span "2516415222" at bounding box center [589, 479] width 64 height 11
copy span "2516415222"
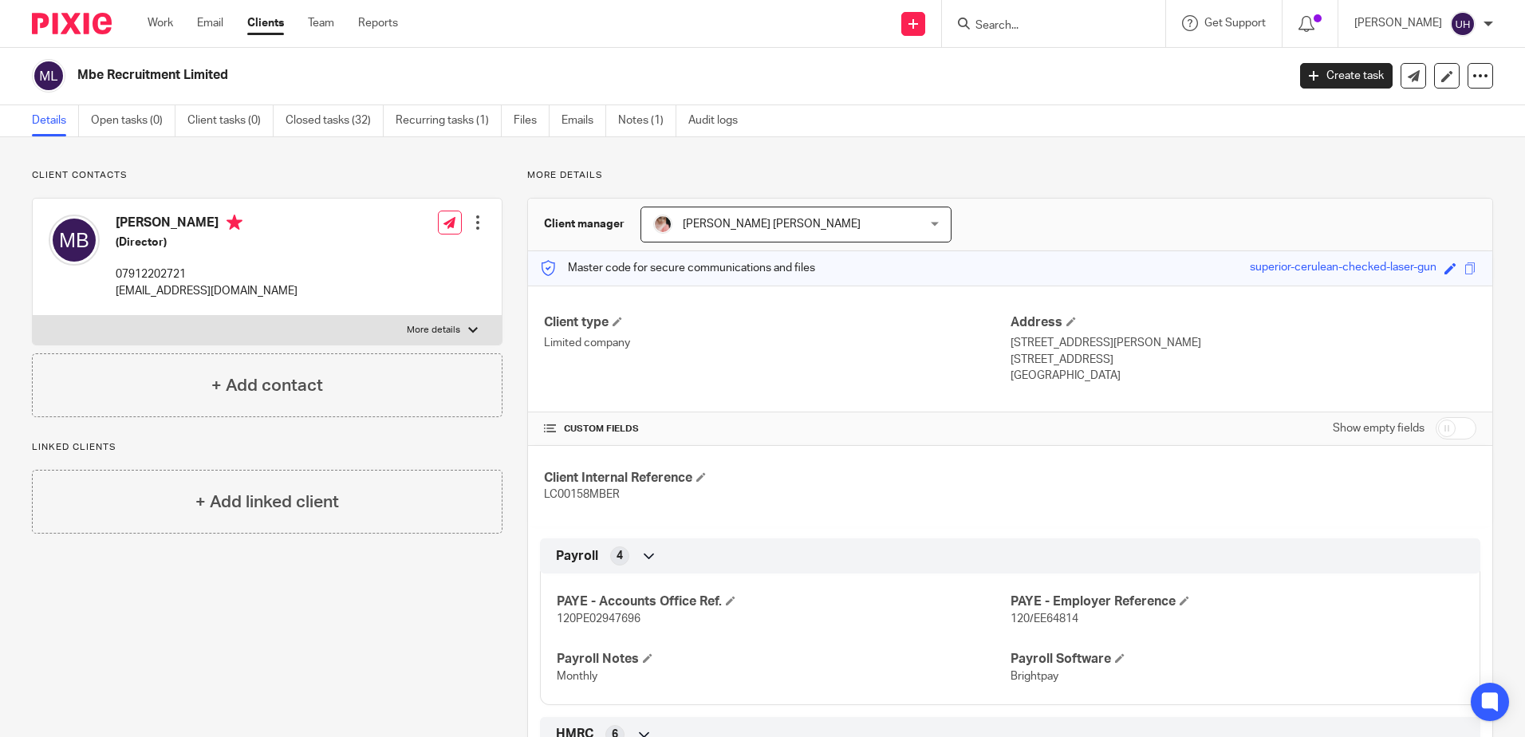
scroll to position [0, 0]
click at [614, 130] on ul "Details Open tasks (0) Client tasks (0) Closed tasks (32) Recurring tasks (1) F…" at bounding box center [397, 121] width 730 height 31
click at [621, 128] on link "Notes (1)" at bounding box center [647, 121] width 58 height 31
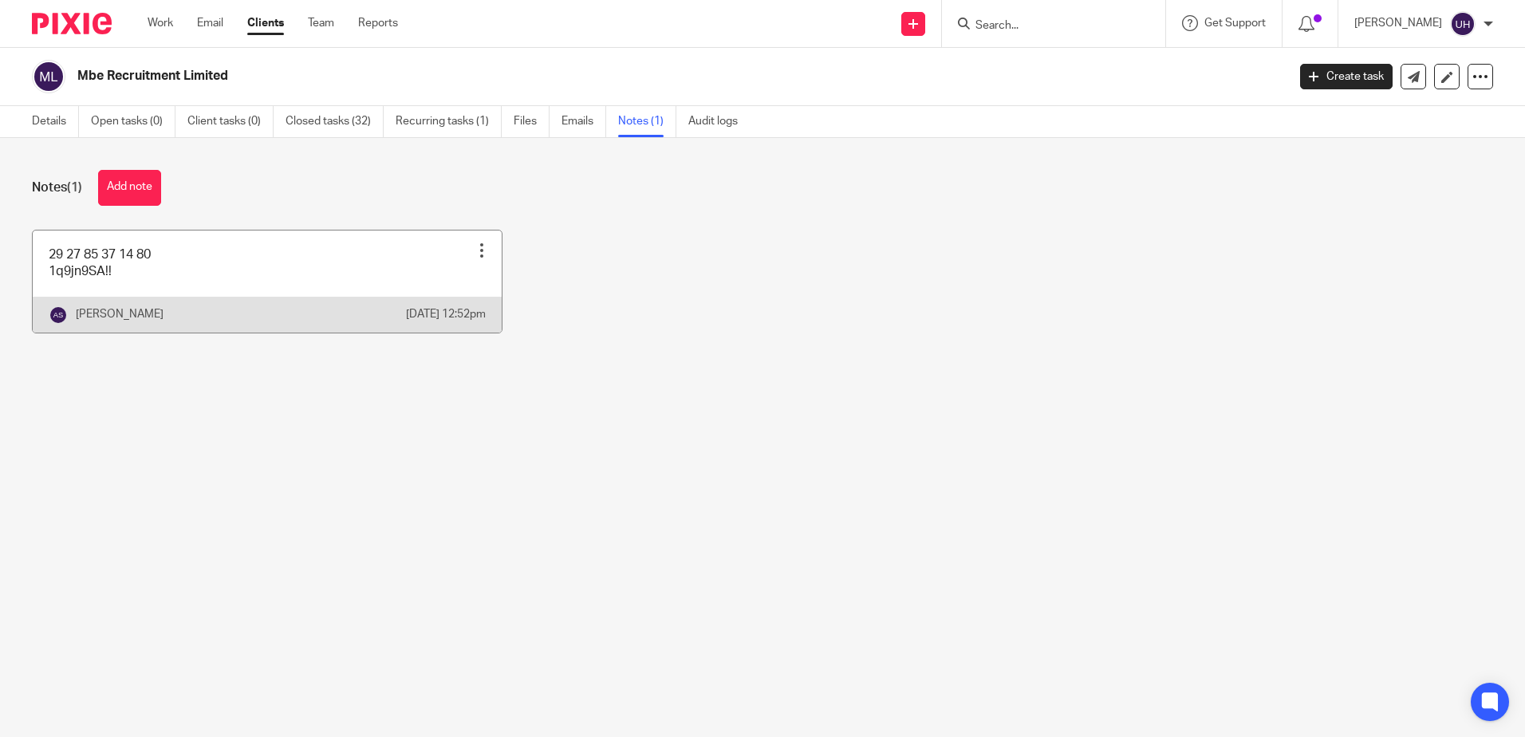
click at [238, 251] on link at bounding box center [267, 282] width 469 height 102
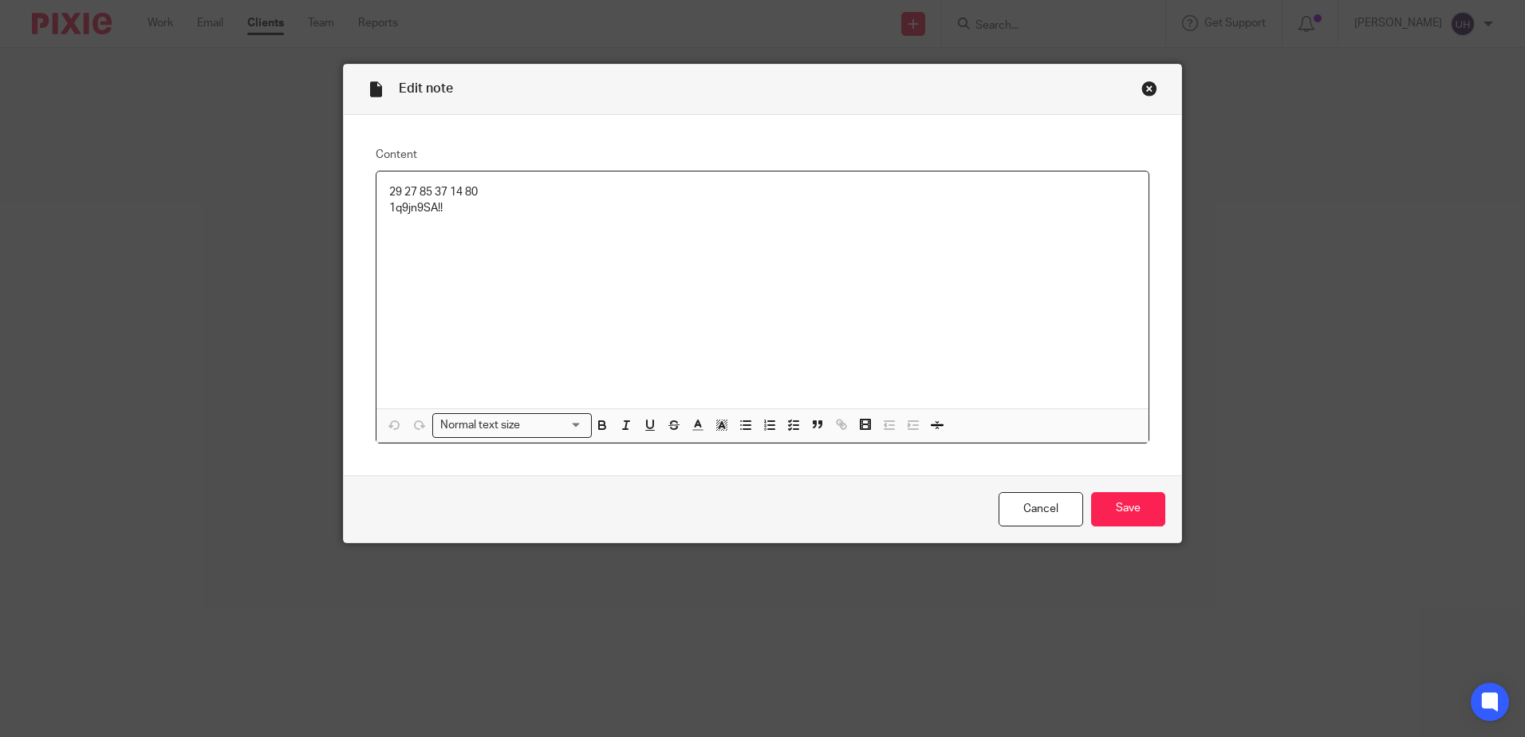
click at [430, 192] on p "29 27 85 37 14 80" at bounding box center [762, 192] width 747 height 16
copy p "29 27 85 37 14 80"
click at [1138, 511] on input "Save" at bounding box center [1128, 509] width 74 height 34
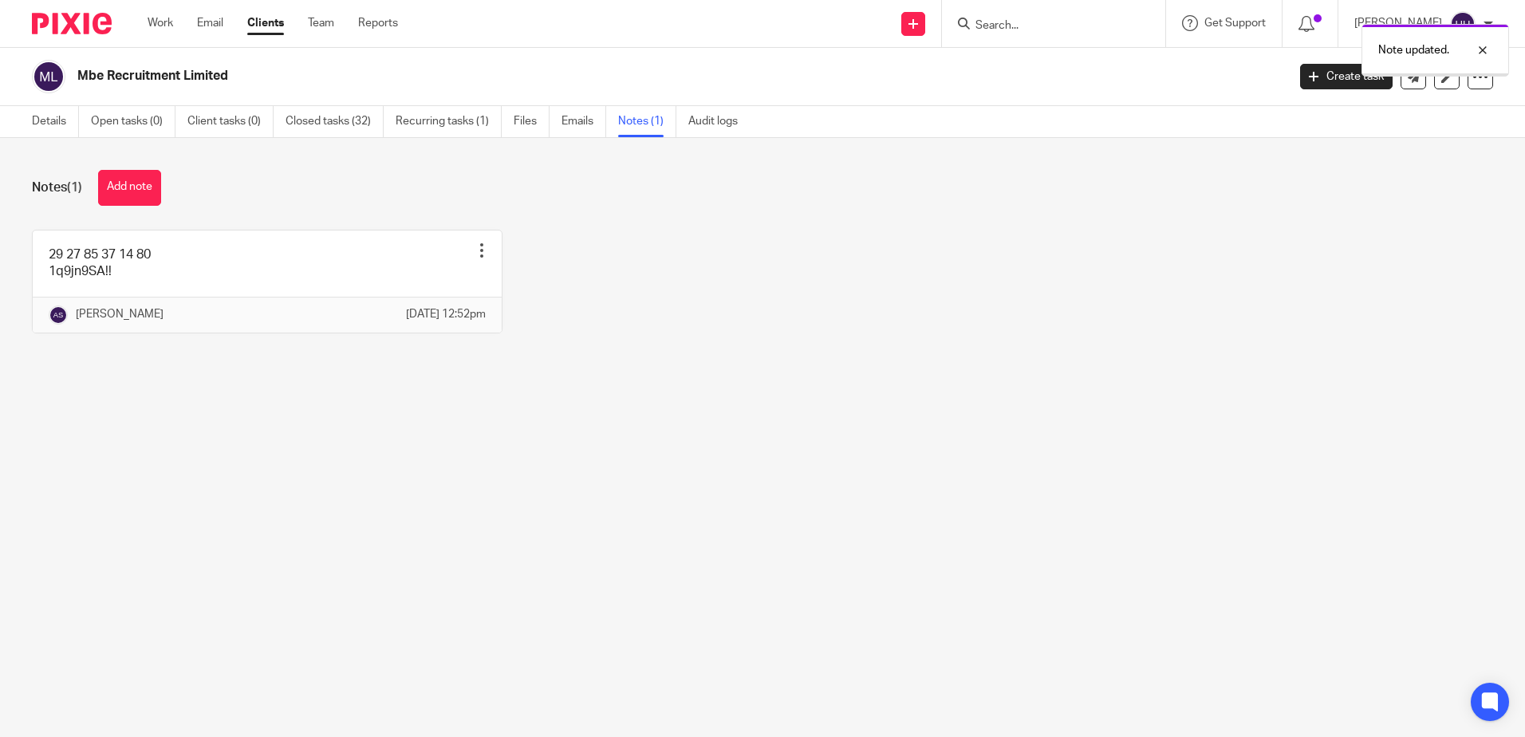
click at [171, 70] on h2 "Mbe Recruitment Limited" at bounding box center [556, 76] width 959 height 17
drag, startPoint x: 0, startPoint y: 0, endPoint x: 171, endPoint y: 70, distance: 184.6
click at [171, 70] on h2 "Mbe Recruitment Limited" at bounding box center [556, 76] width 959 height 17
copy main "Mbe Recruitment Limited Create task Update from Companies House Export data Mer…"
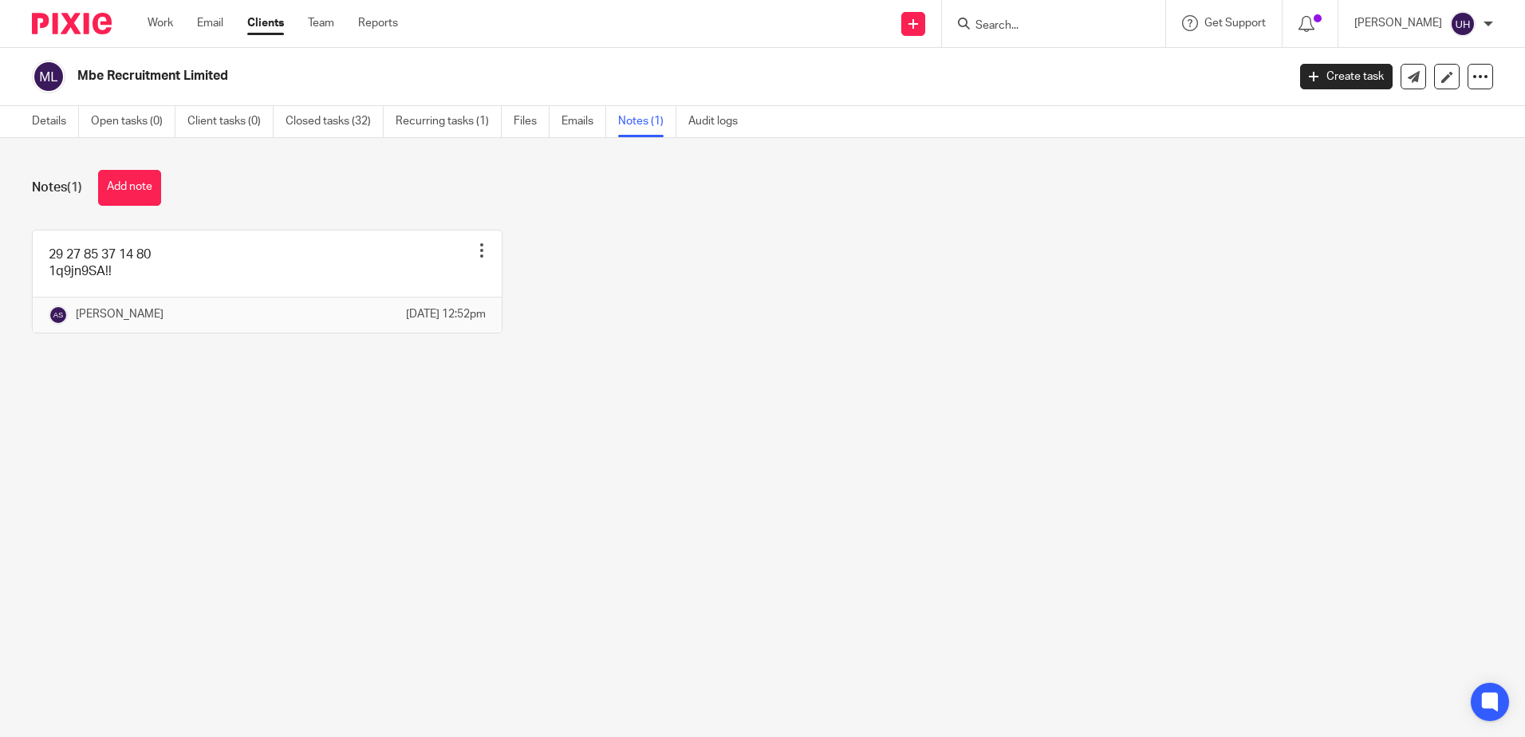
click at [73, 203] on div "Notes (1) Add note" at bounding box center [763, 188] width 1462 height 36
click at [113, 196] on button "Add note" at bounding box center [129, 188] width 63 height 36
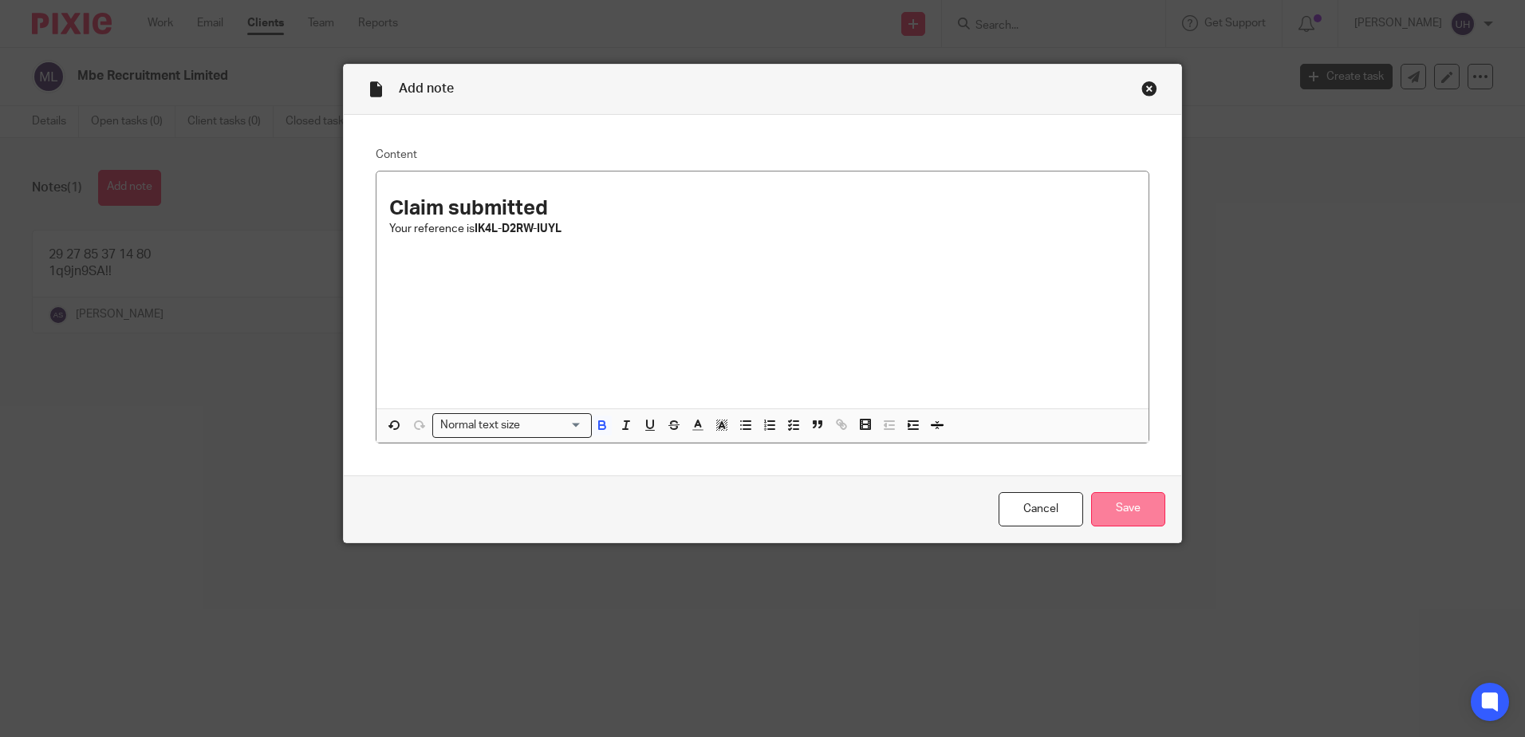
click at [1137, 514] on input "Save" at bounding box center [1128, 509] width 74 height 34
